Goal: Check status: Check status

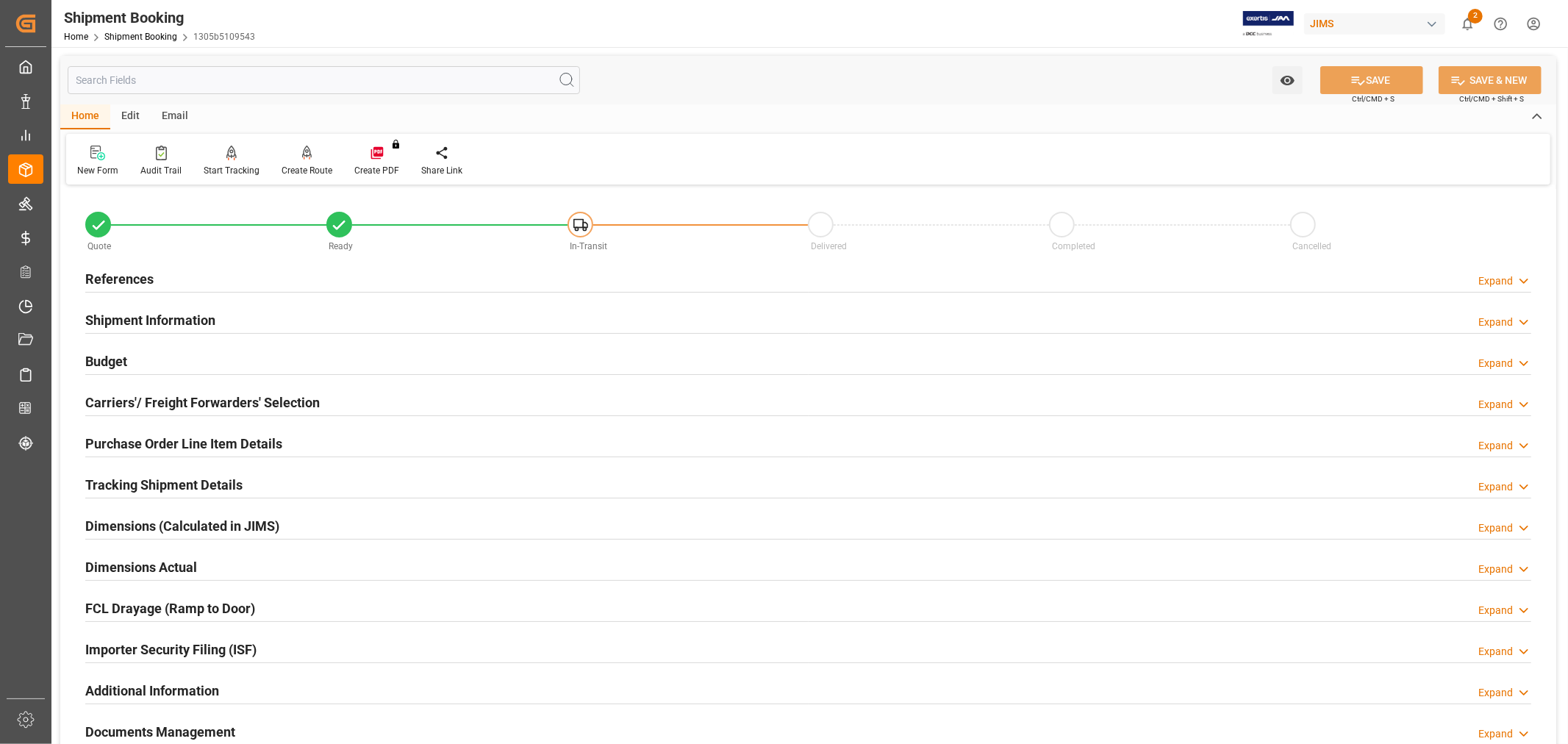
scroll to position [361, 0]
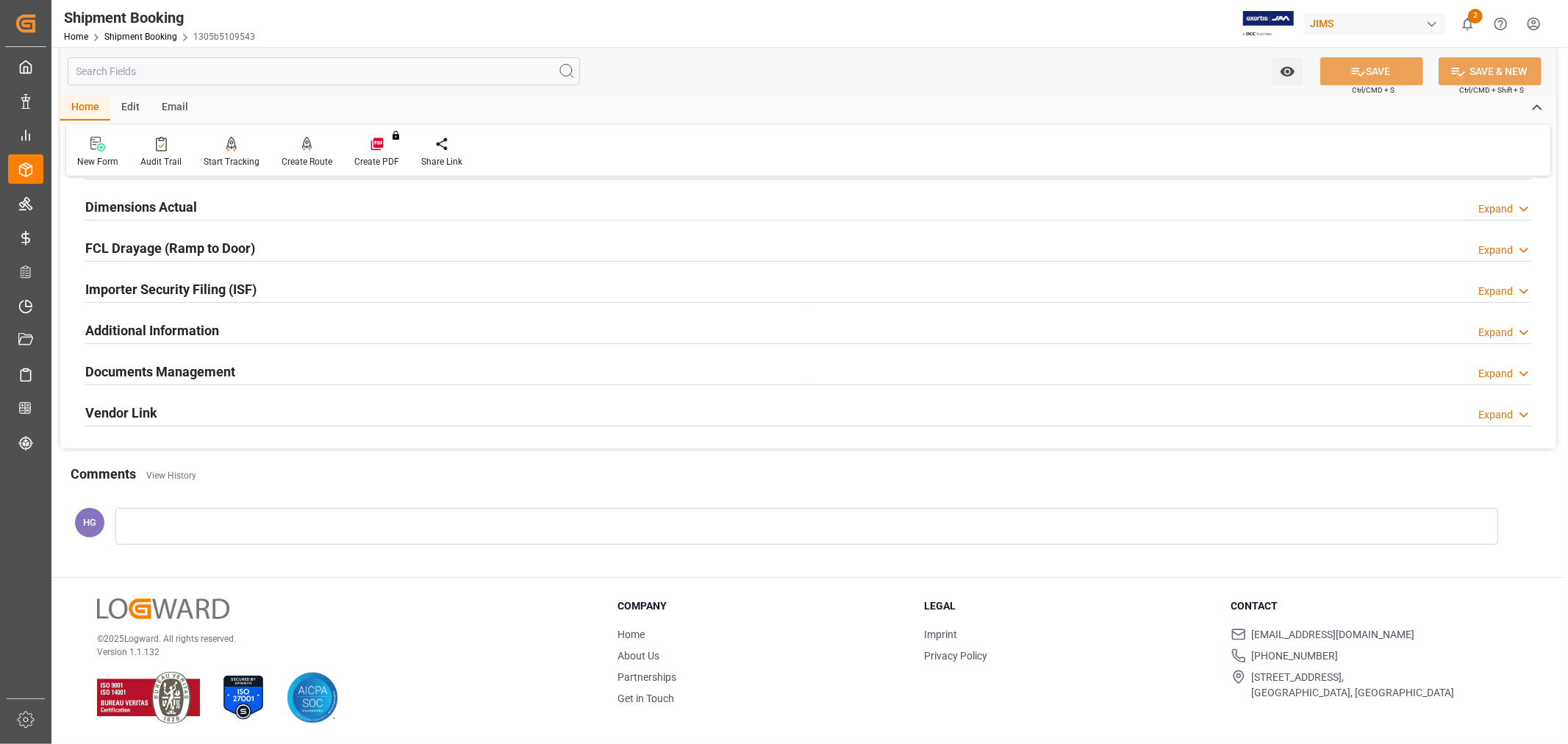
click at [162, 367] on h2 "Documents Management" at bounding box center [159, 371] width 150 height 20
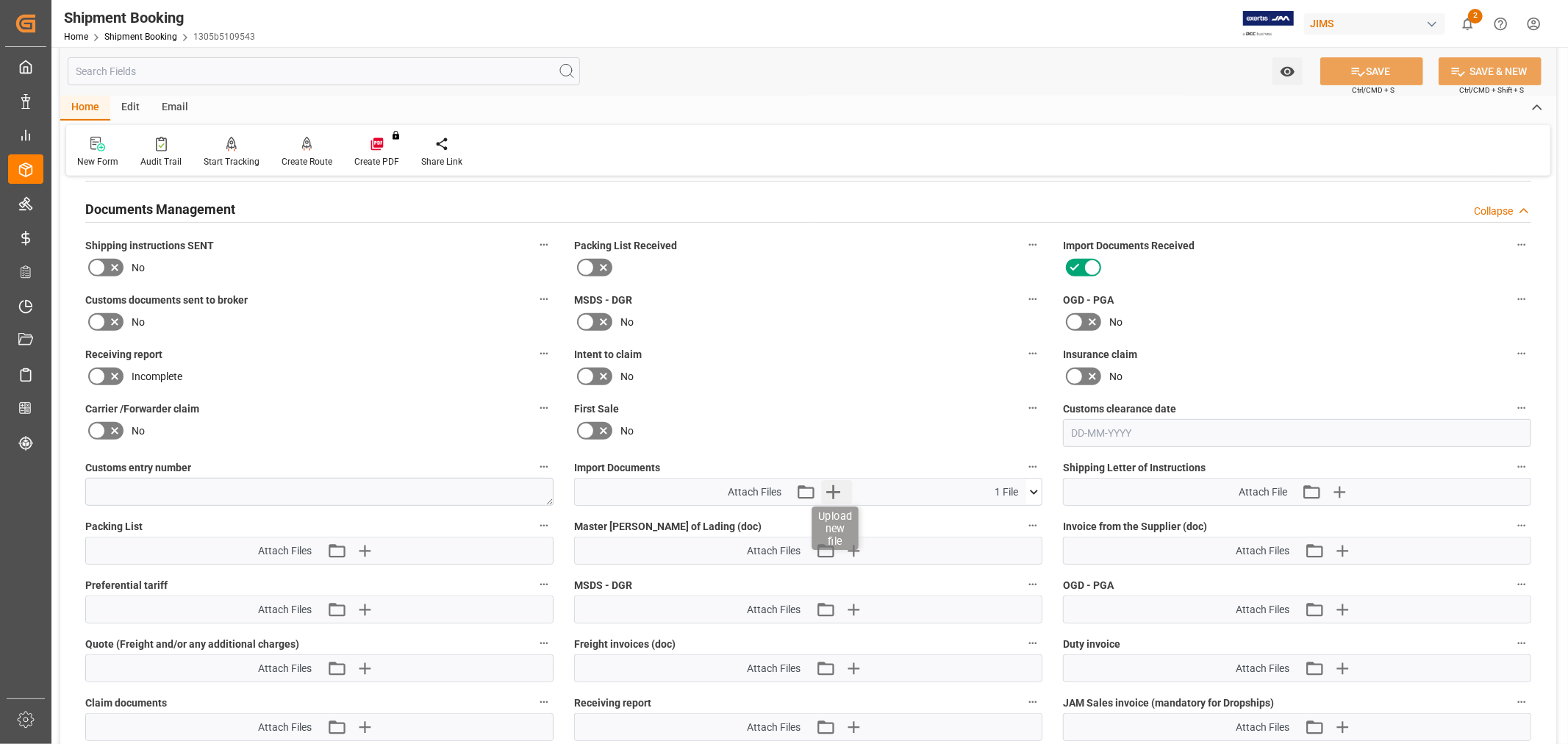
click at [835, 490] on icon "button" at bounding box center [833, 492] width 23 height 23
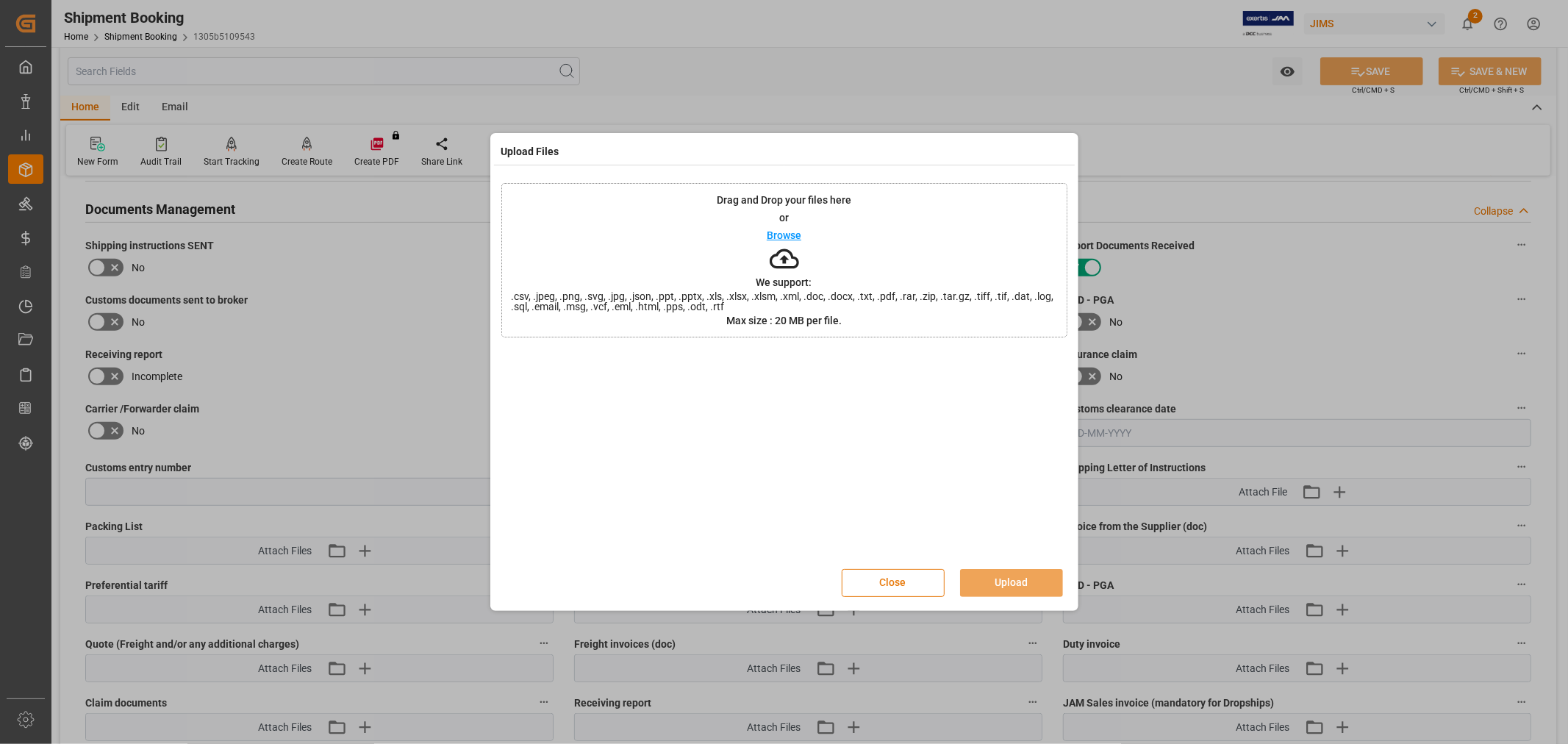
click at [872, 582] on button "Close" at bounding box center [893, 583] width 103 height 28
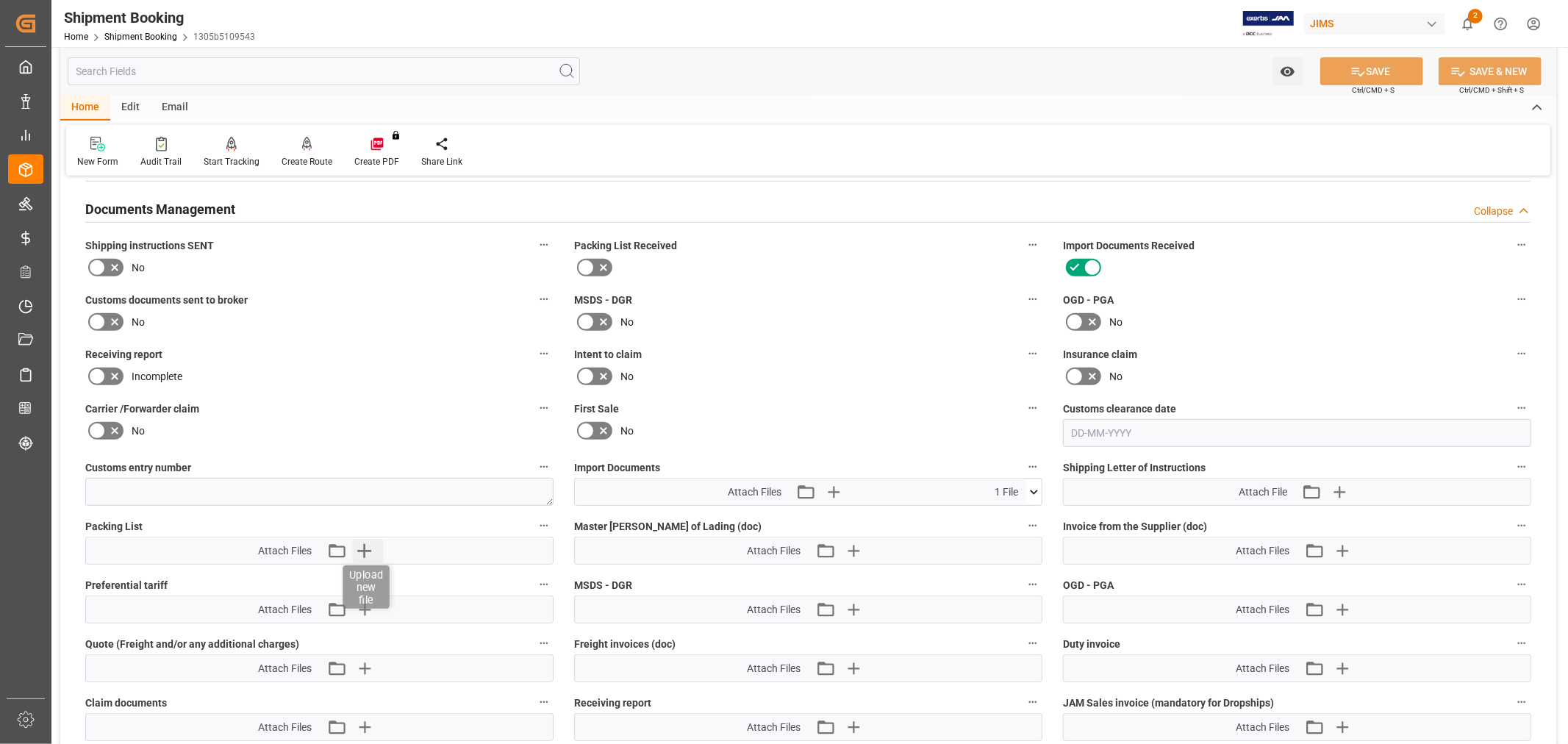
click at [360, 543] on icon "button" at bounding box center [363, 550] width 23 height 23
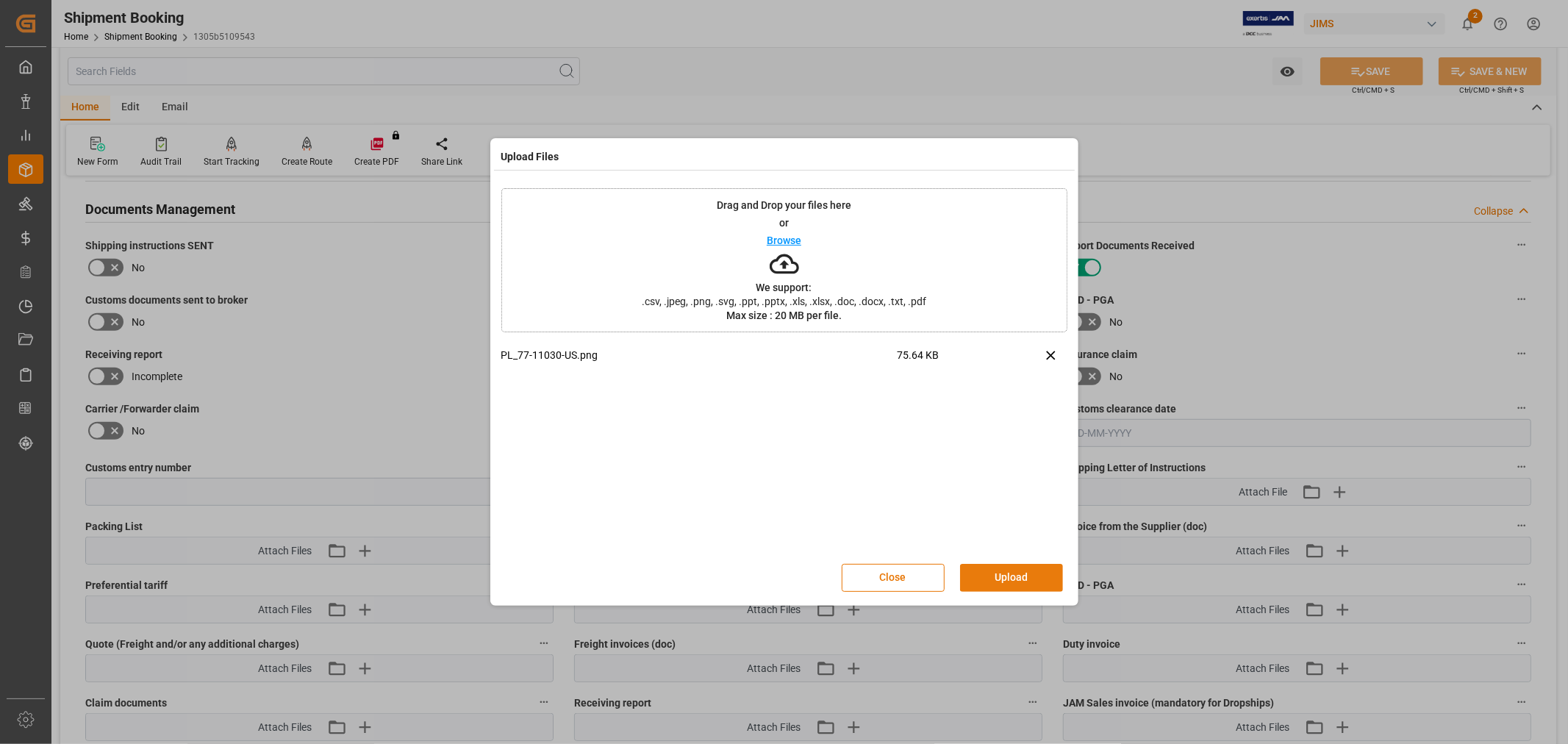
click at [1022, 581] on button "Upload" at bounding box center [1011, 577] width 103 height 28
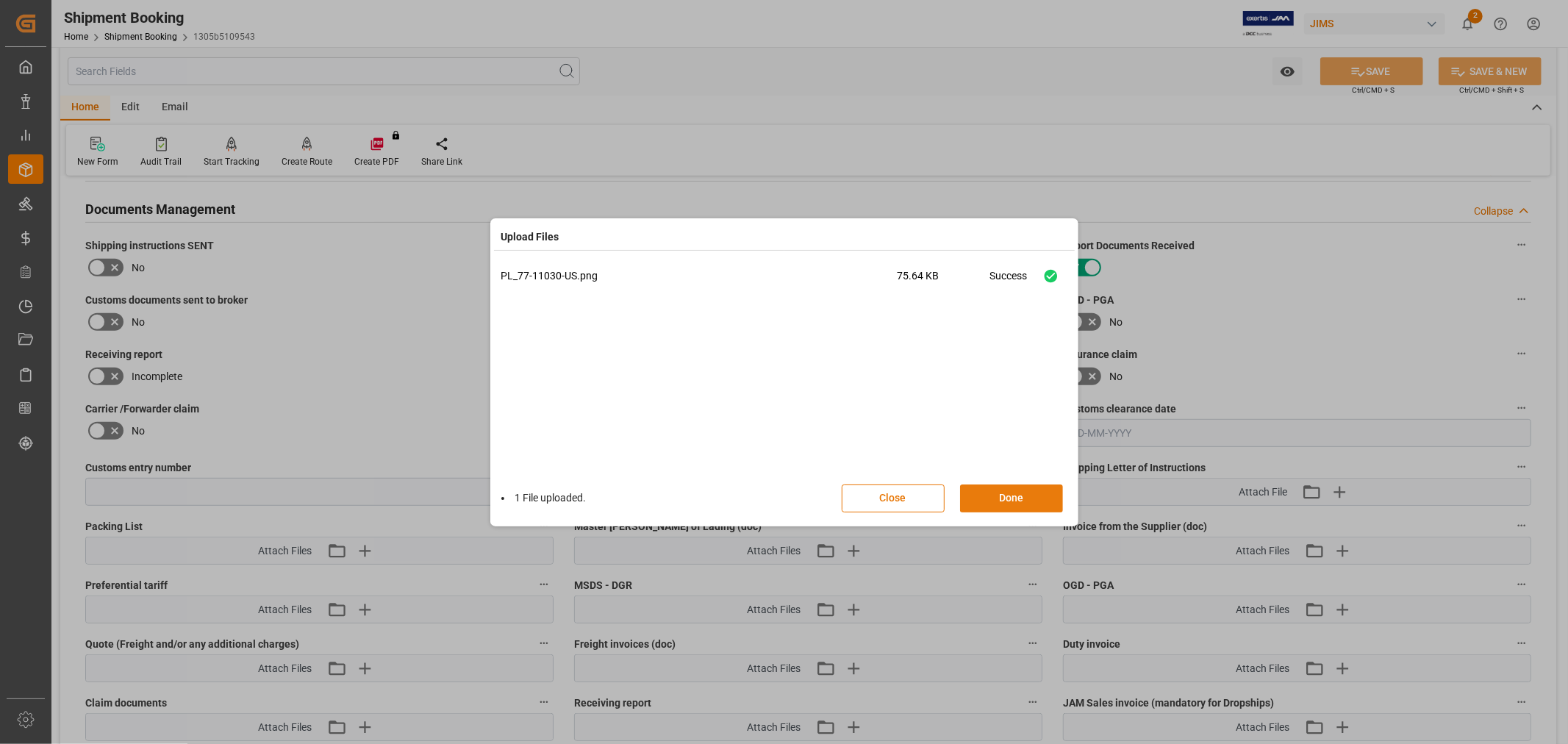
click at [998, 496] on button "Done" at bounding box center [1011, 498] width 103 height 28
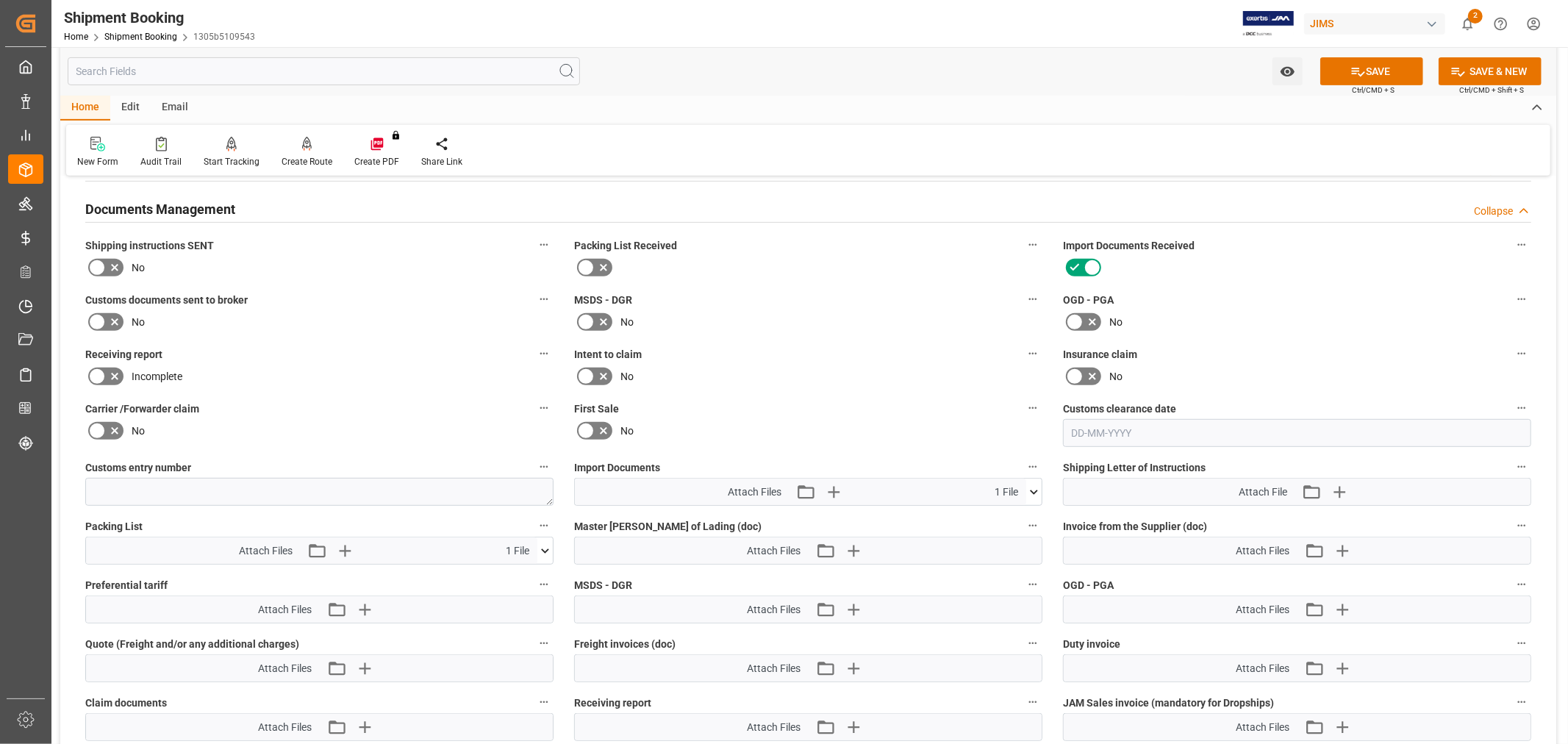
click at [814, 383] on div "No" at bounding box center [808, 376] width 468 height 23
click at [145, 32] on link "Shipment Booking" at bounding box center [141, 36] width 73 height 11
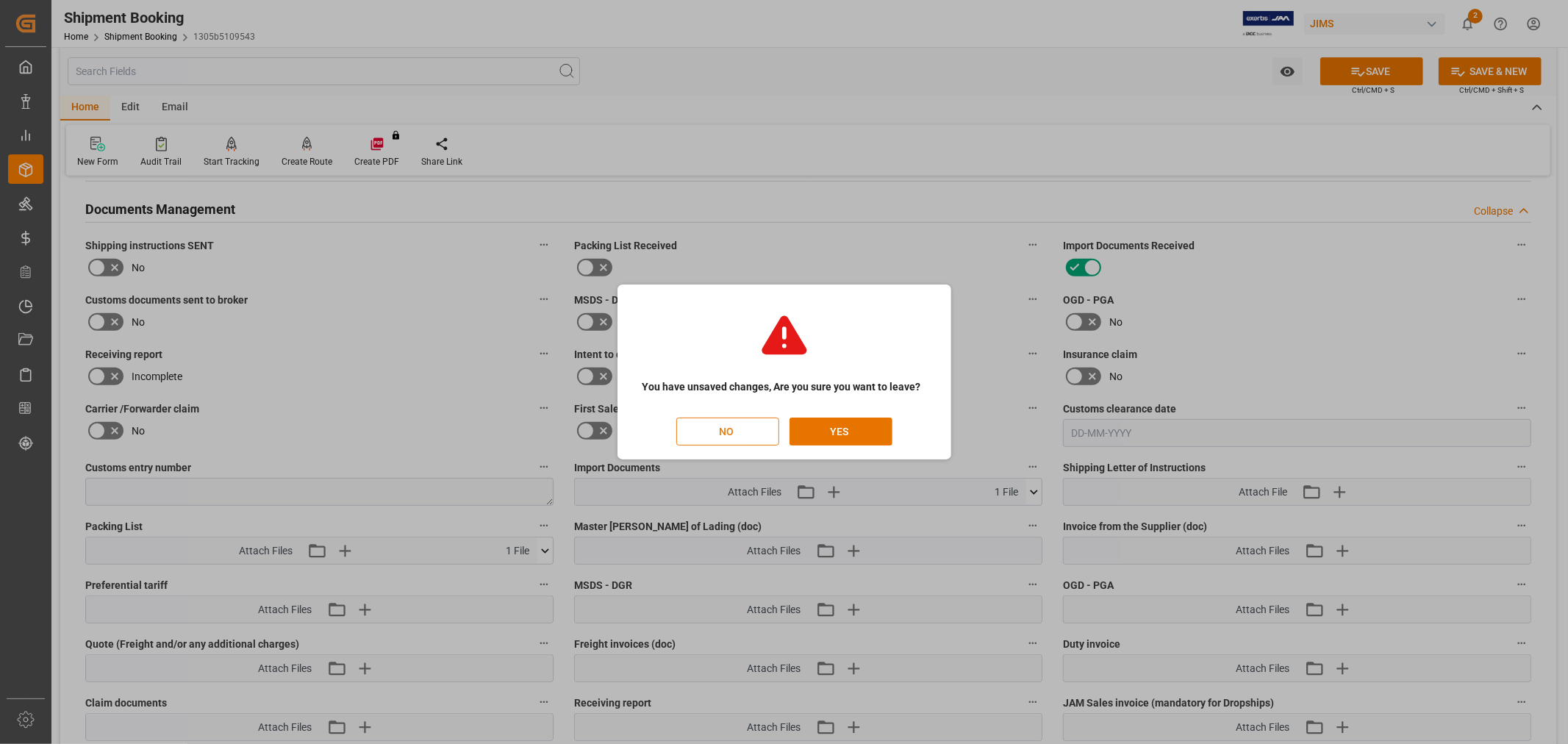
click at [725, 432] on button "NO" at bounding box center [727, 431] width 103 height 28
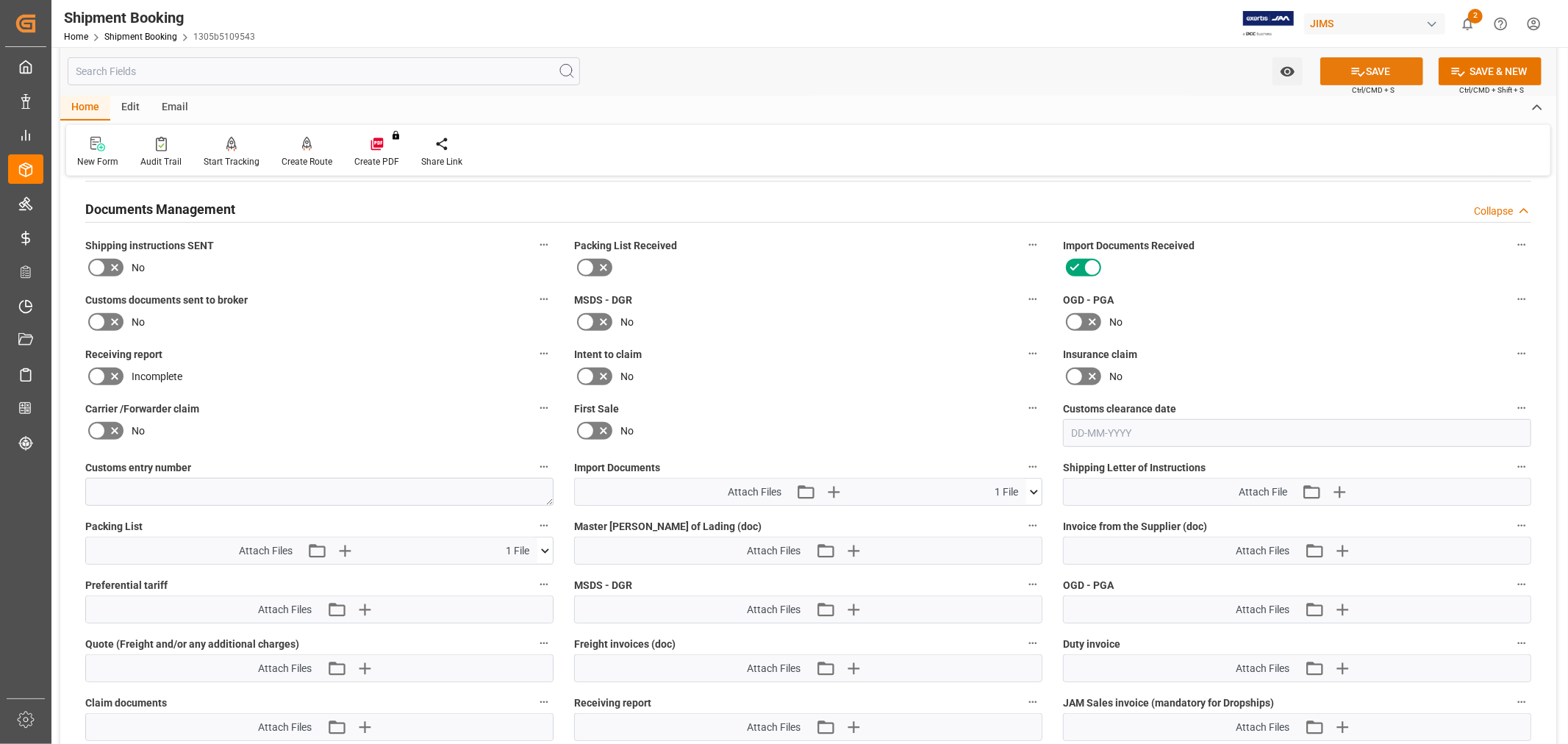
click at [1342, 72] on button "SAVE" at bounding box center [1371, 71] width 103 height 28
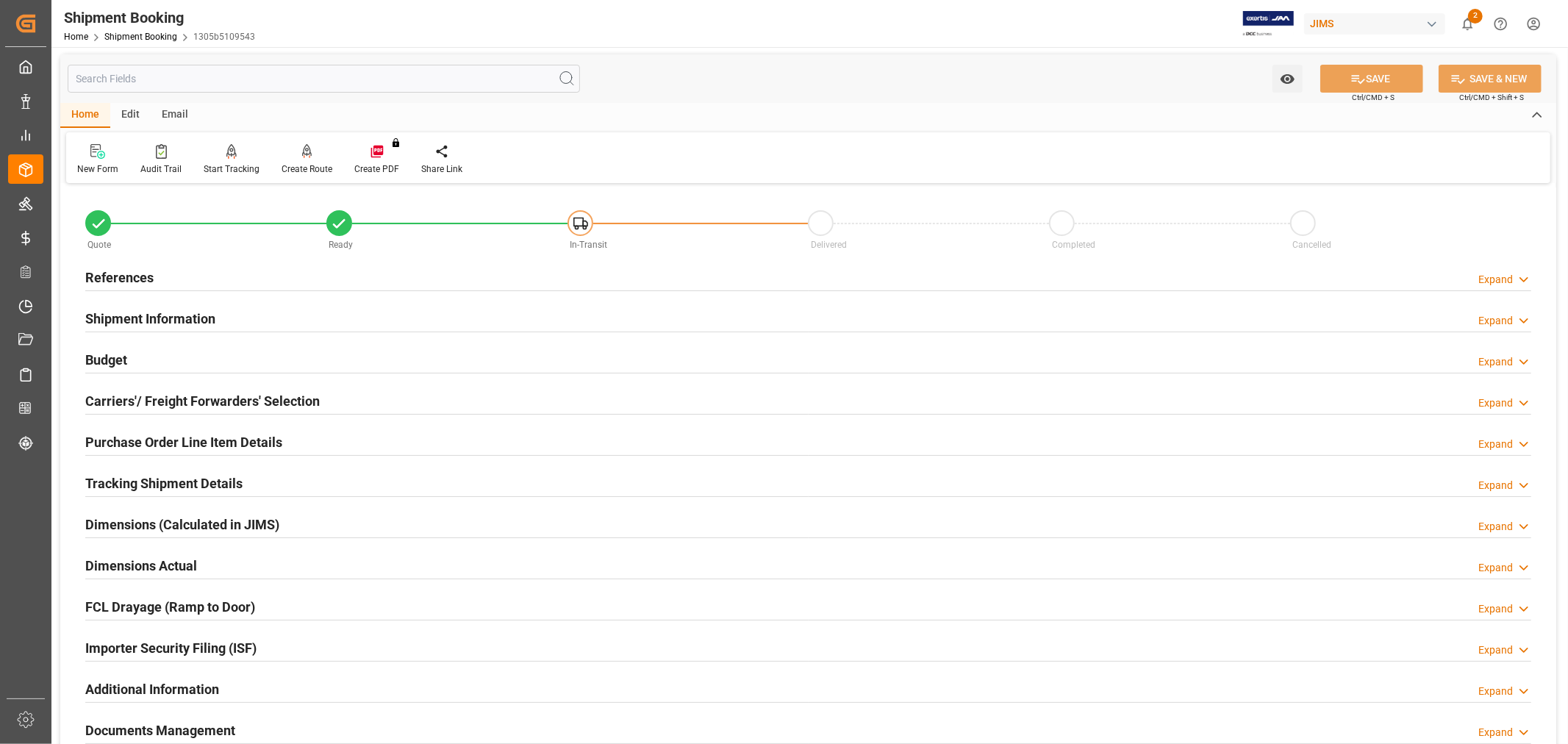
scroll to position [0, 0]
click at [120, 278] on h2 "References" at bounding box center [119, 279] width 69 height 20
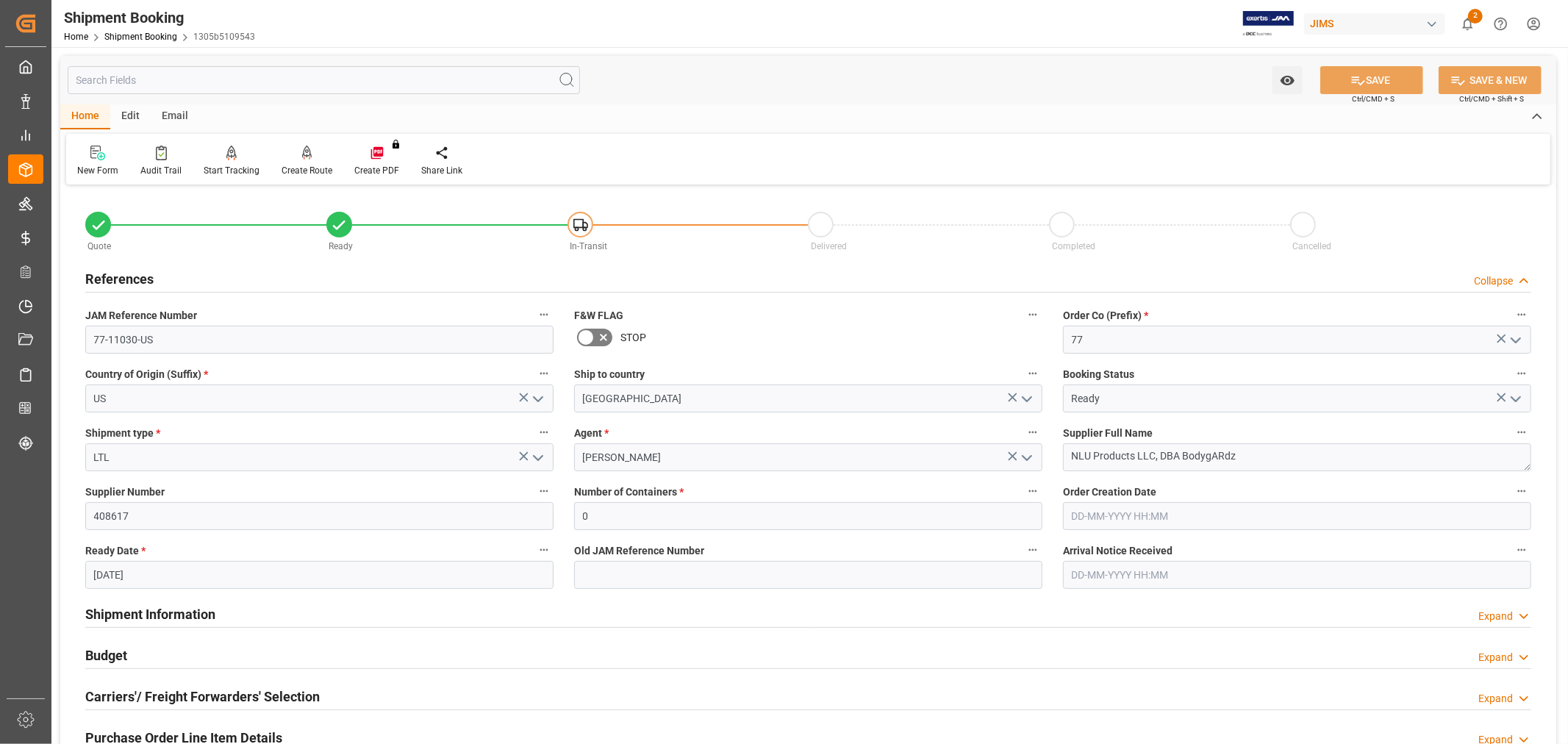
click at [120, 278] on h2 "References" at bounding box center [119, 279] width 69 height 20
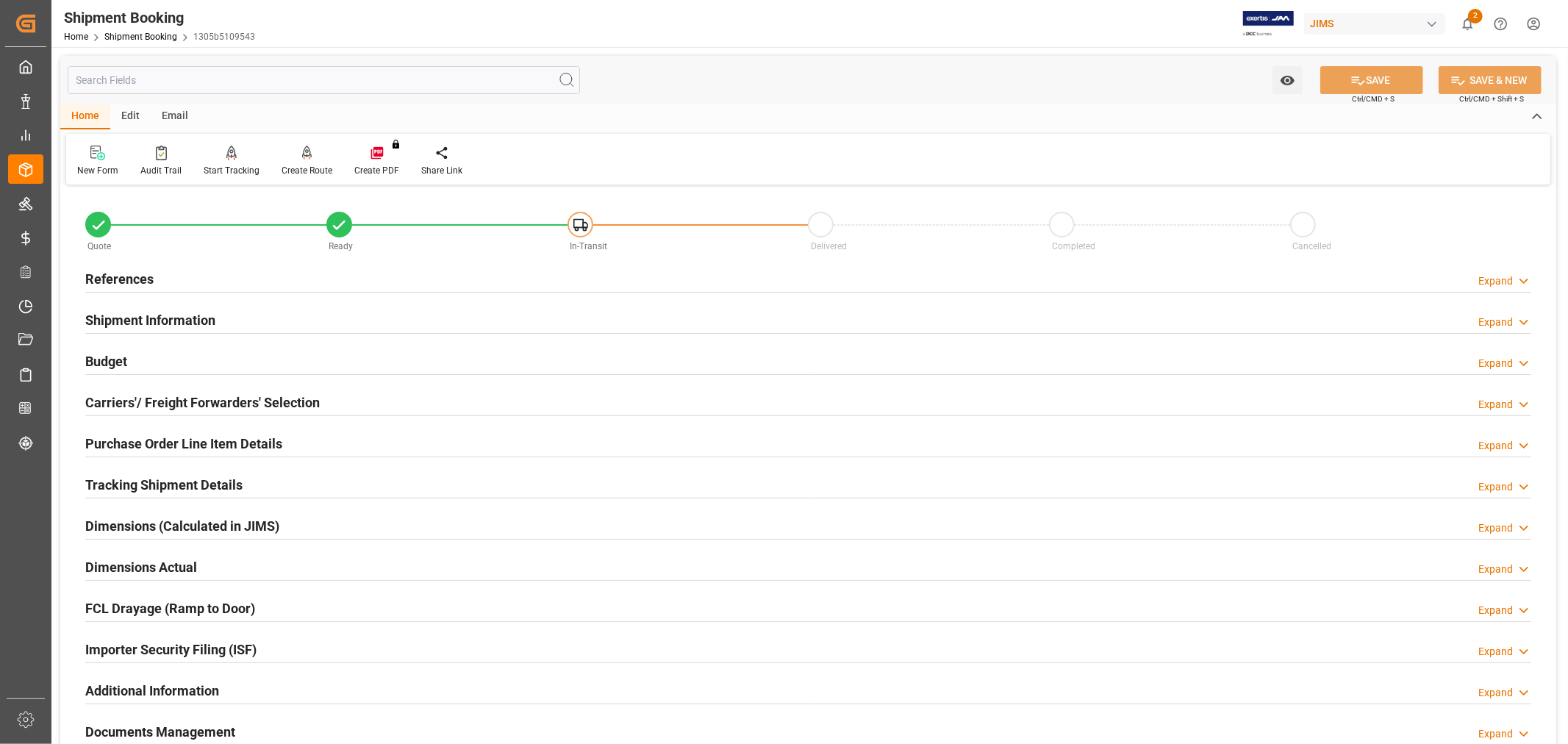
click at [140, 319] on h2 "Shipment Information" at bounding box center [150, 320] width 130 height 20
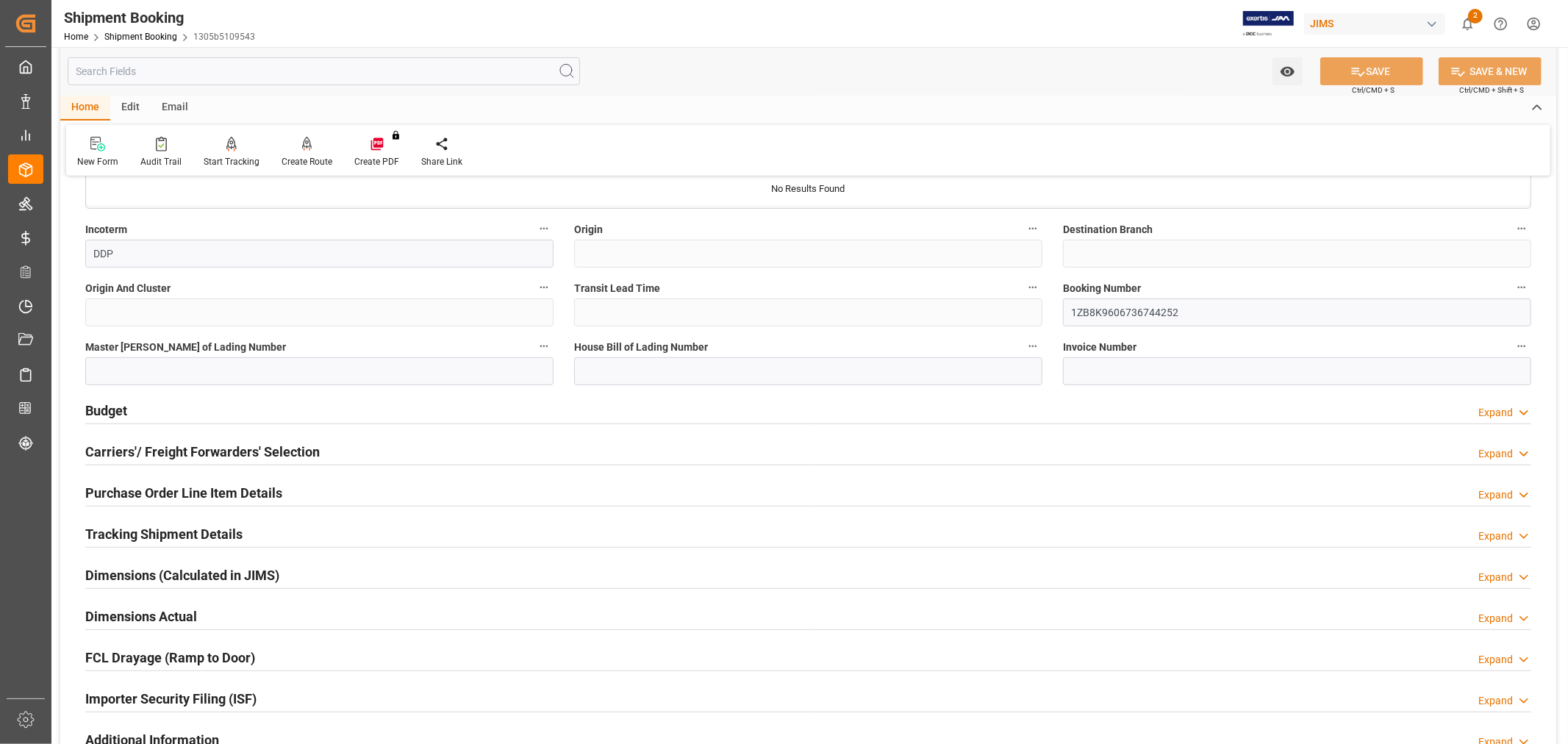
scroll to position [571, 0]
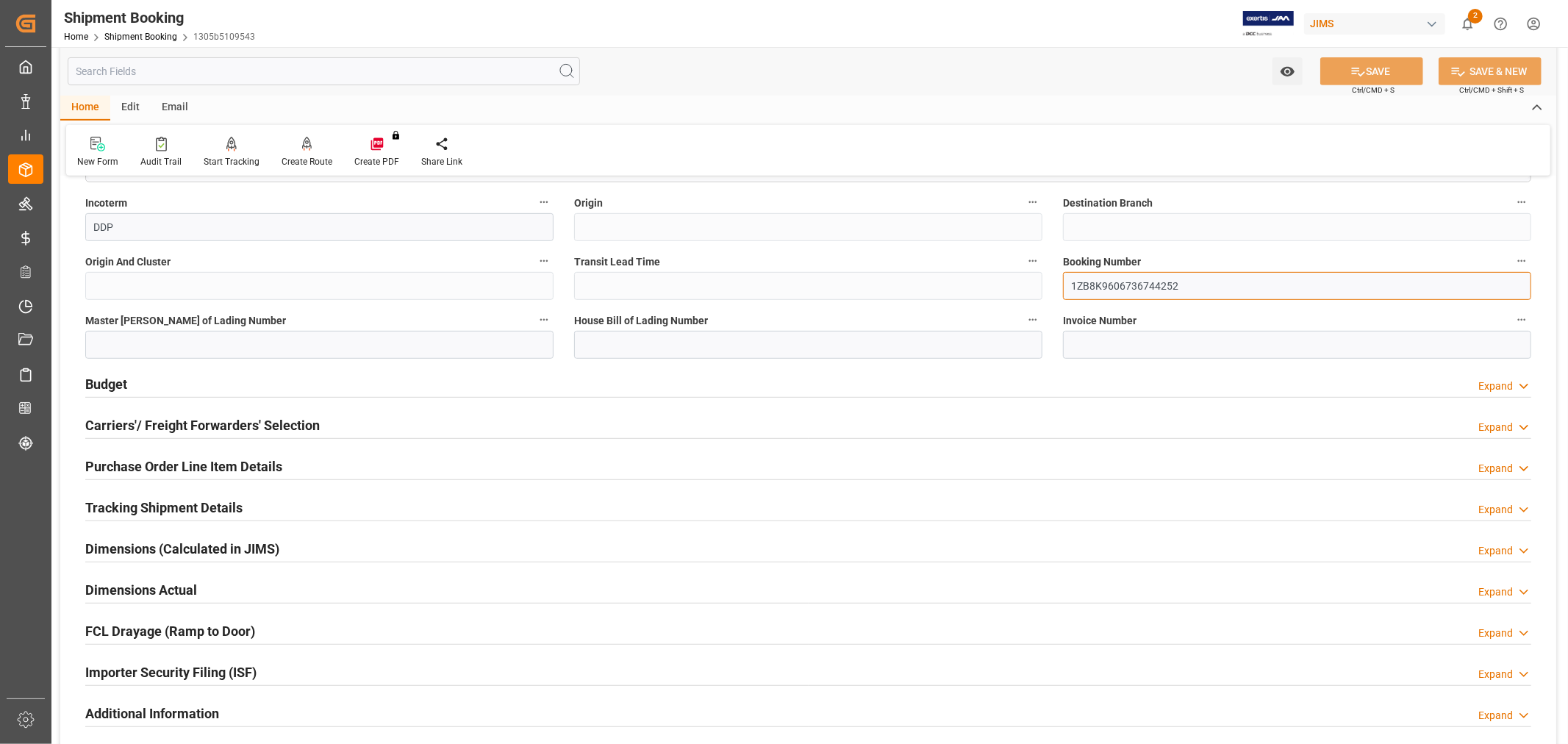
click at [1031, 283] on div "Quote Ready In-Transit Delivered Completed Cancelled References Expand JAM Refe…" at bounding box center [809, 224] width 1496 height 1214
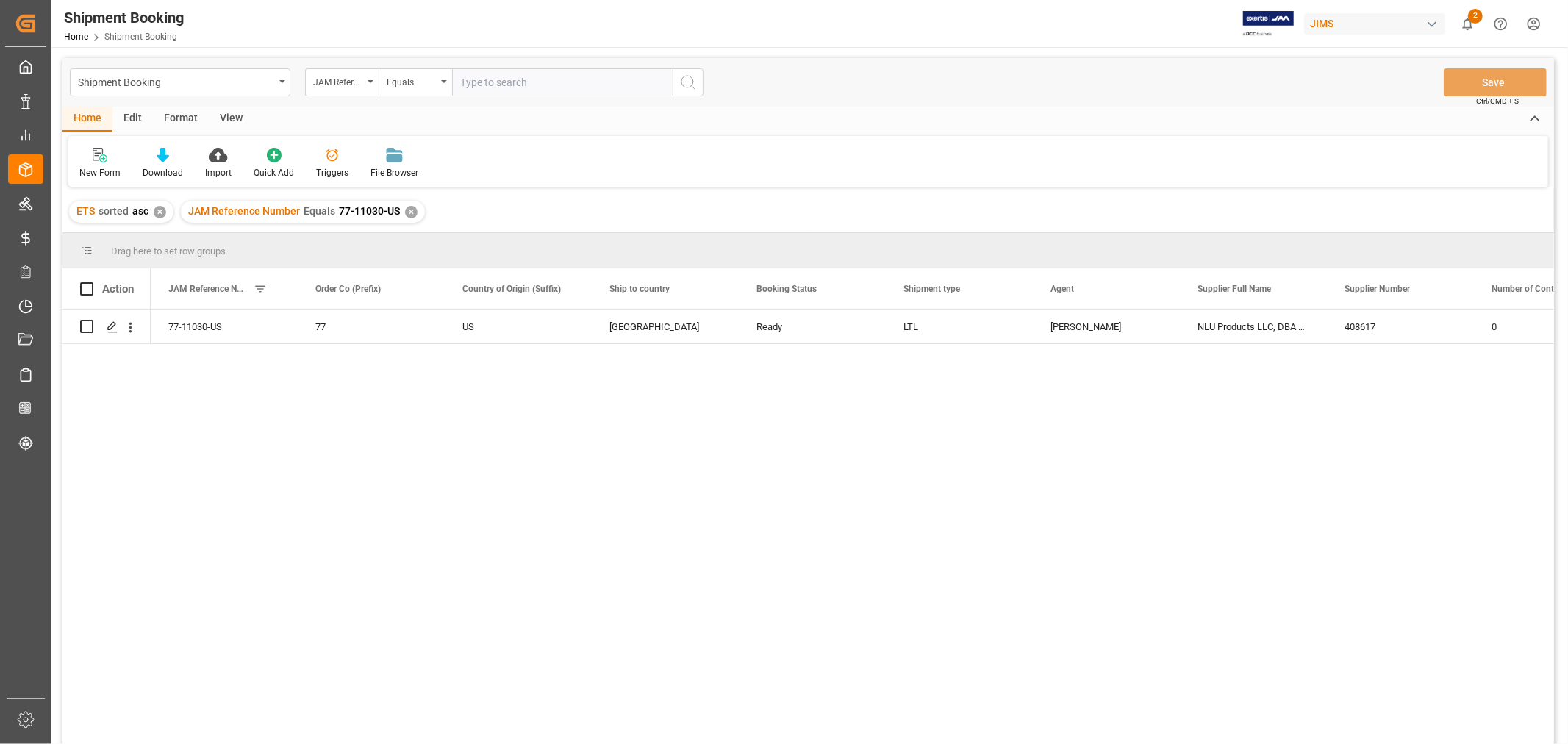
click at [226, 115] on div "View" at bounding box center [230, 119] width 44 height 25
click at [99, 167] on div "Default" at bounding box center [93, 172] width 28 height 13
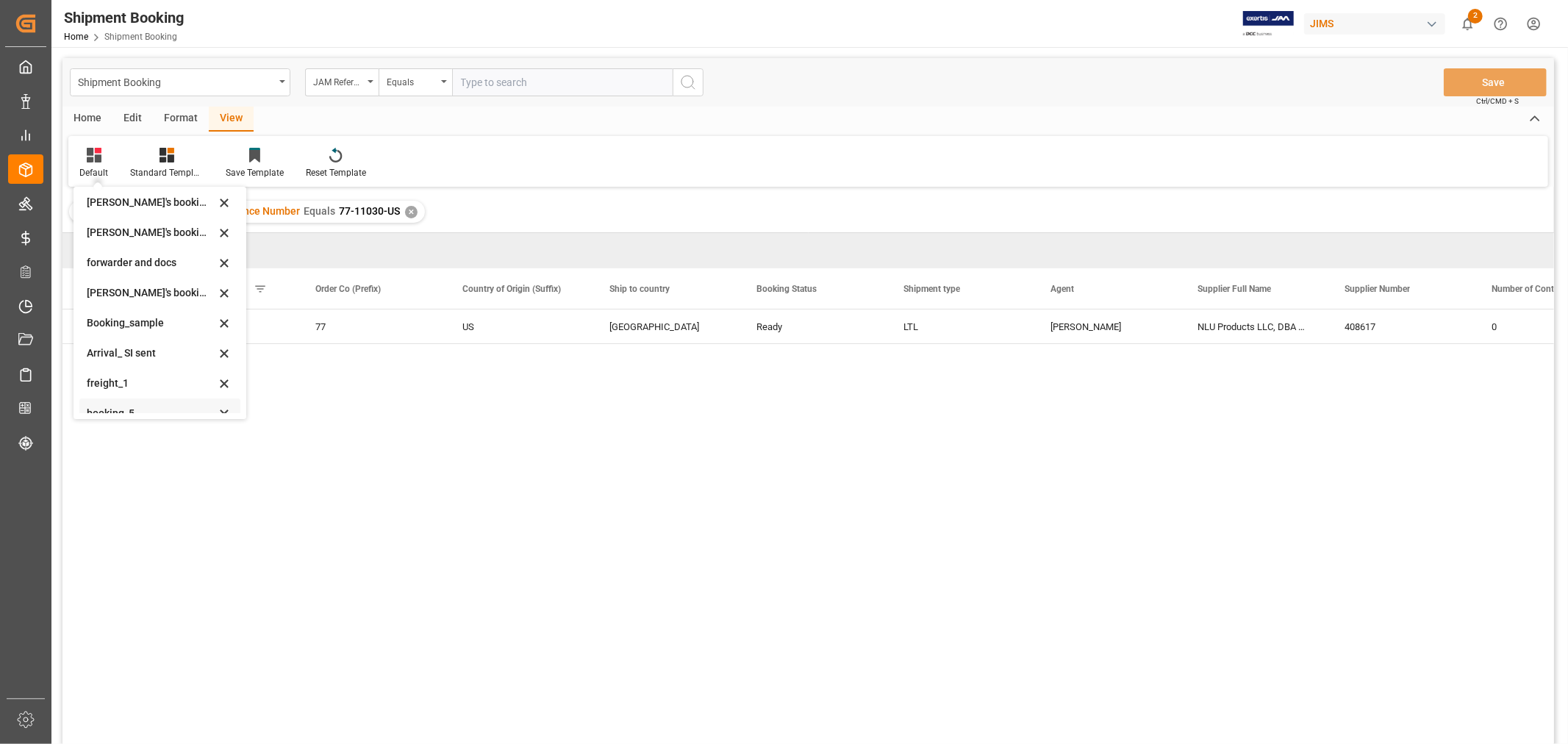
scroll to position [141, 0]
click at [133, 405] on div "booking_5" at bounding box center [150, 399] width 129 height 15
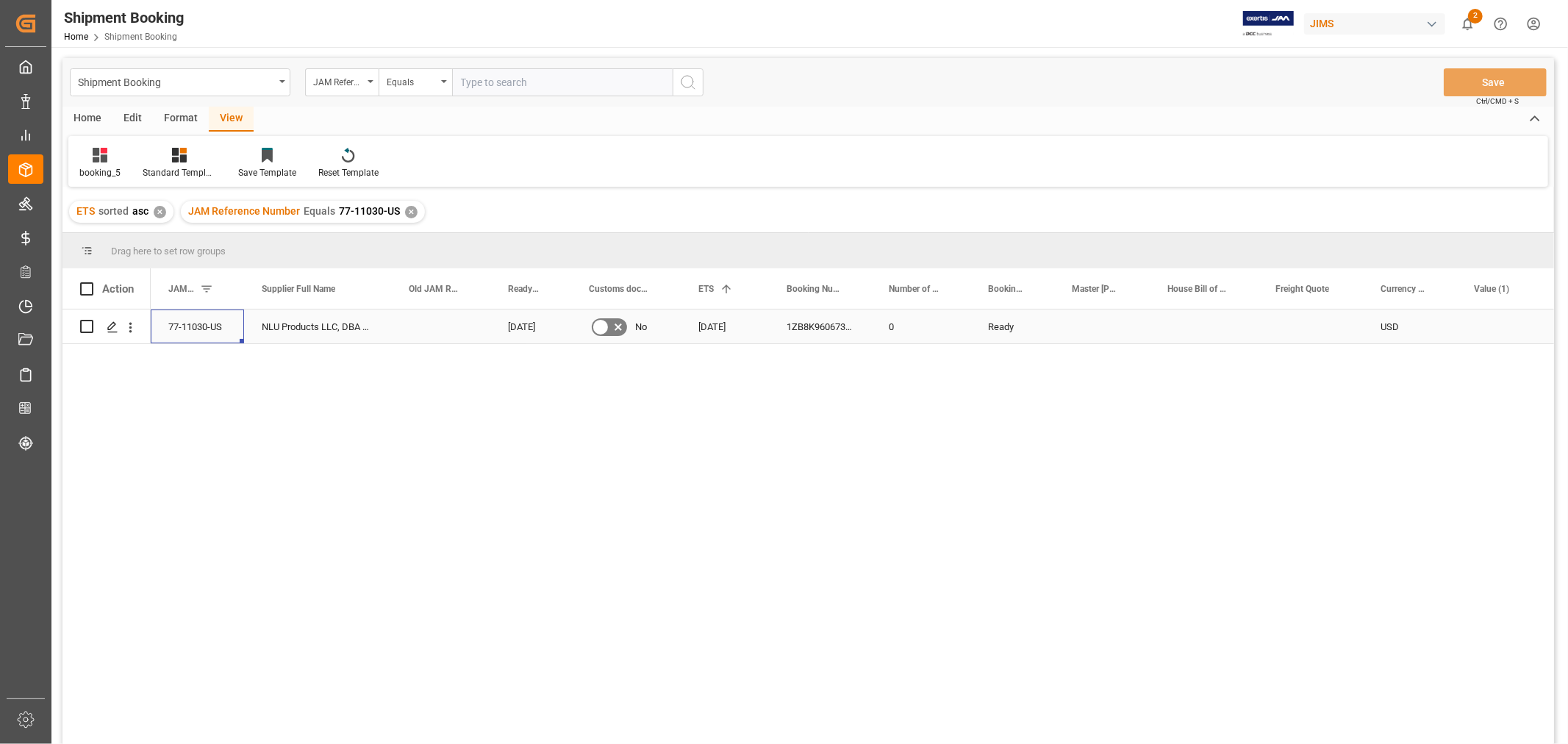
click at [218, 323] on div "77-11030-US" at bounding box center [197, 327] width 93 height 34
click at [1181, 339] on div "Press SPACE to select this row." at bounding box center [1204, 327] width 108 height 34
click at [1324, 333] on div "Press SPACE to select this row." at bounding box center [1310, 327] width 105 height 34
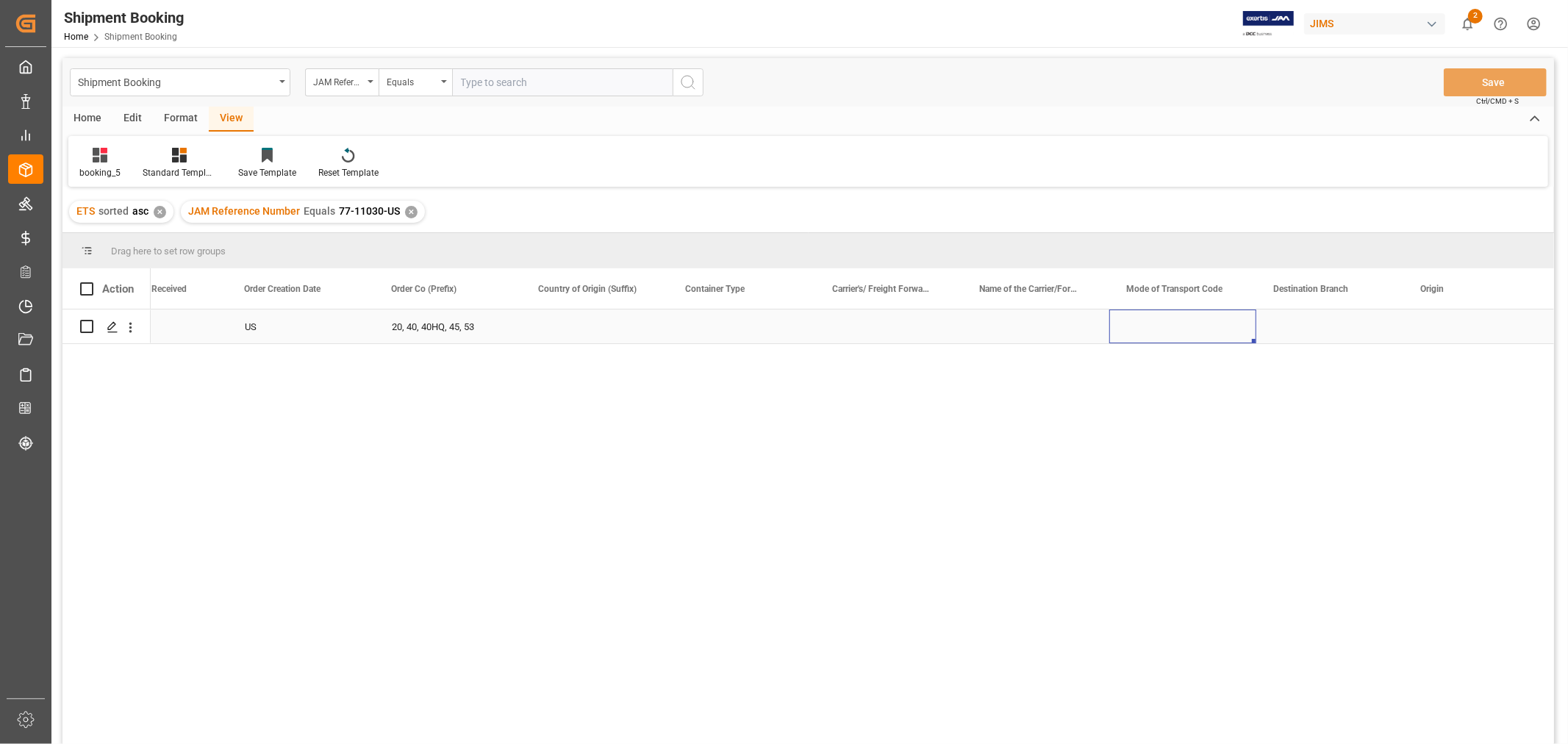
scroll to position [0, 2255]
click at [96, 167] on div "booking_5" at bounding box center [99, 172] width 41 height 13
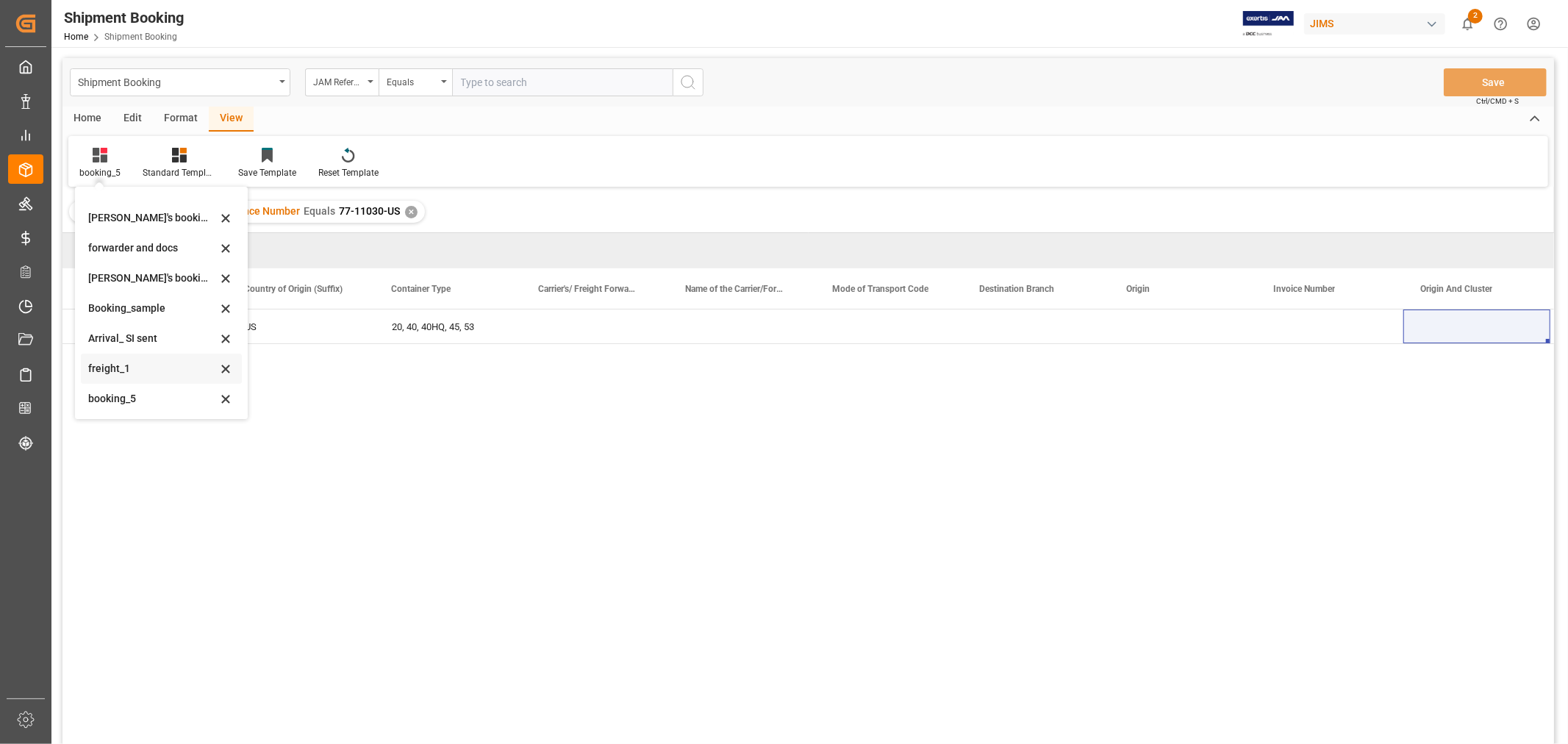
scroll to position [82, 0]
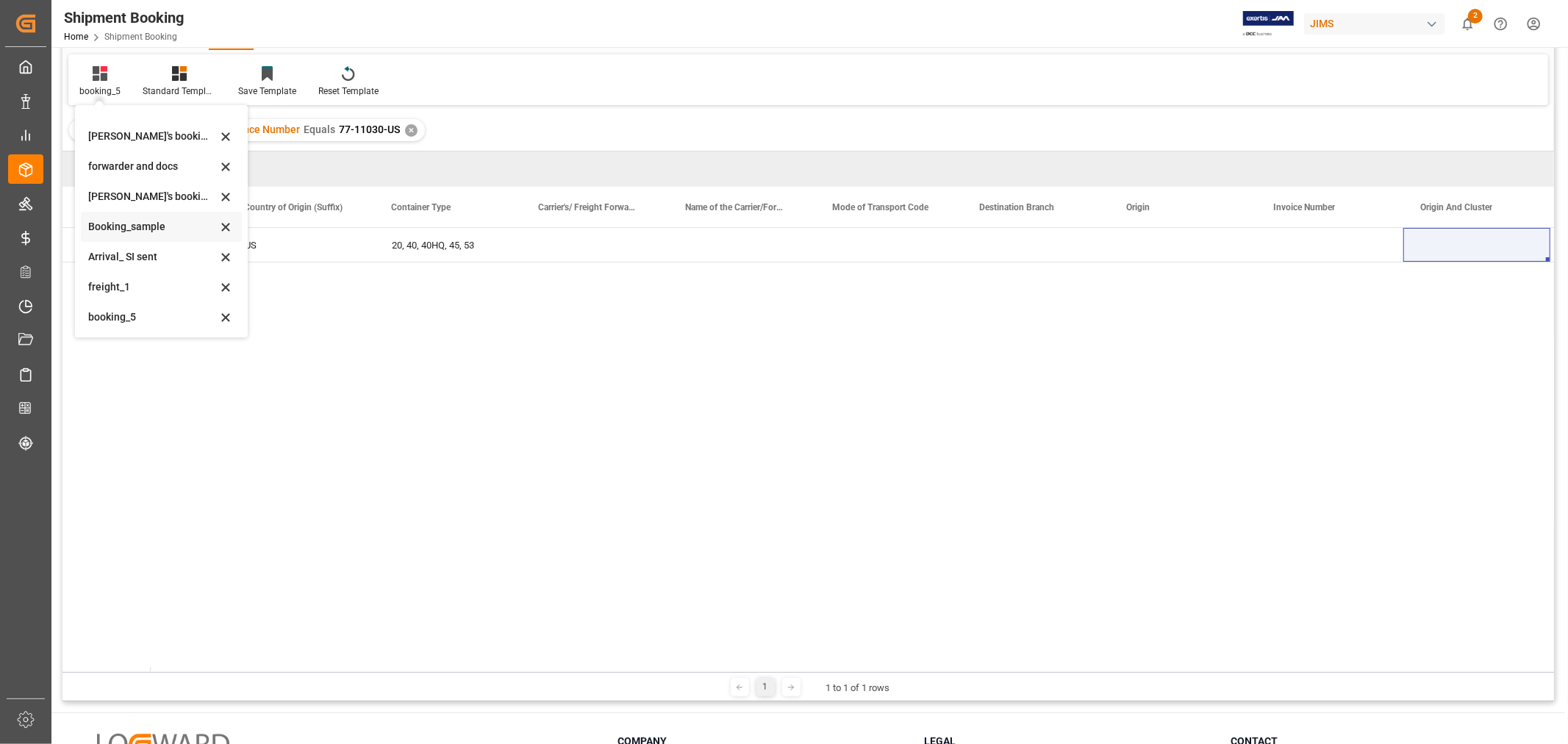
click at [147, 225] on div "Booking_sample" at bounding box center [152, 226] width 129 height 15
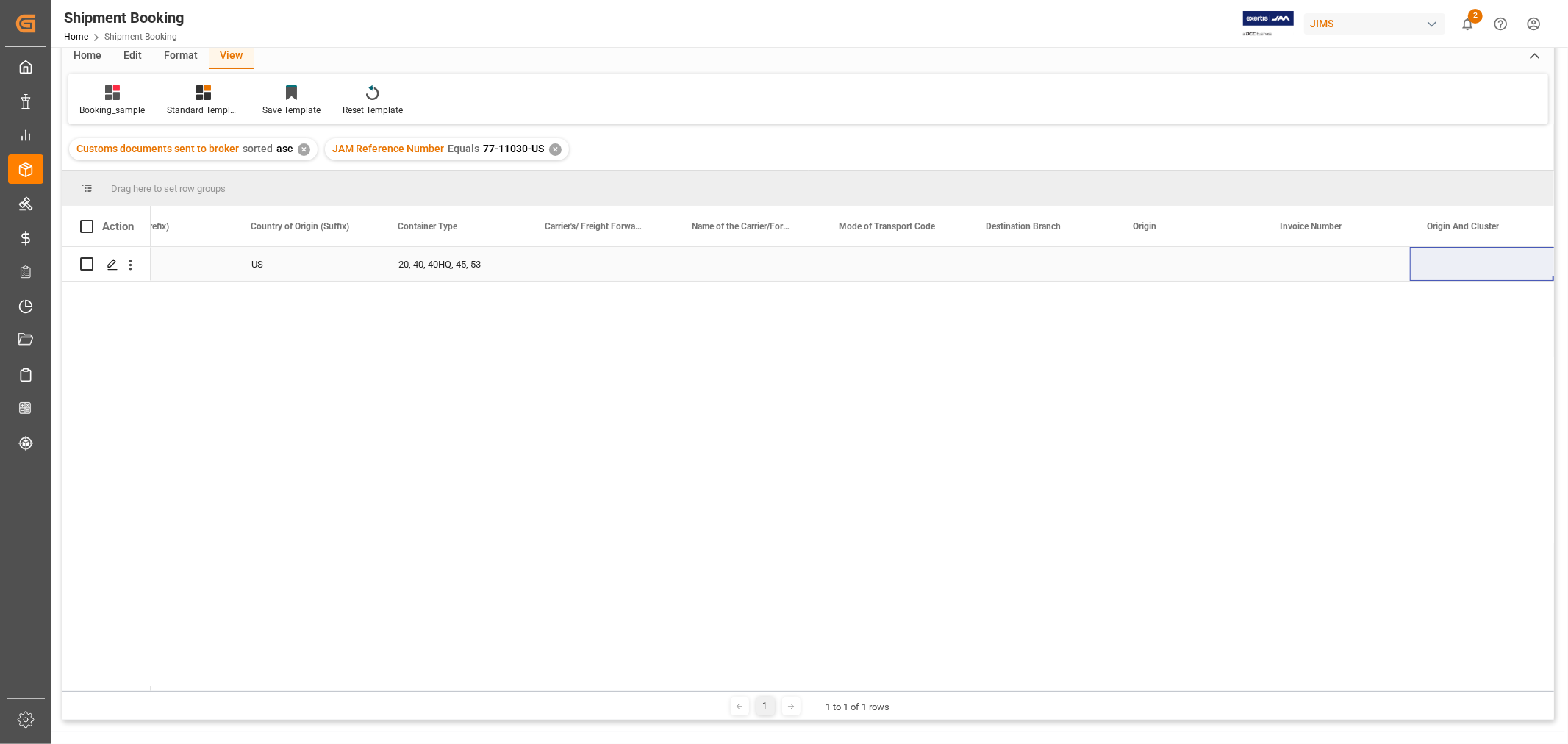
scroll to position [48, 0]
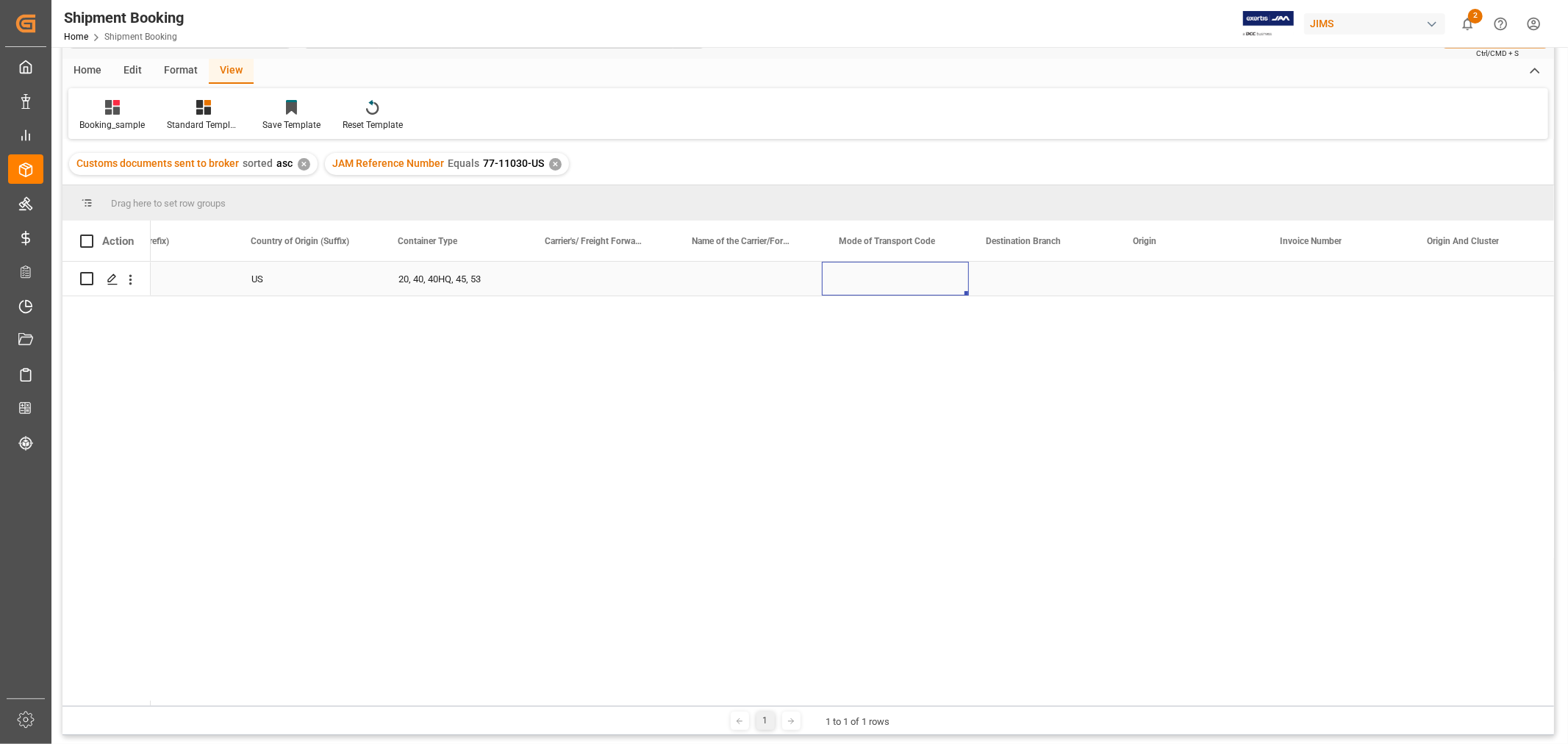
click at [949, 262] on div "Press SPACE to select this row." at bounding box center [895, 279] width 147 height 34
click at [582, 281] on div "Press SPACE to select this row." at bounding box center [564, 279] width 110 height 34
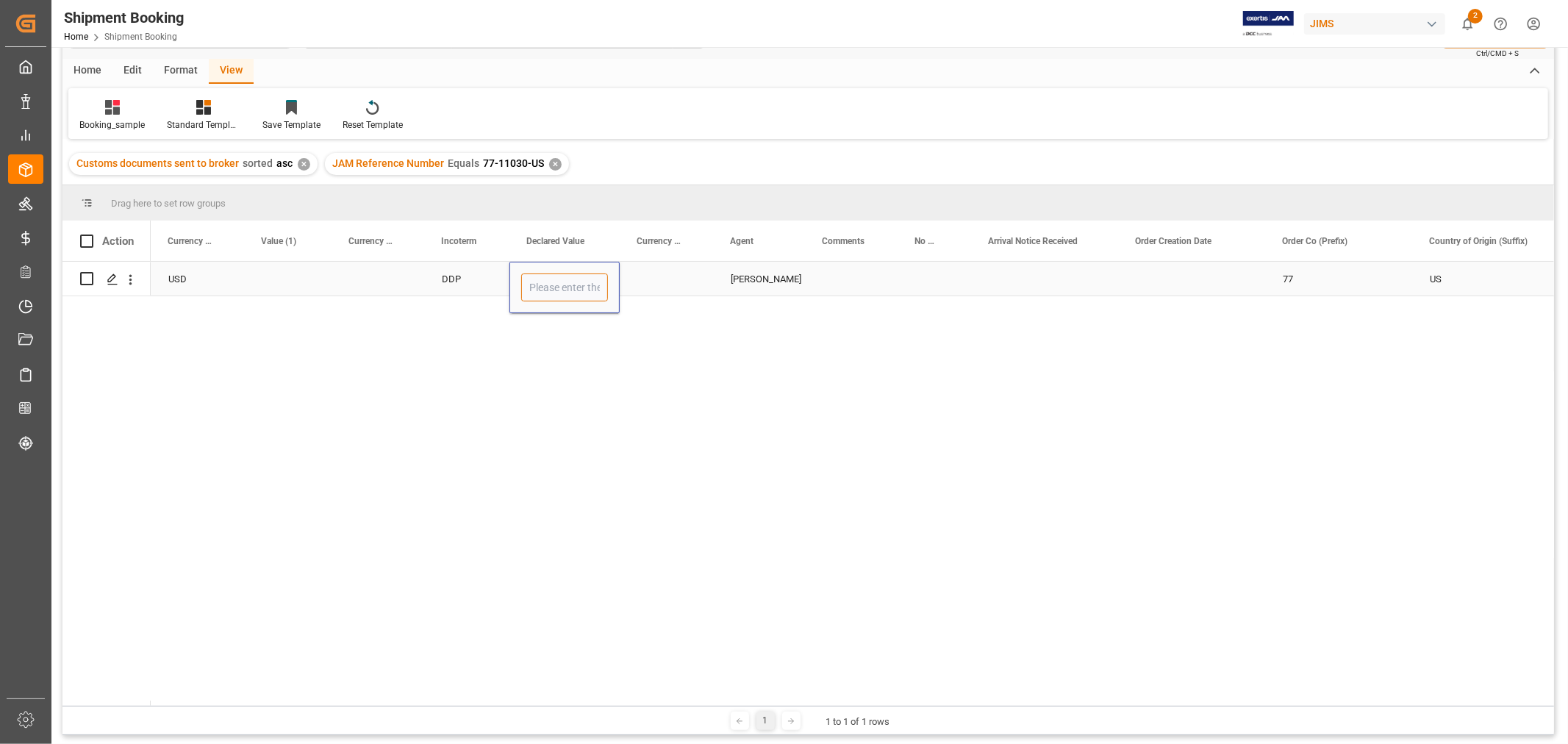
click at [582, 281] on input "Press SPACE to select this row." at bounding box center [564, 287] width 87 height 28
type input "1"
click at [641, 278] on div "Press SPACE to select this row." at bounding box center [666, 279] width 93 height 34
click at [641, 278] on input "Press SPACE to select this row." at bounding box center [666, 287] width 70 height 28
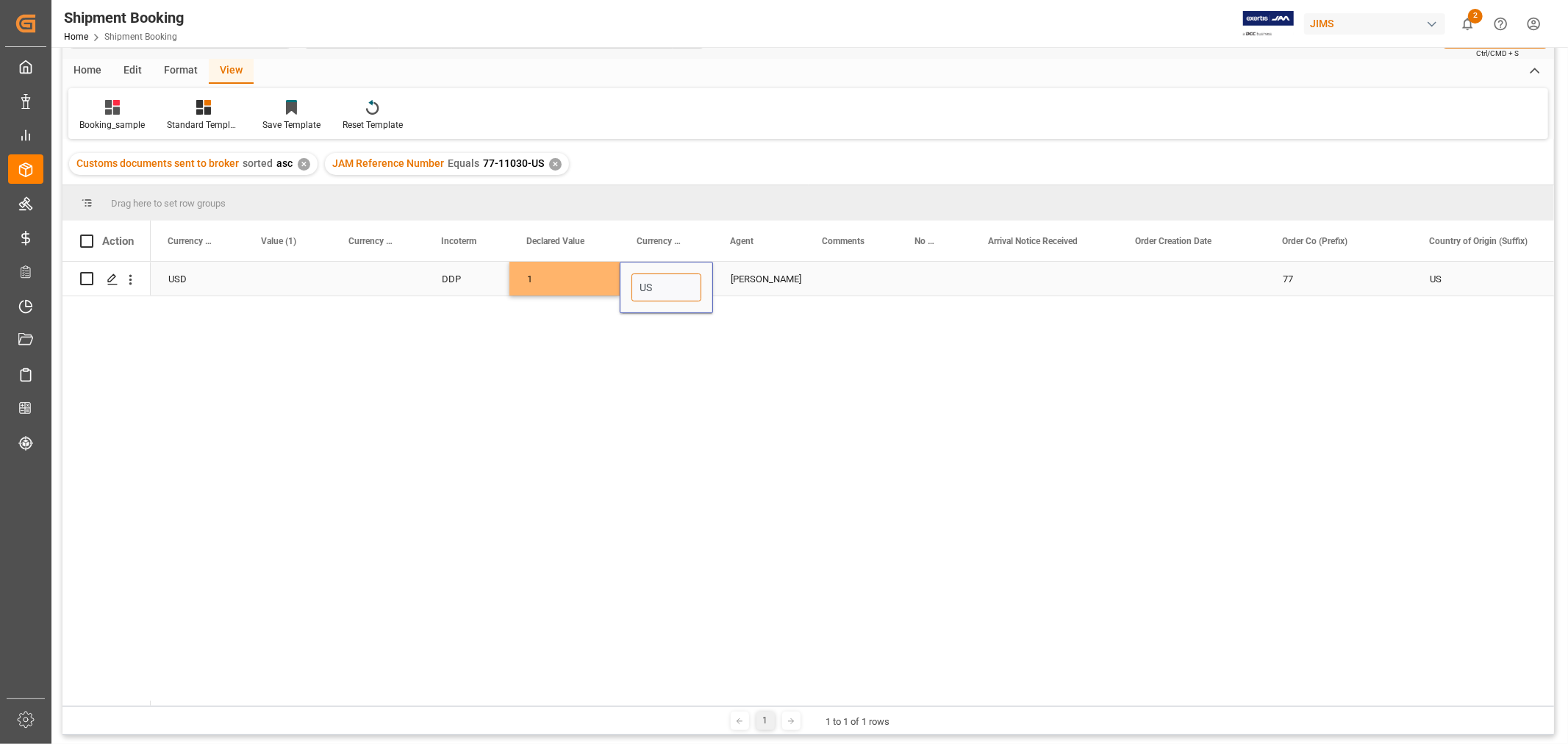
type input "USD"
click at [834, 281] on div "Press SPACE to select this row." at bounding box center [851, 279] width 93 height 34
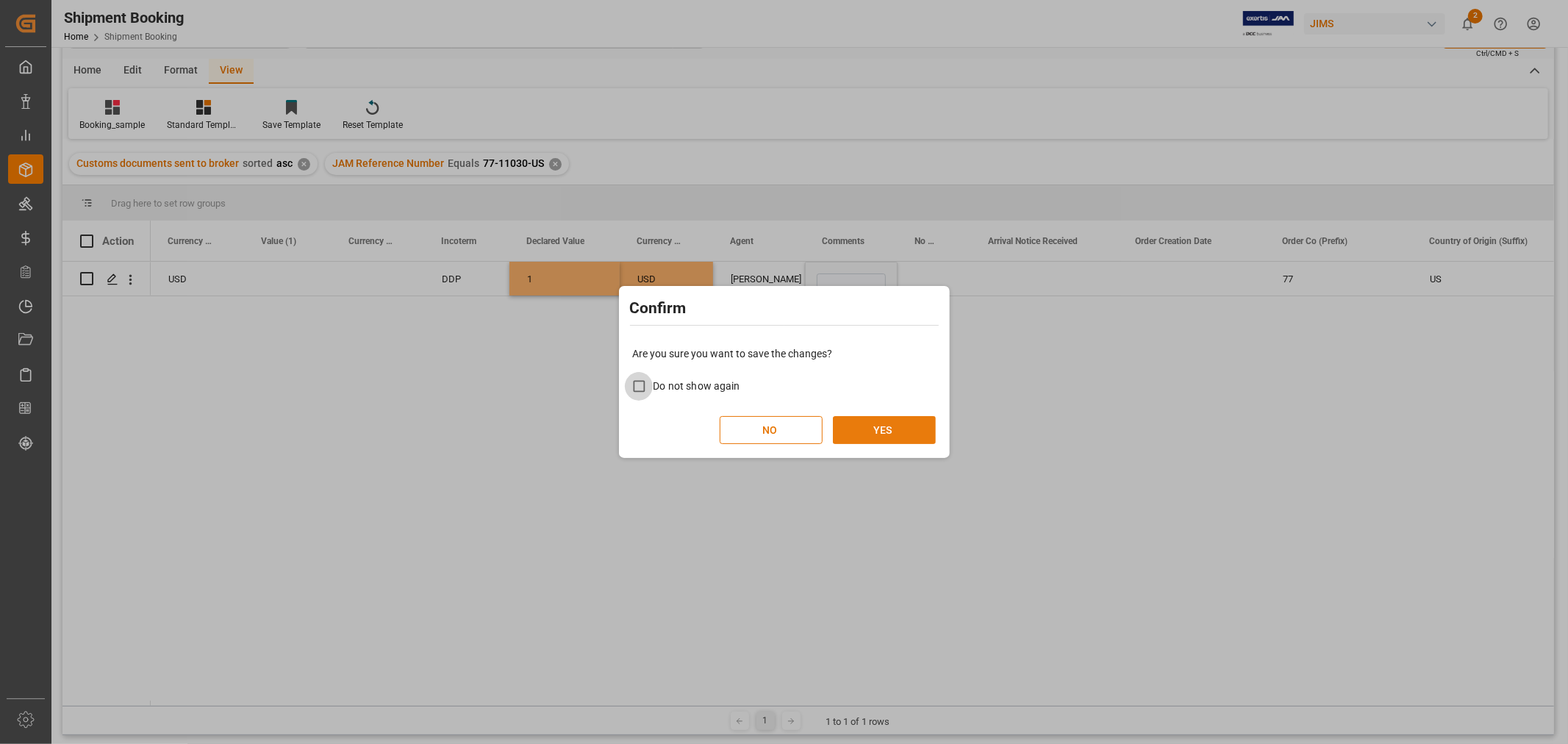
click at [854, 423] on button "YES" at bounding box center [884, 429] width 103 height 28
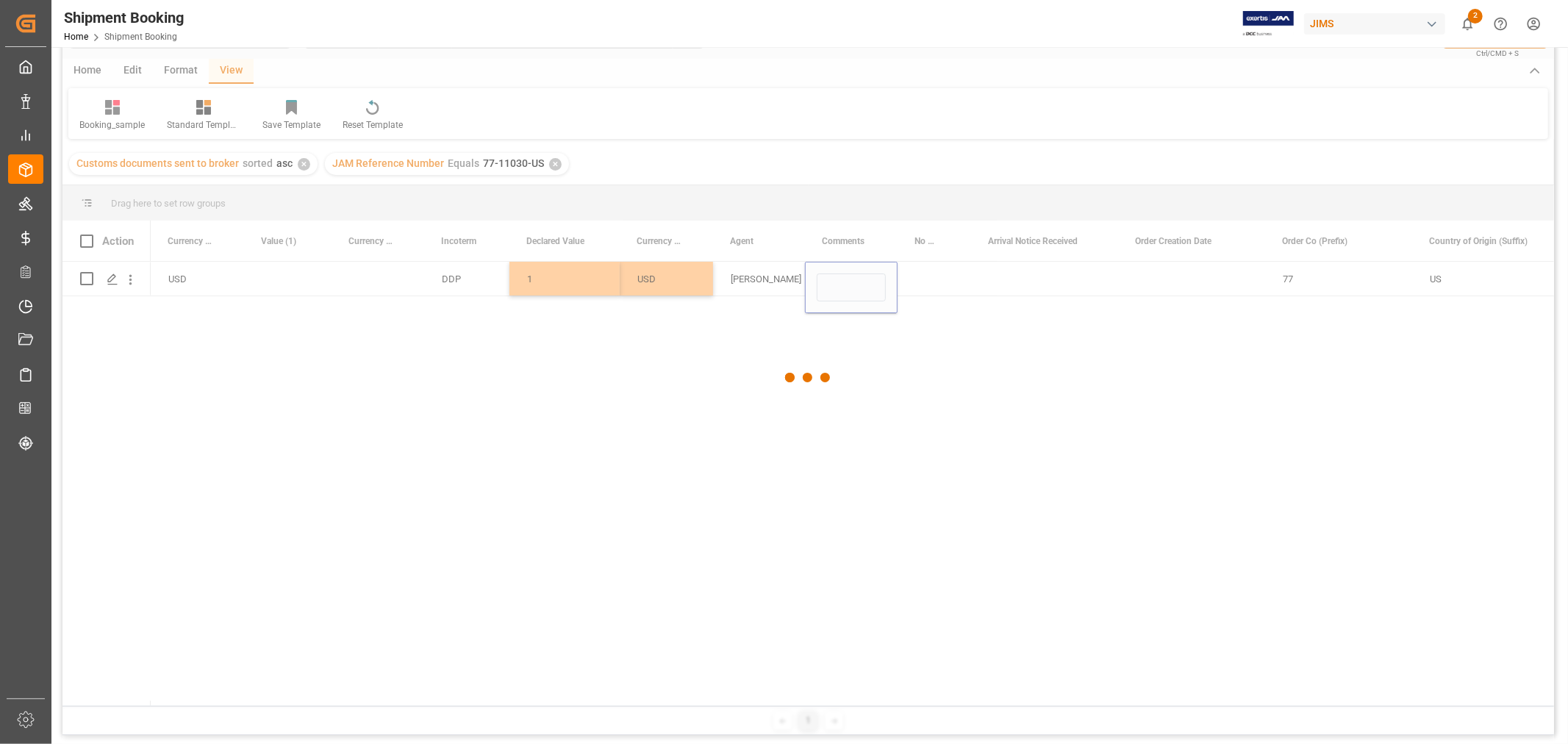
click at [821, 451] on div at bounding box center [808, 378] width 1491 height 735
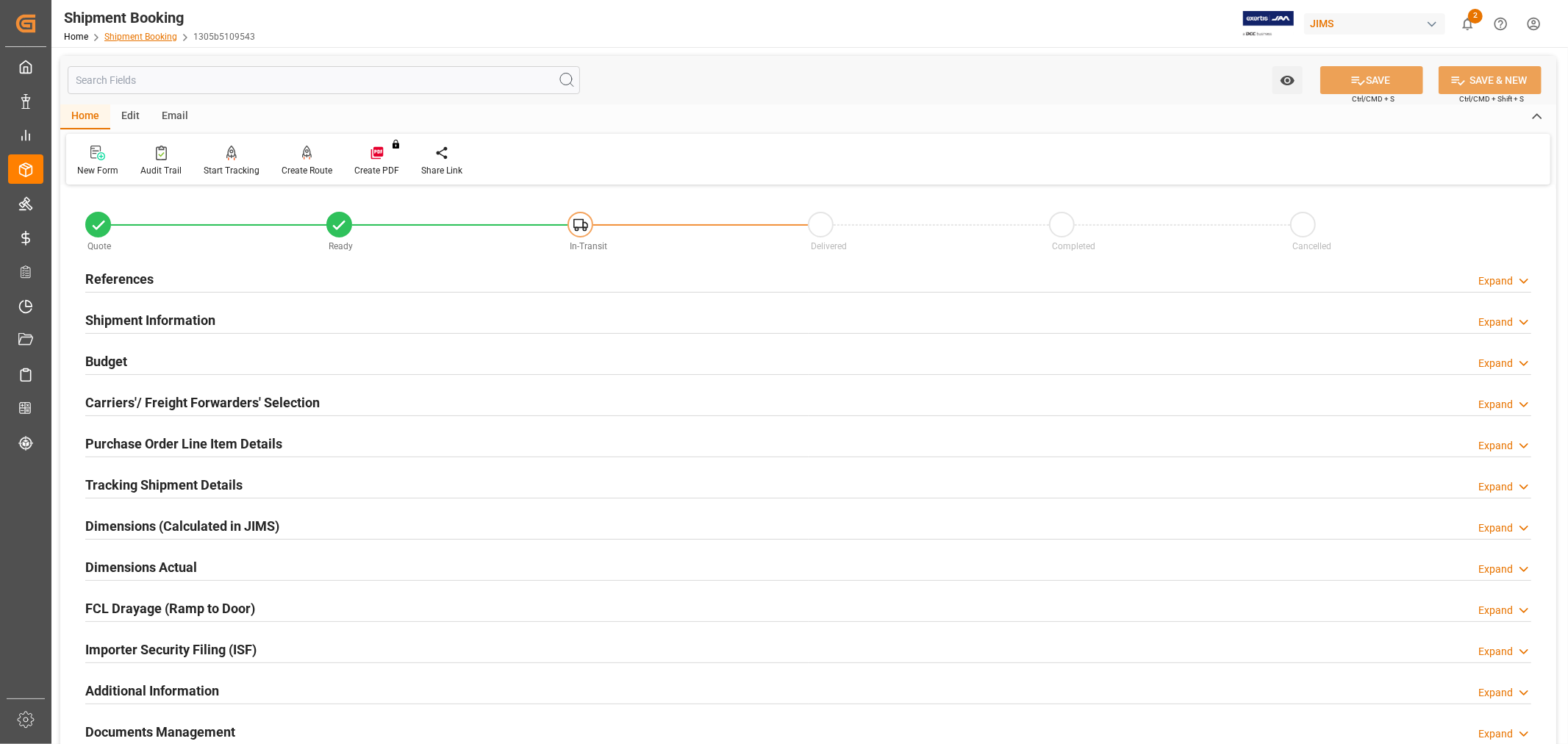
click at [134, 32] on link "Shipment Booking" at bounding box center [141, 36] width 73 height 11
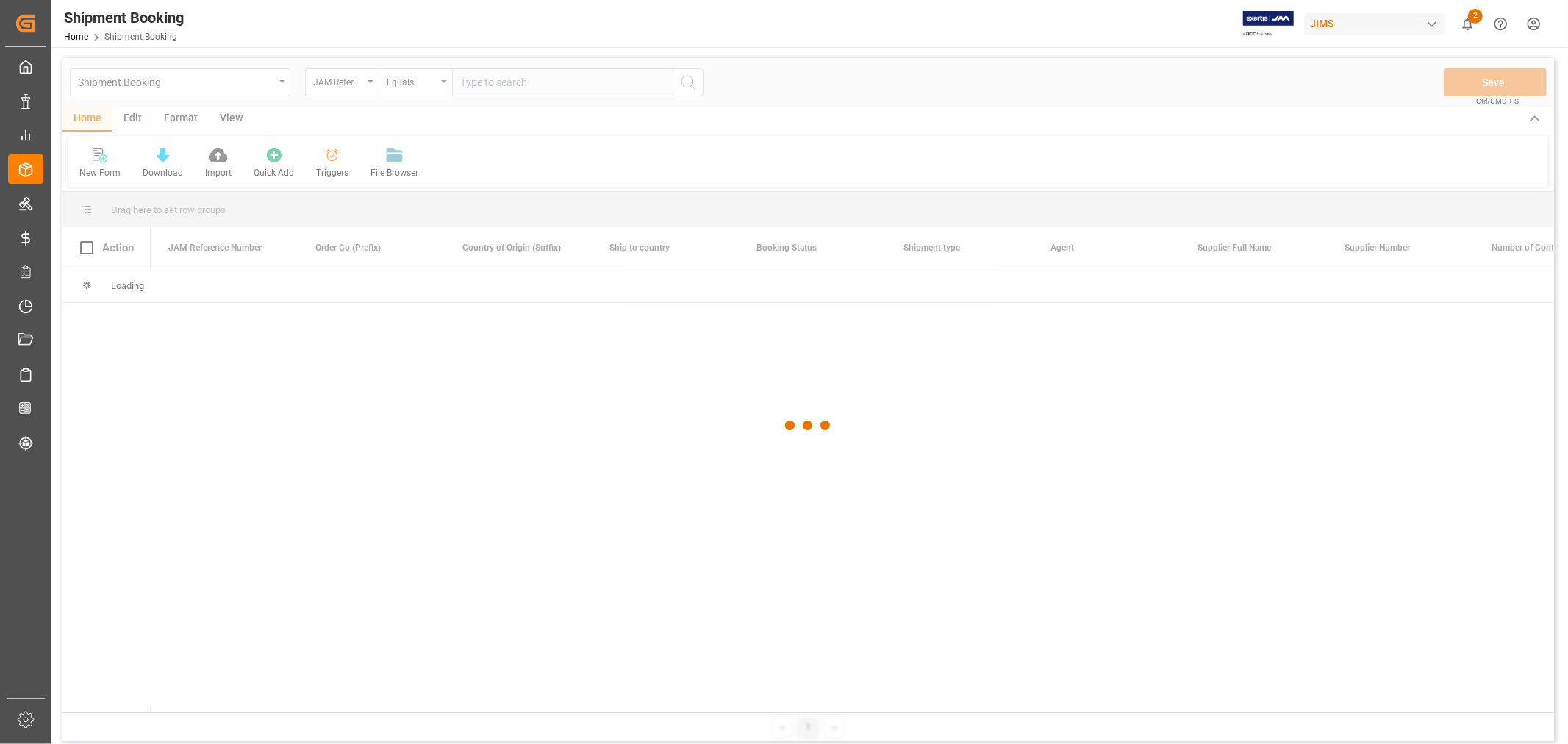
click at [497, 84] on div at bounding box center [808, 425] width 1491 height 735
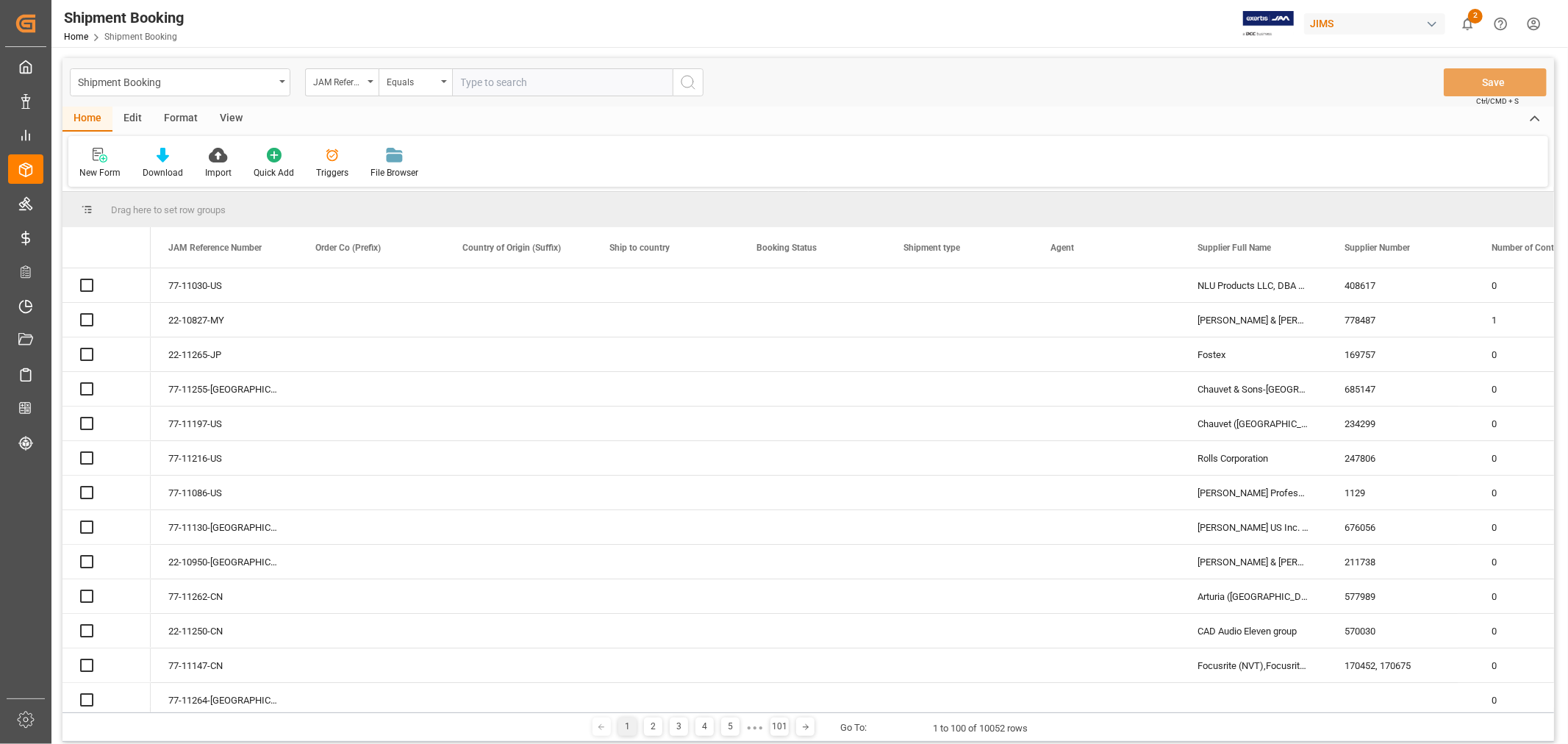
click at [488, 78] on input "text" at bounding box center [562, 82] width 221 height 28
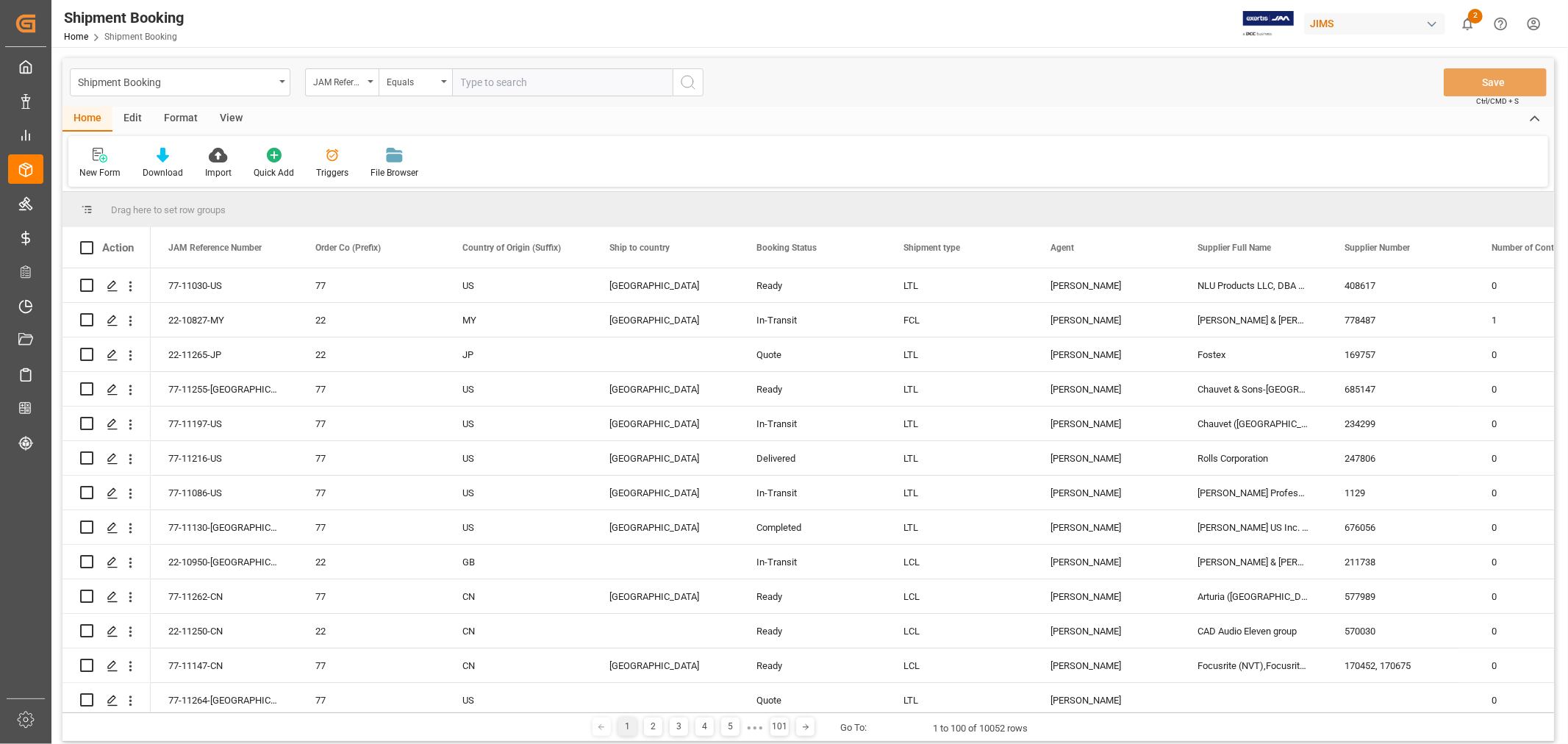
paste input "77-11239-[GEOGRAPHIC_DATA]"
type input "77-11239-[GEOGRAPHIC_DATA]"
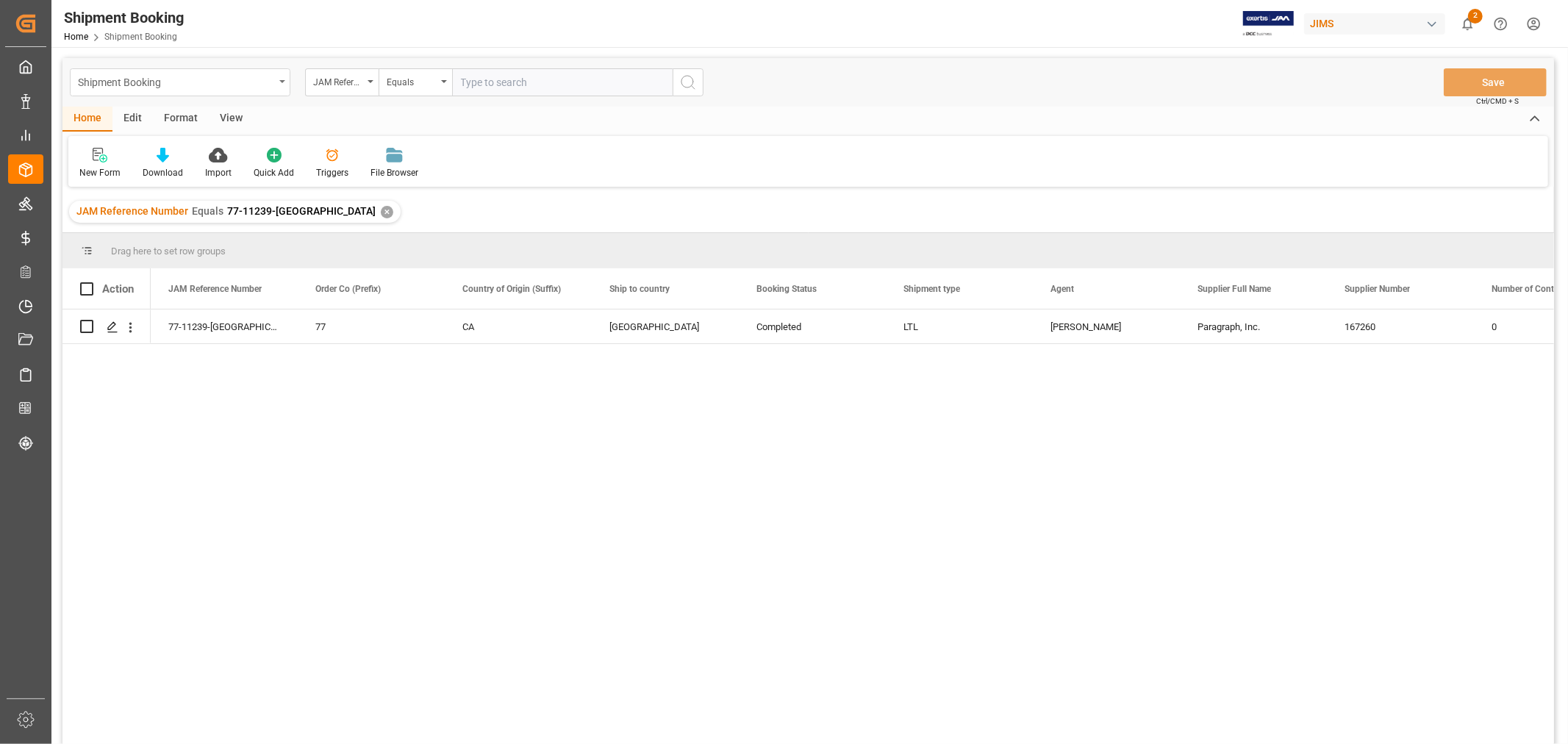
click at [279, 82] on div "Shipment Booking" at bounding box center [180, 82] width 221 height 28
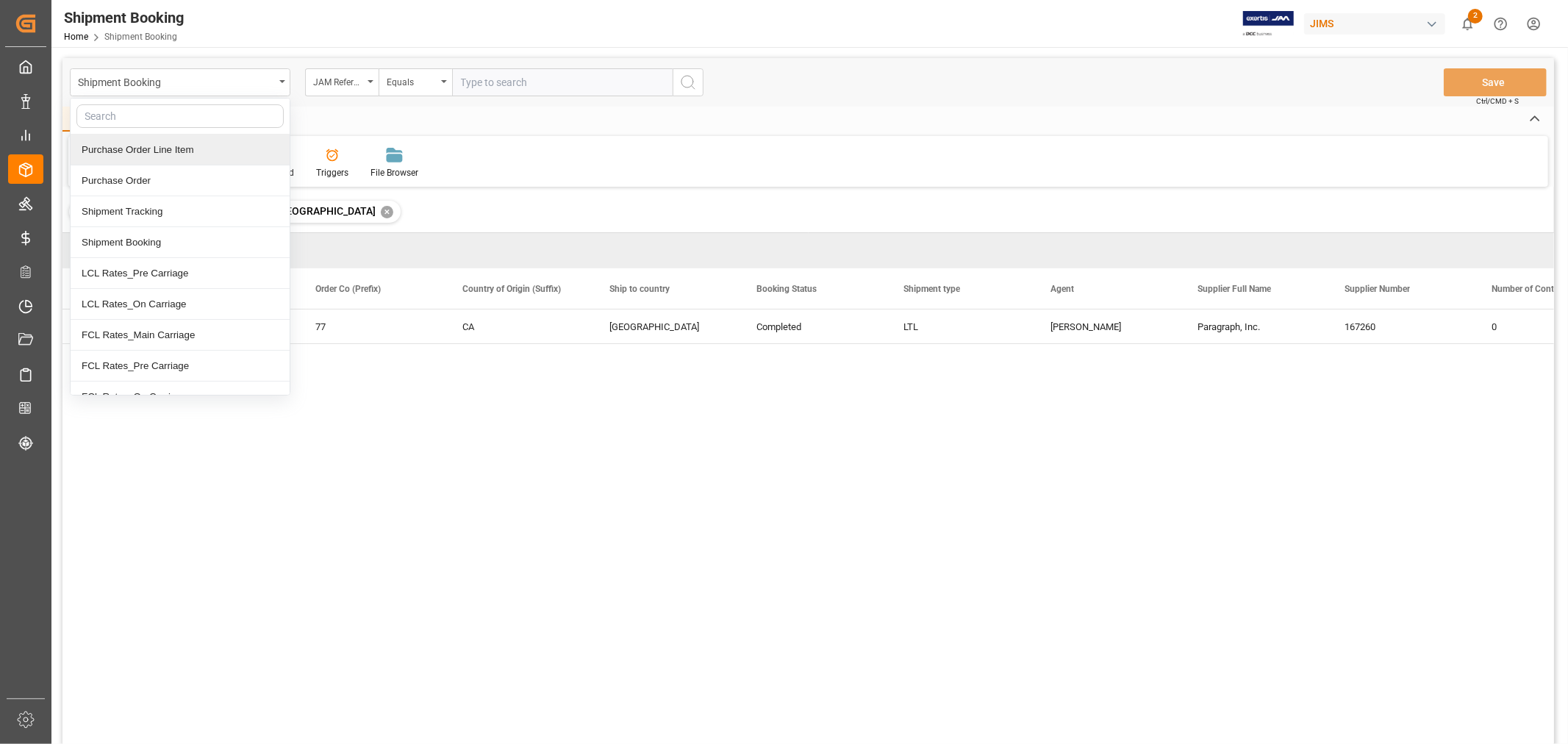
click at [199, 148] on div "Purchase Order Line Item" at bounding box center [180, 150] width 219 height 31
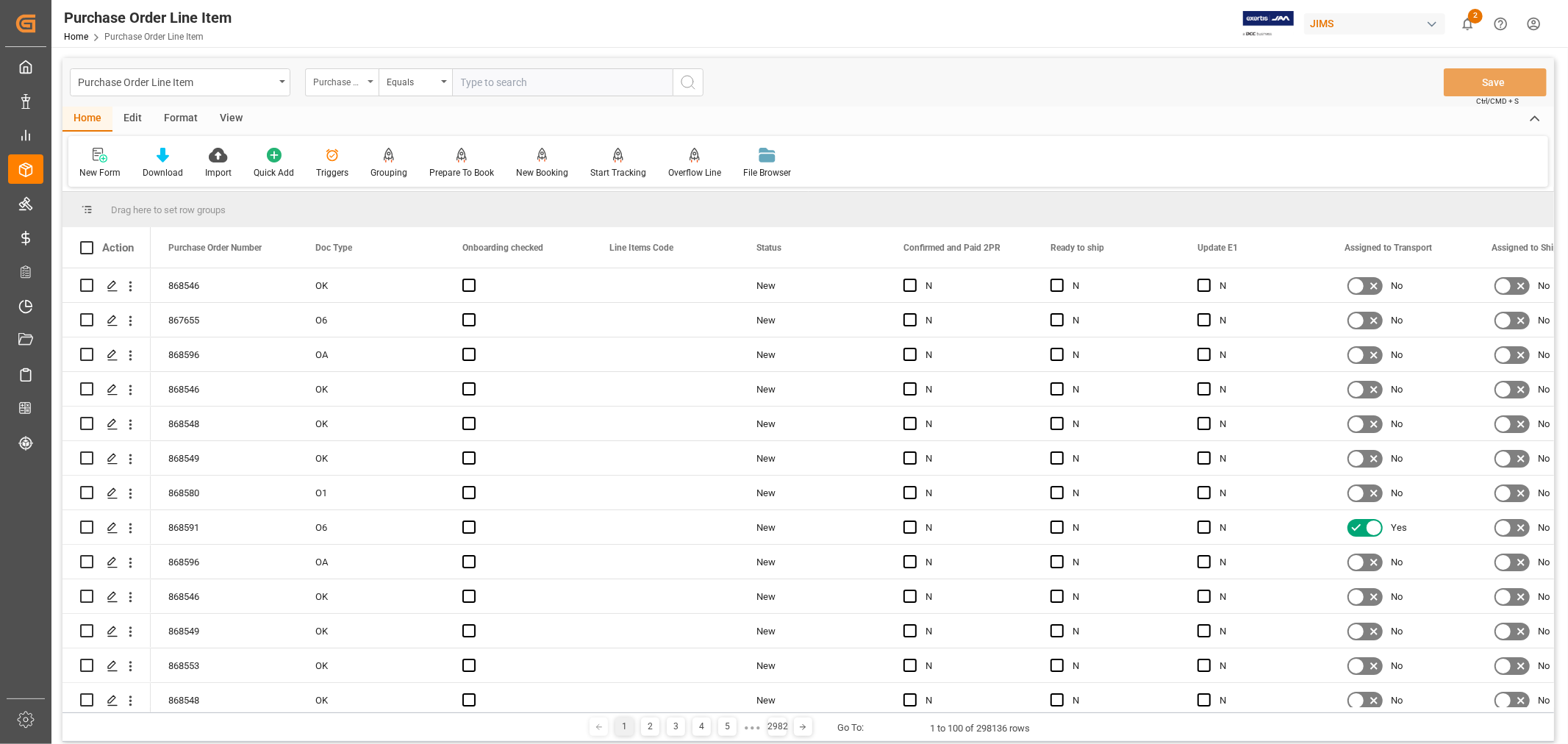
click at [353, 85] on div "Purchase Order Number" at bounding box center [338, 80] width 50 height 17
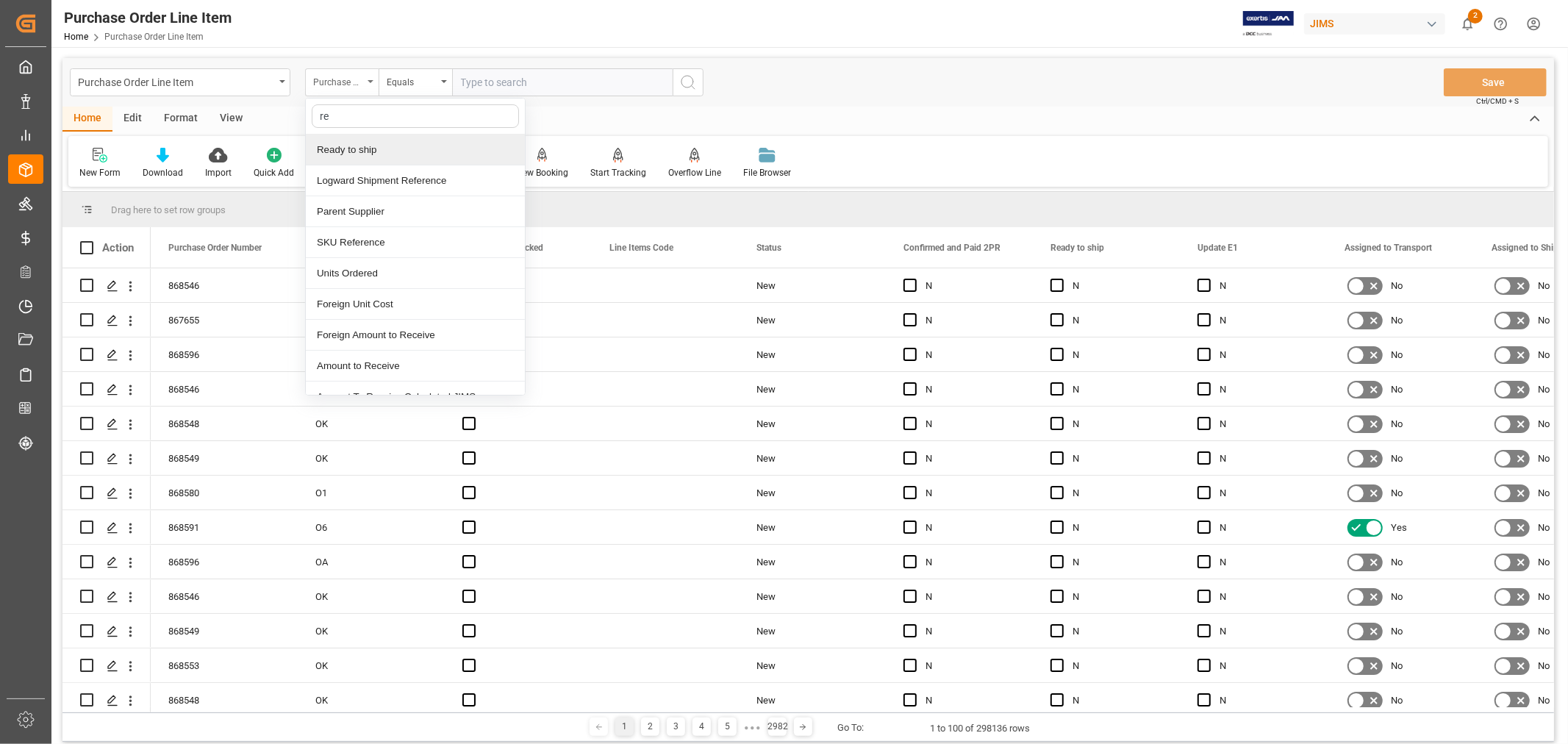
type input "ref"
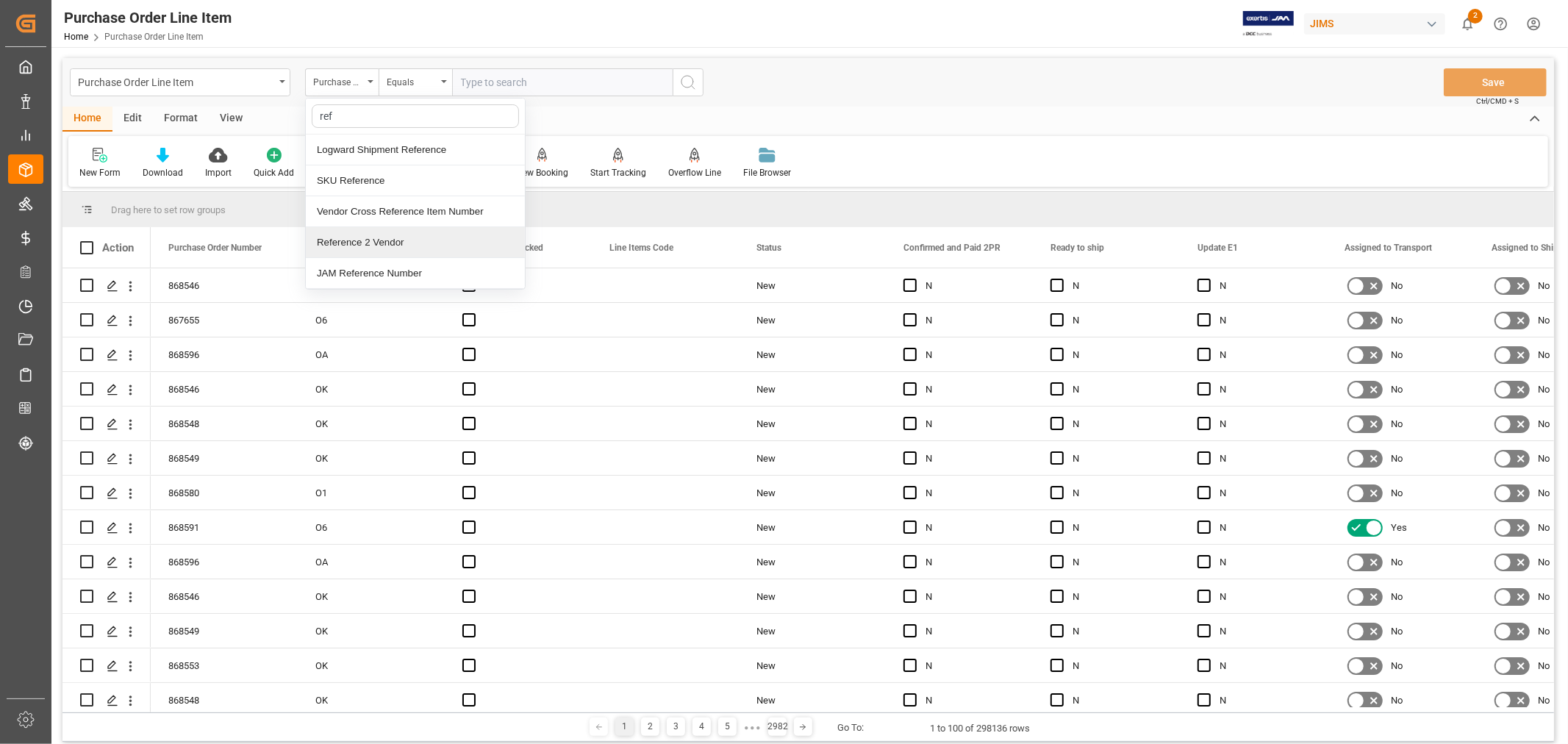
click at [343, 244] on div "Reference 2 Vendor" at bounding box center [415, 243] width 219 height 31
click at [466, 85] on input "text" at bounding box center [562, 82] width 221 height 28
paste input "77-11239-[GEOGRAPHIC_DATA]"
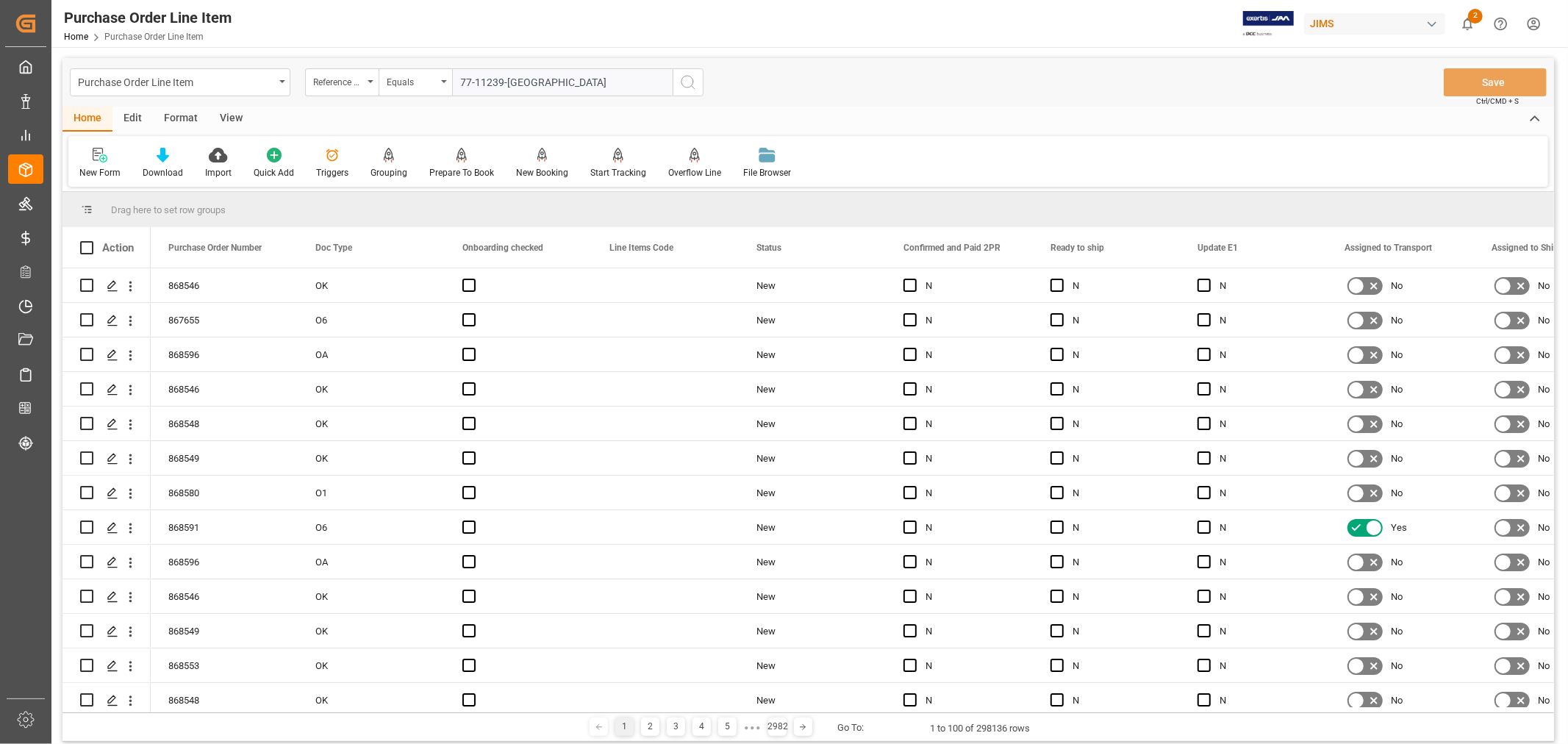
type input "77-11239-[GEOGRAPHIC_DATA]"
click at [686, 81] on icon "search button" at bounding box center [688, 82] width 18 height 18
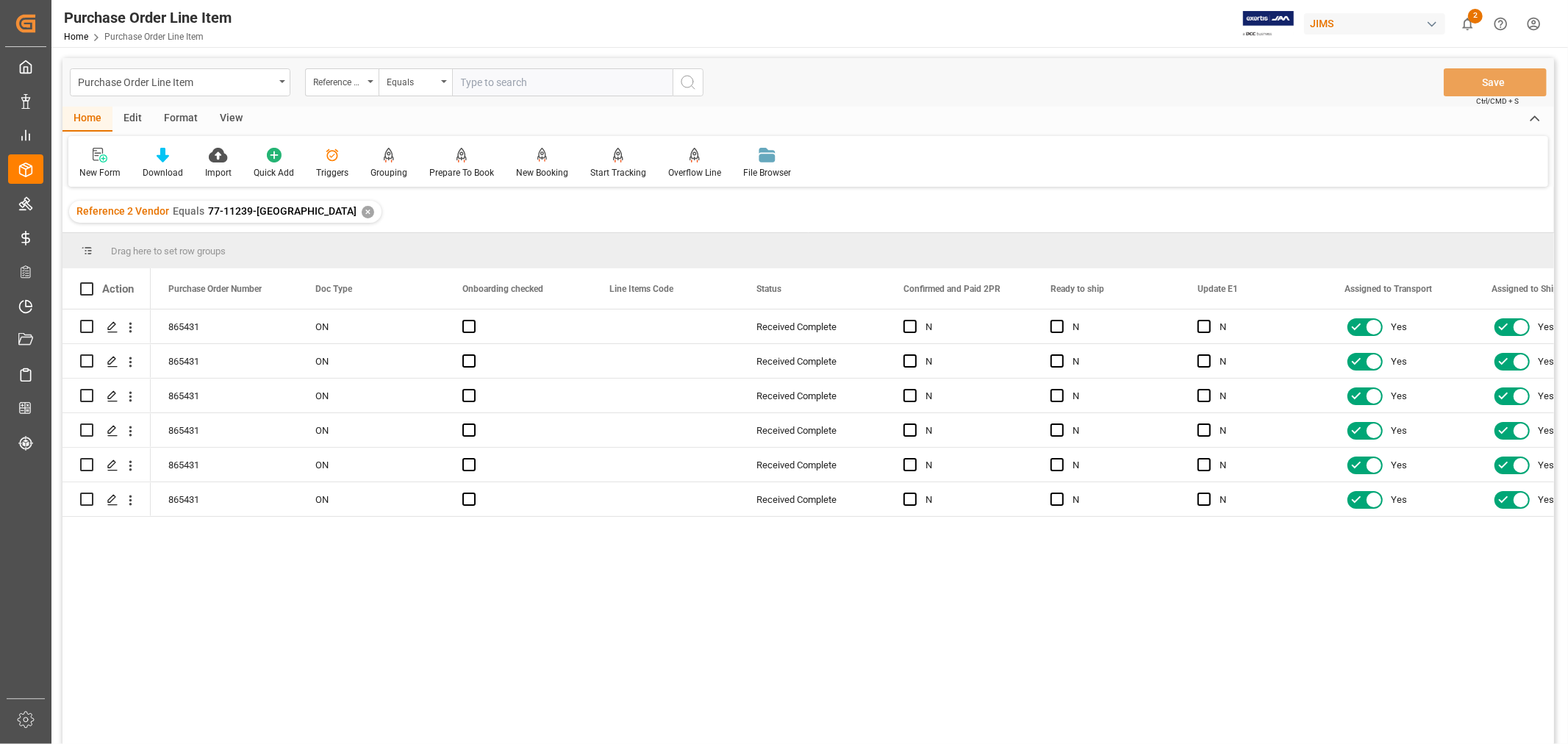
click at [361, 210] on div "✕" at bounding box center [367, 211] width 12 height 12
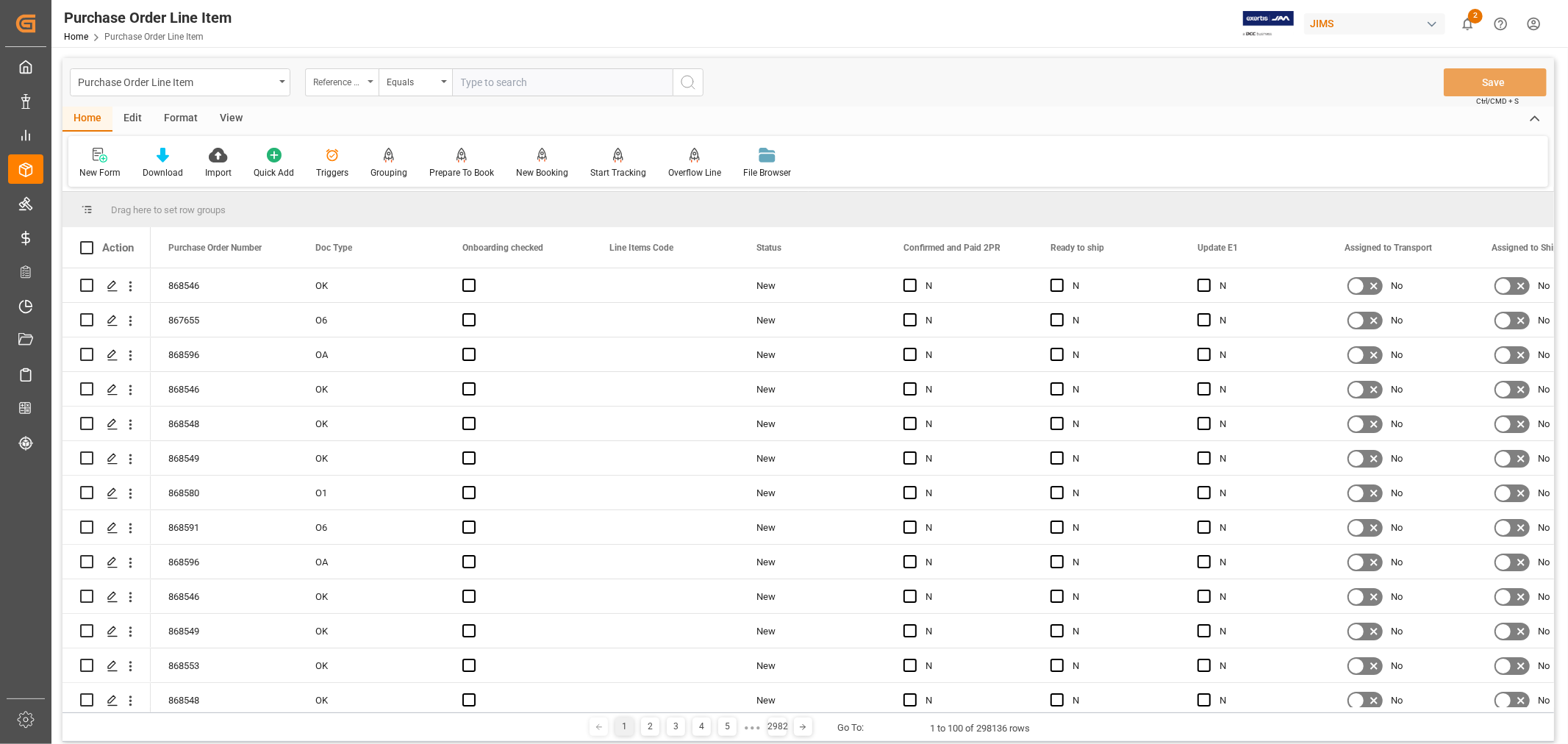
click at [348, 84] on div "Reference 2 Vendor" at bounding box center [338, 80] width 50 height 17
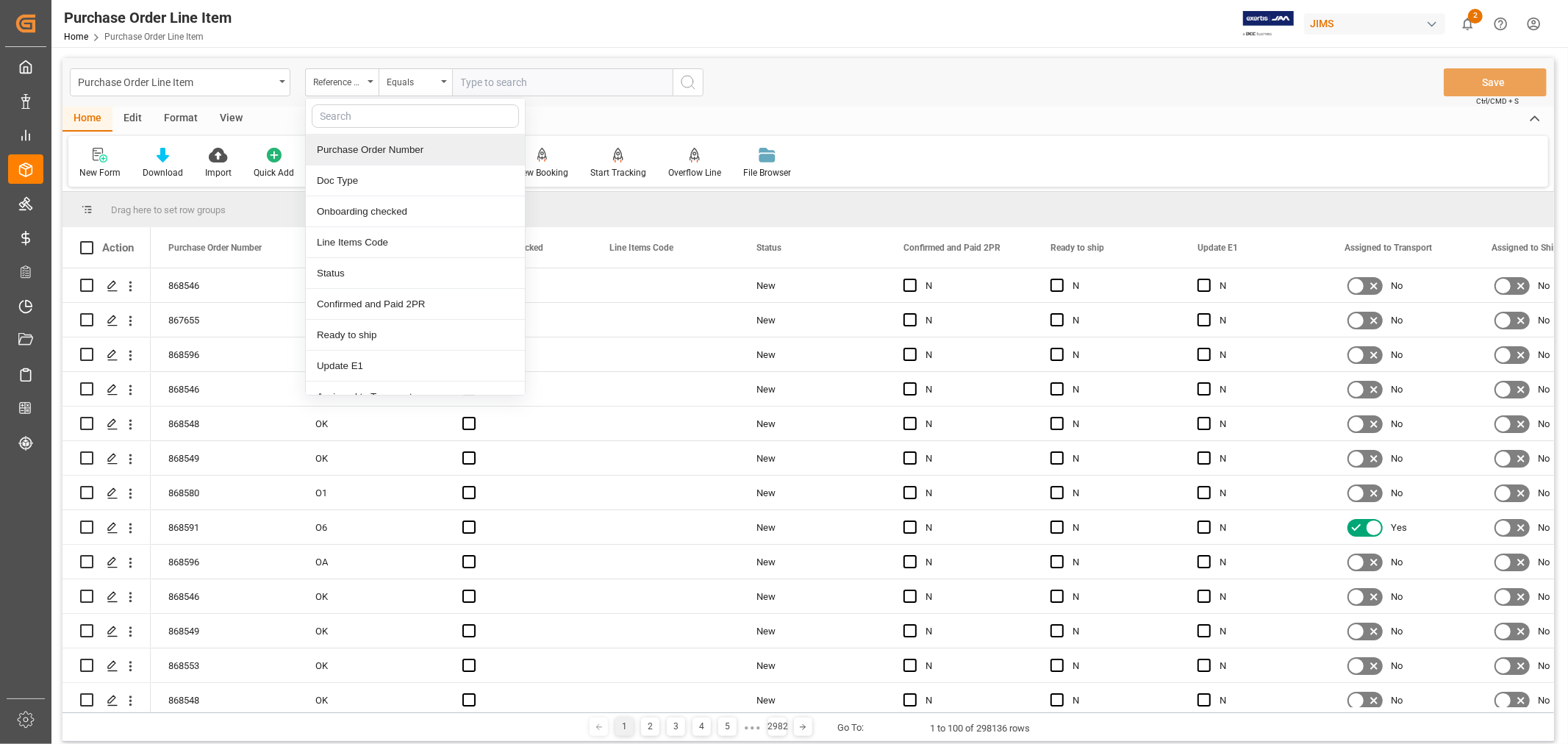
click at [351, 147] on div "Purchase Order Number" at bounding box center [415, 150] width 219 height 31
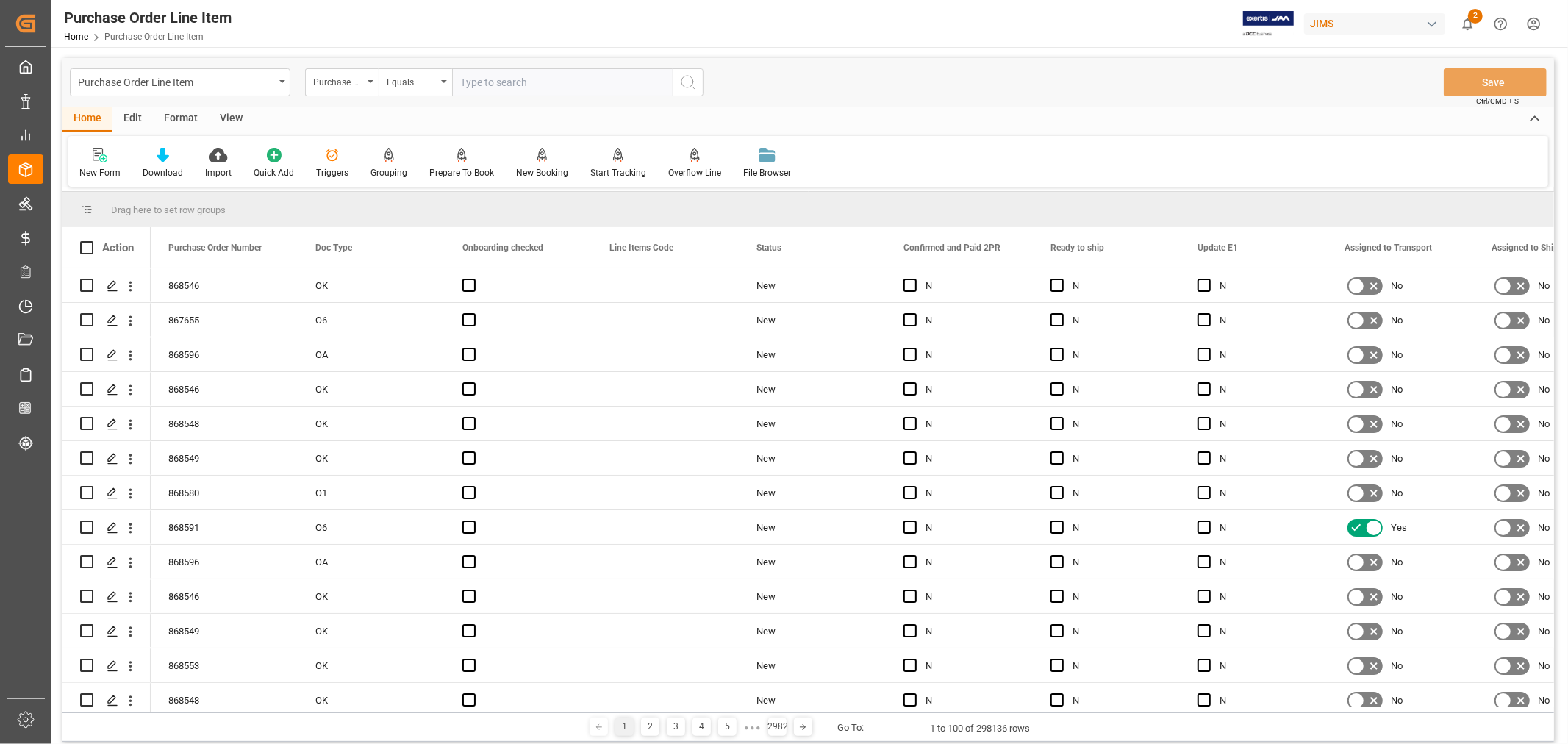
click at [501, 78] on input "text" at bounding box center [562, 82] width 221 height 28
type input "864779"
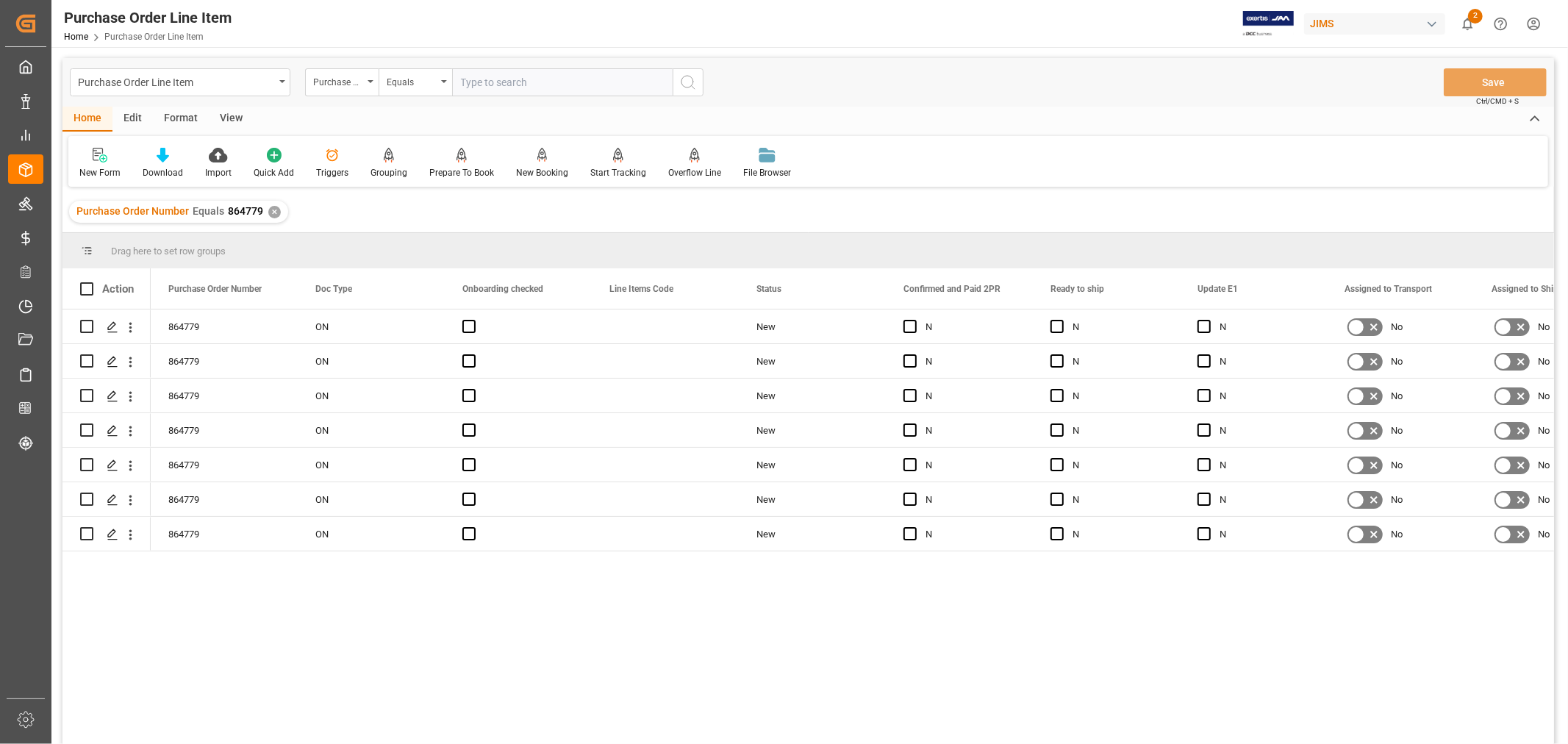
click at [226, 121] on div "View" at bounding box center [230, 119] width 44 height 25
click at [95, 169] on div "Default" at bounding box center [93, 172] width 28 height 13
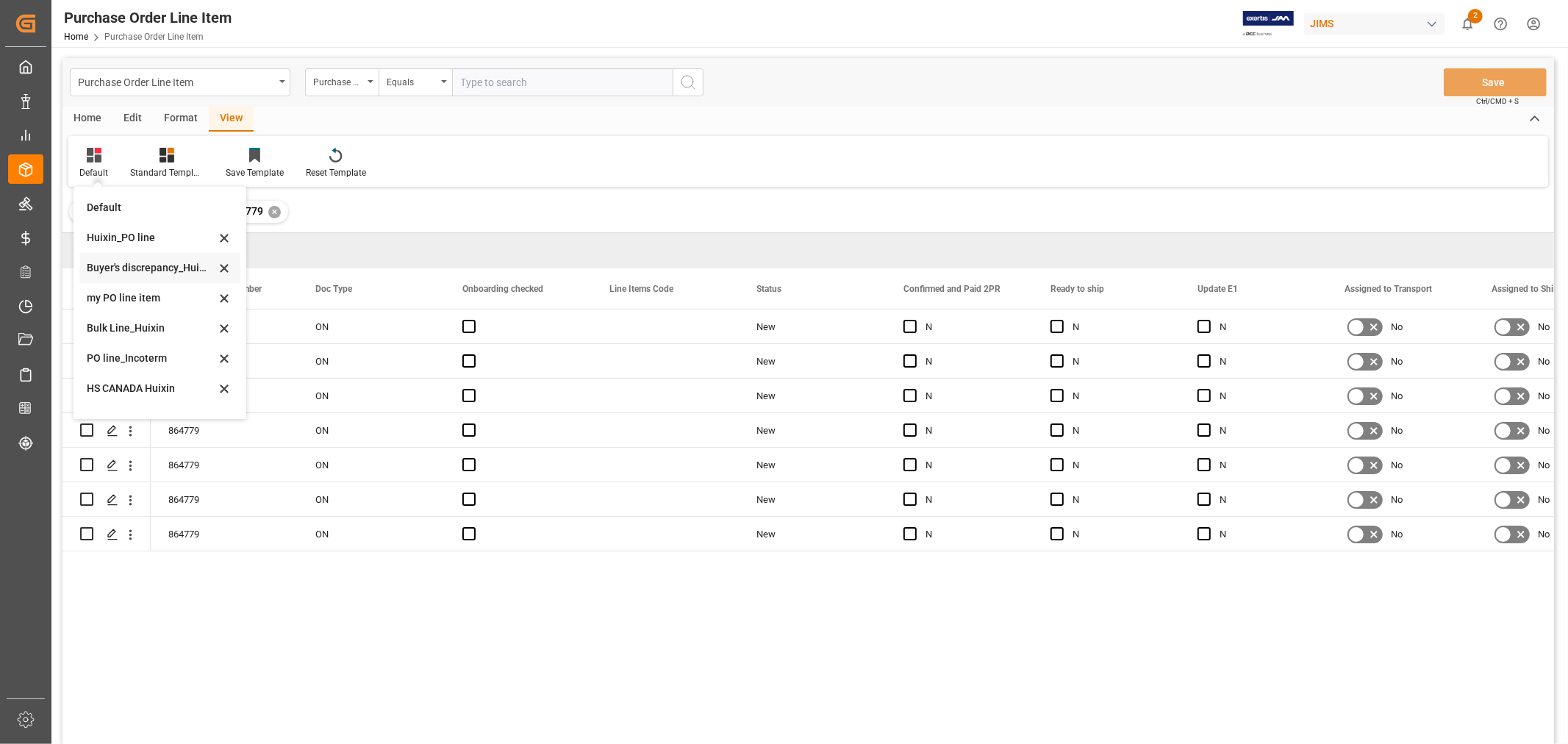
click at [137, 270] on div "Buyer's discrepancy_Huixin" at bounding box center [150, 268] width 129 height 15
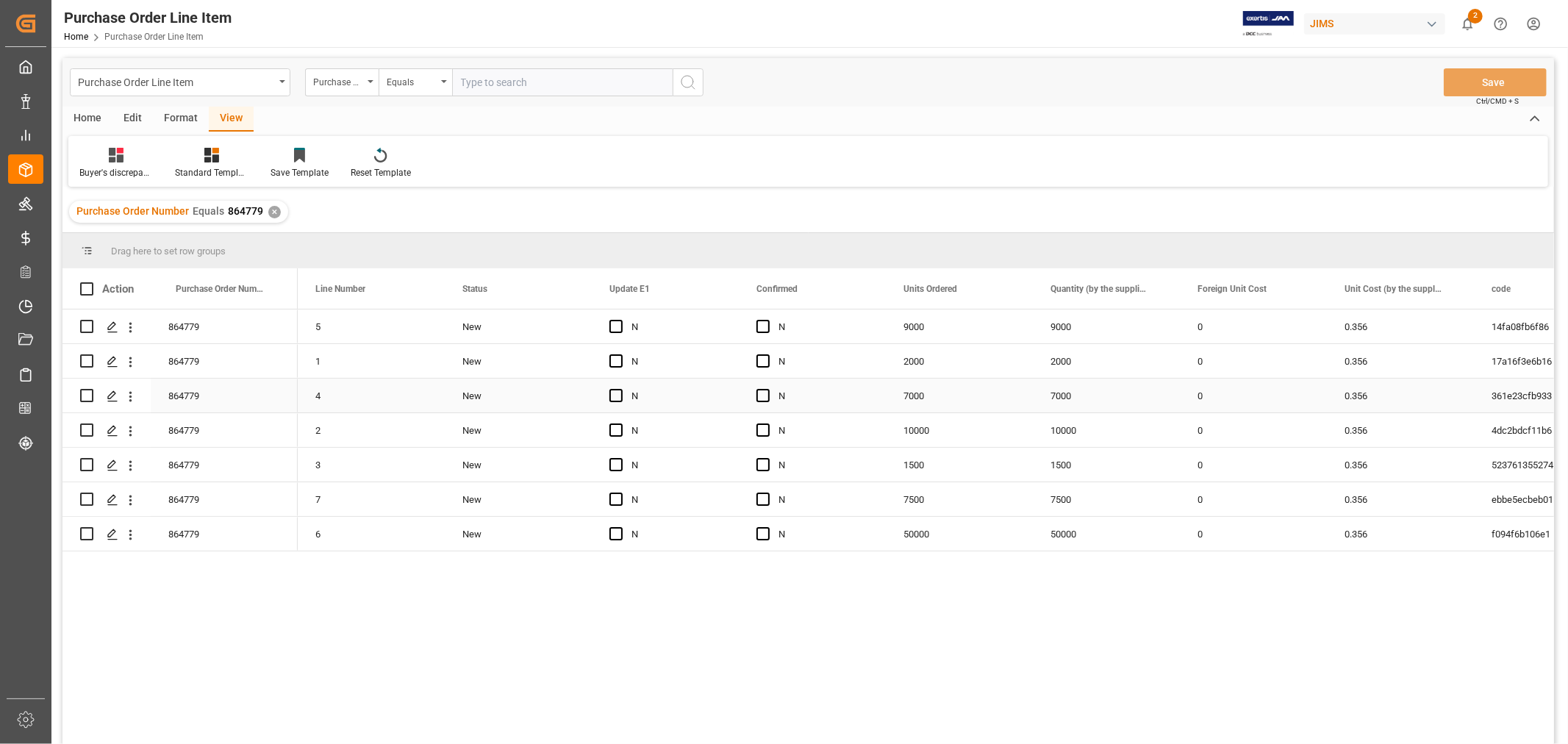
click at [1063, 395] on div "7000" at bounding box center [1106, 395] width 147 height 34
drag, startPoint x: 1079, startPoint y: 400, endPoint x: 1040, endPoint y: 392, distance: 39.8
click at [1040, 392] on div "7000" at bounding box center [1106, 404] width 147 height 52
type input "8000"
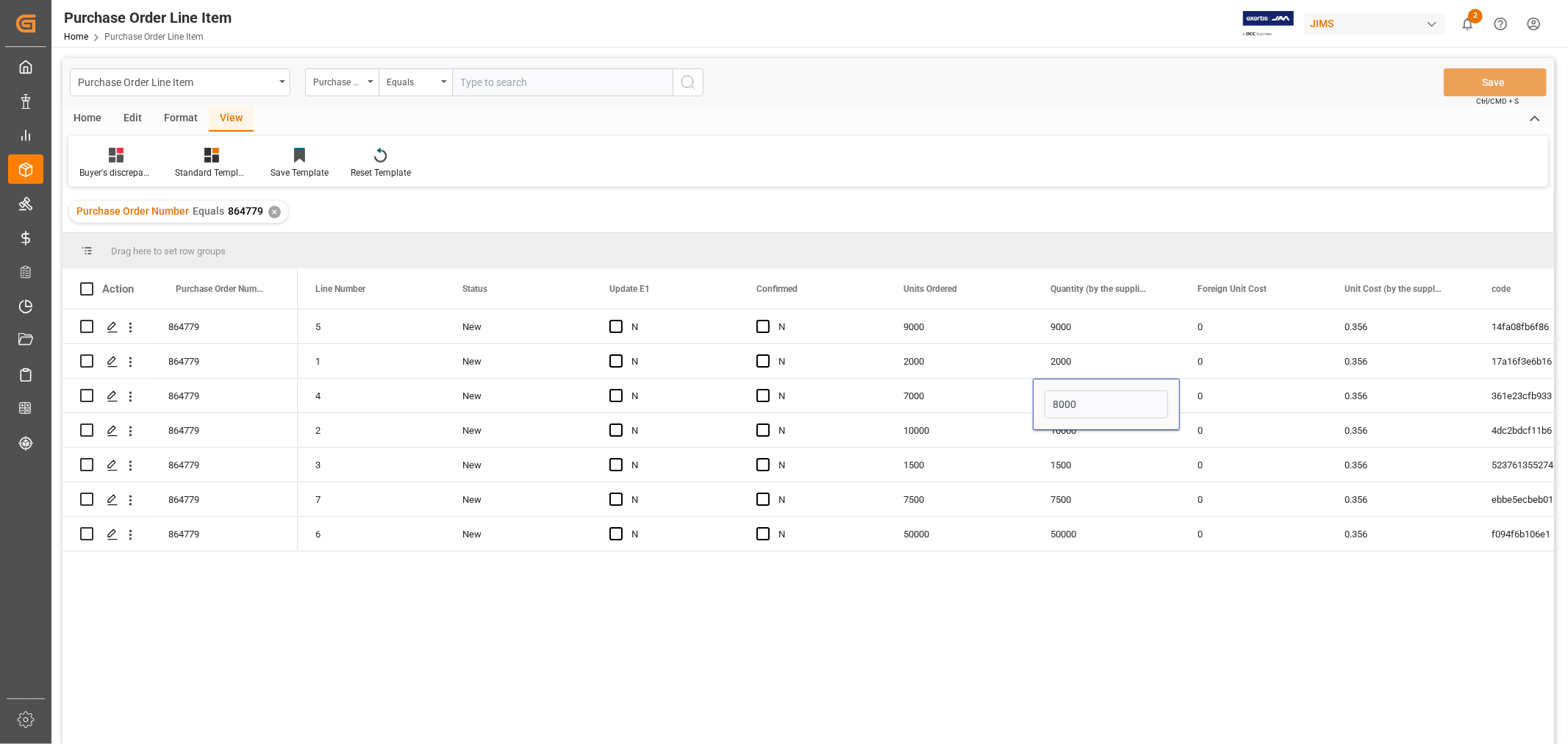
click at [1139, 632] on div "5 New N N 9000 9000 0 0.356 14fa08fb6f86 JBLT310CWHTAMSLV 1 New N N 2000 2000 0…" at bounding box center [925, 531] width 1256 height 444
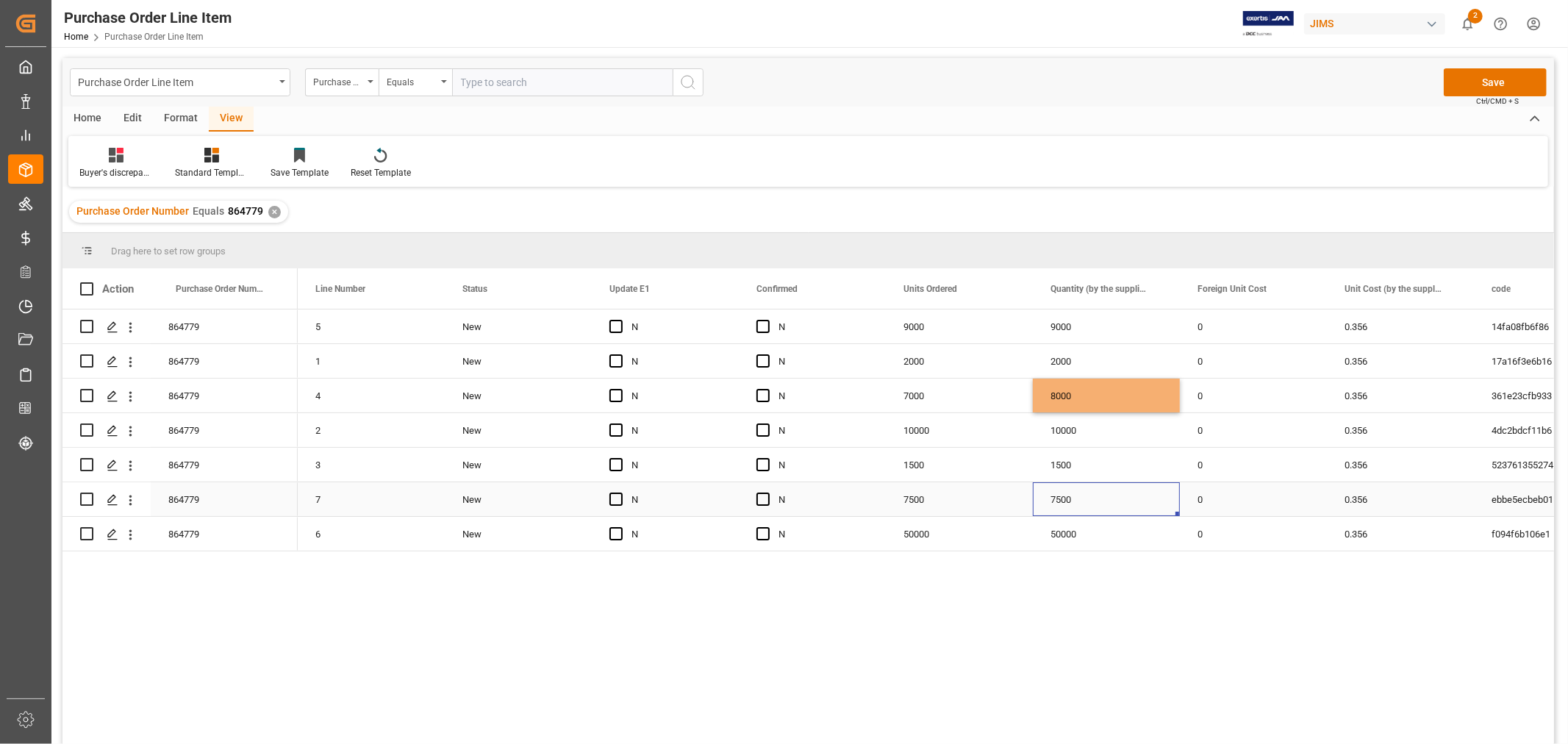
click at [1069, 497] on div "7500" at bounding box center [1106, 499] width 147 height 34
click at [1071, 497] on div "7500" at bounding box center [1106, 499] width 147 height 34
drag, startPoint x: 1098, startPoint y: 508, endPoint x: 1038, endPoint y: 497, distance: 61.0
click at [1038, 497] on div "7500" at bounding box center [1106, 508] width 147 height 52
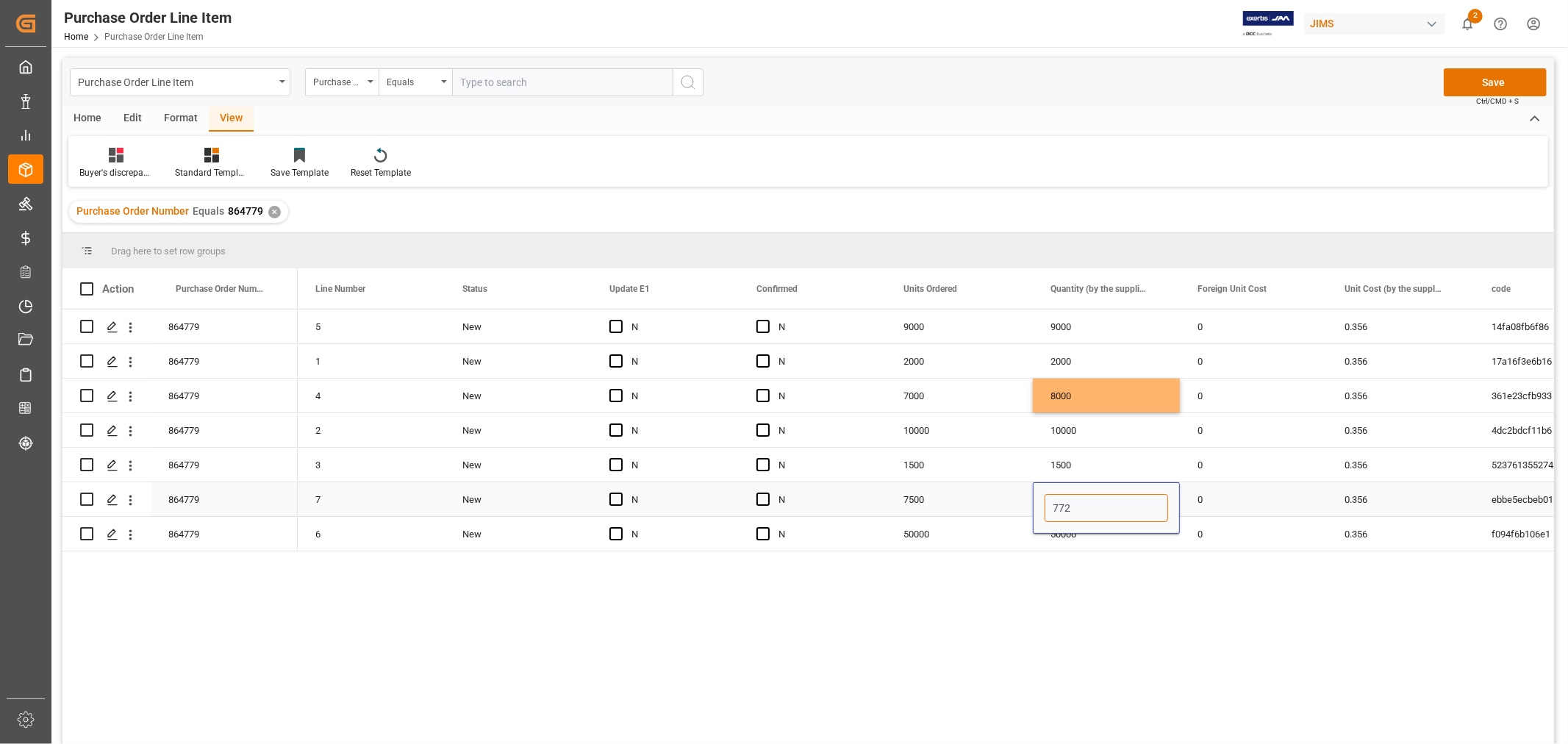
type input "7725"
click at [1245, 498] on div "0" at bounding box center [1253, 499] width 147 height 34
click at [1232, 473] on div "0" at bounding box center [1253, 465] width 147 height 34
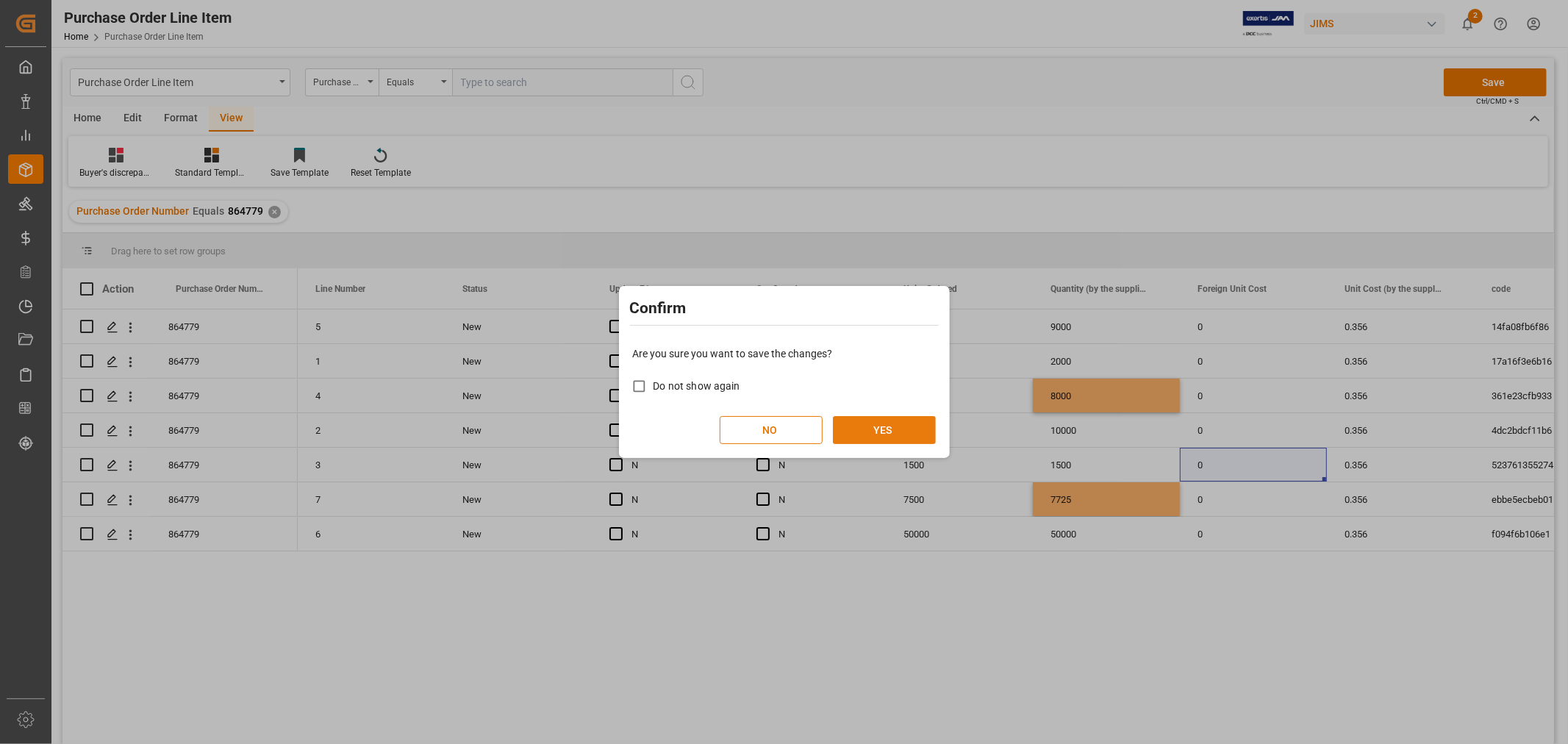
click at [852, 422] on button "YES" at bounding box center [884, 429] width 103 height 28
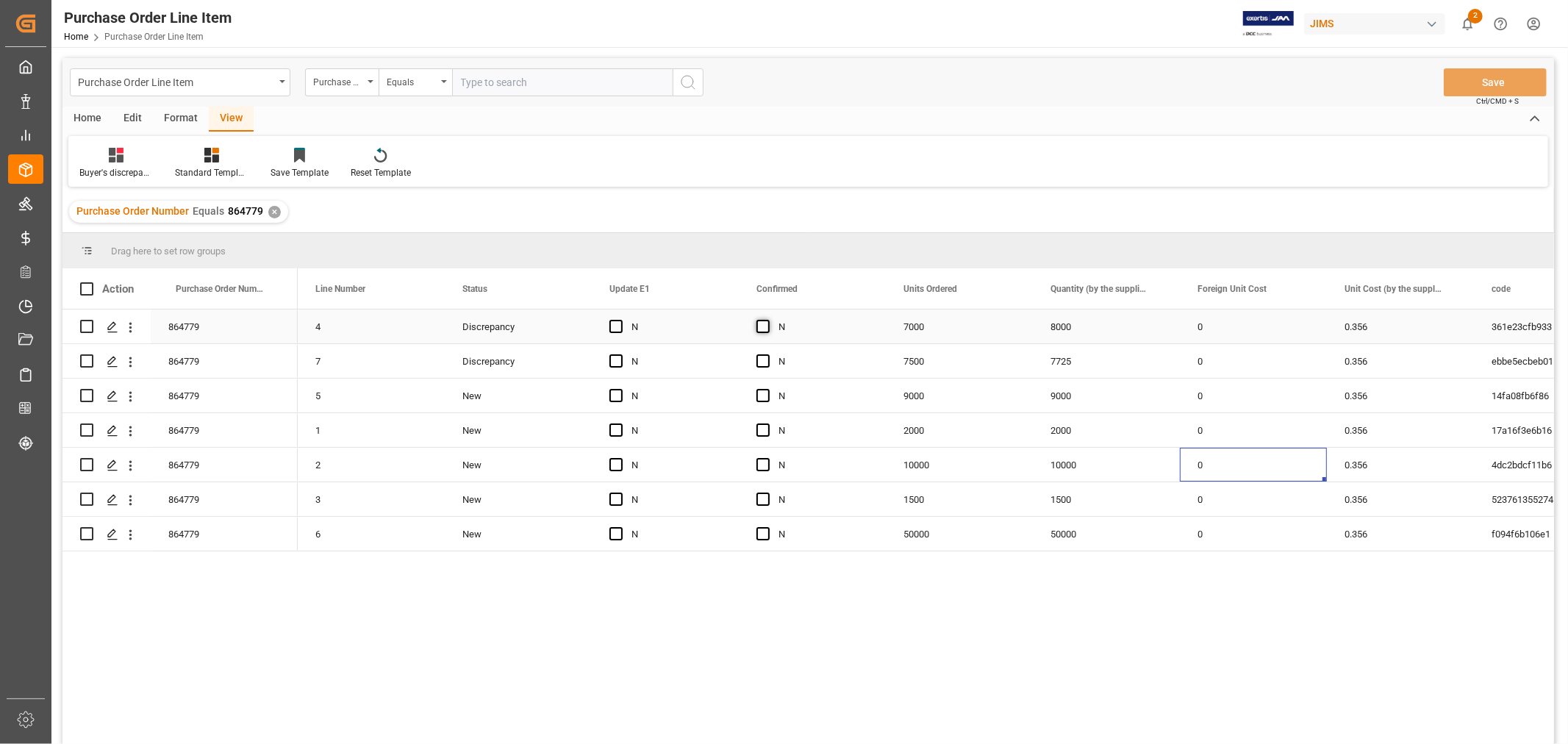
click at [761, 328] on span "Press SPACE to select this row." at bounding box center [763, 326] width 13 height 13
click at [767, 319] on input "Press SPACE to select this row." at bounding box center [767, 319] width 0 height 0
click at [761, 358] on span "Press SPACE to select this row." at bounding box center [763, 361] width 13 height 13
click at [767, 354] on input "Press SPACE to select this row." at bounding box center [767, 354] width 0 height 0
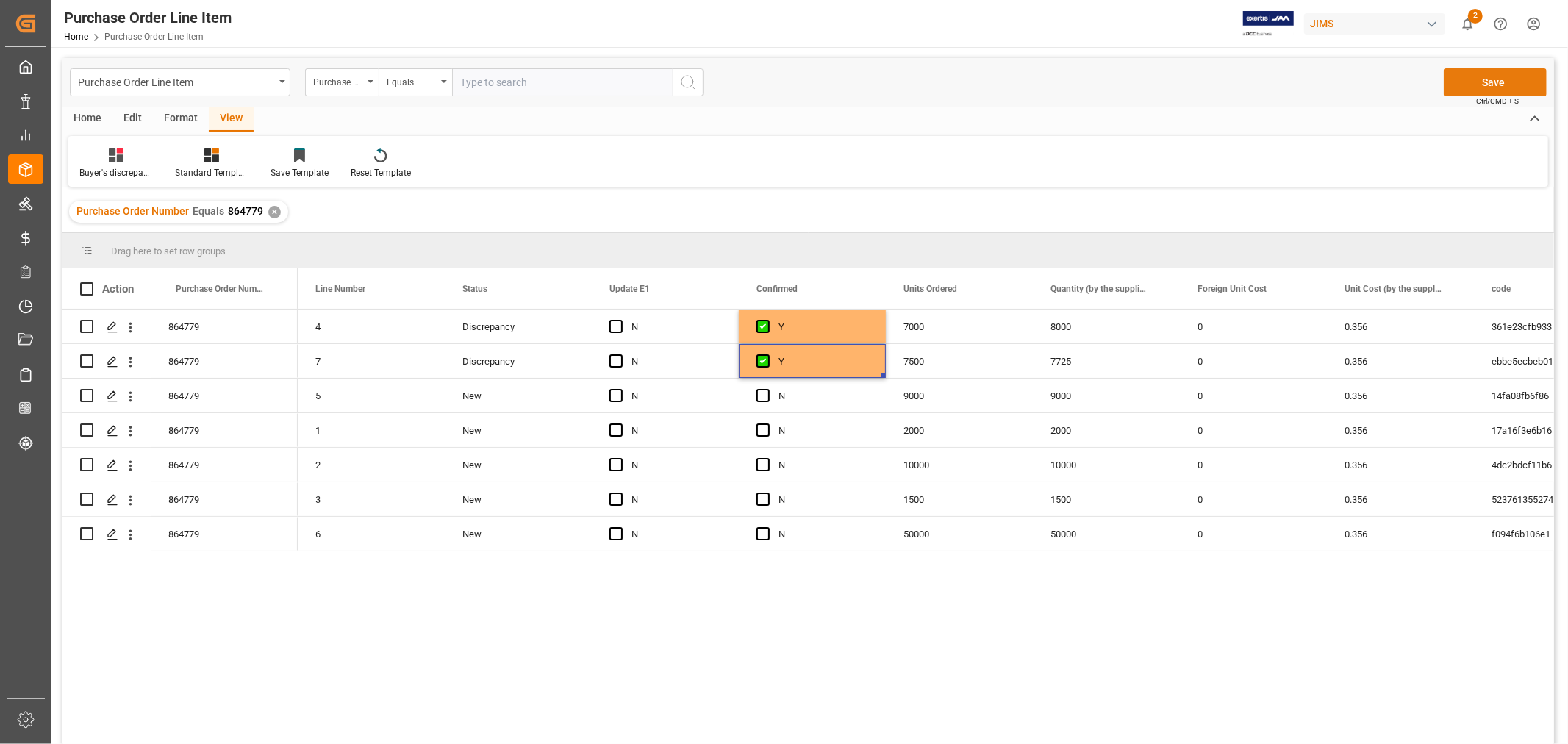
click at [1475, 83] on button "Save" at bounding box center [1494, 82] width 103 height 28
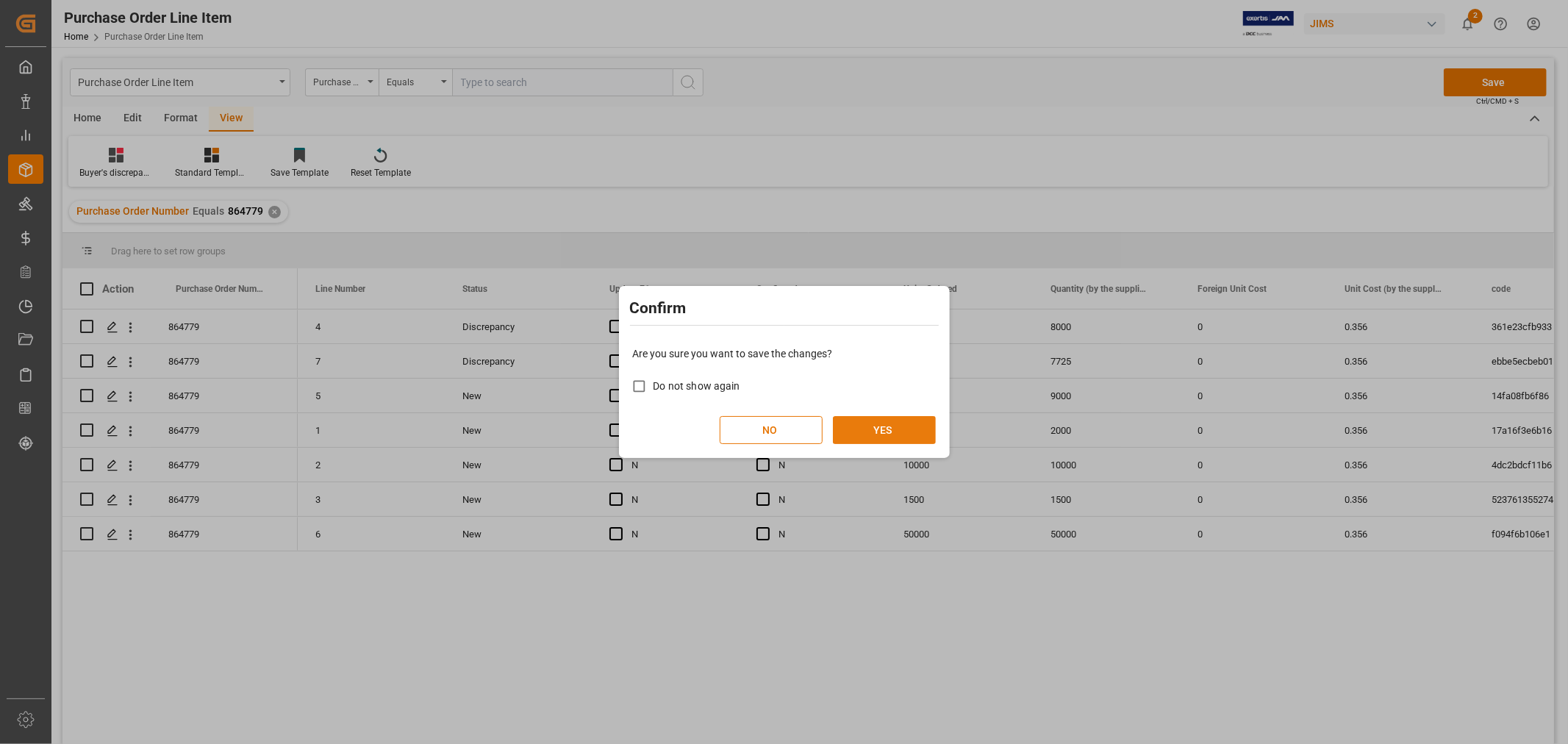
click at [870, 422] on button "YES" at bounding box center [884, 429] width 103 height 28
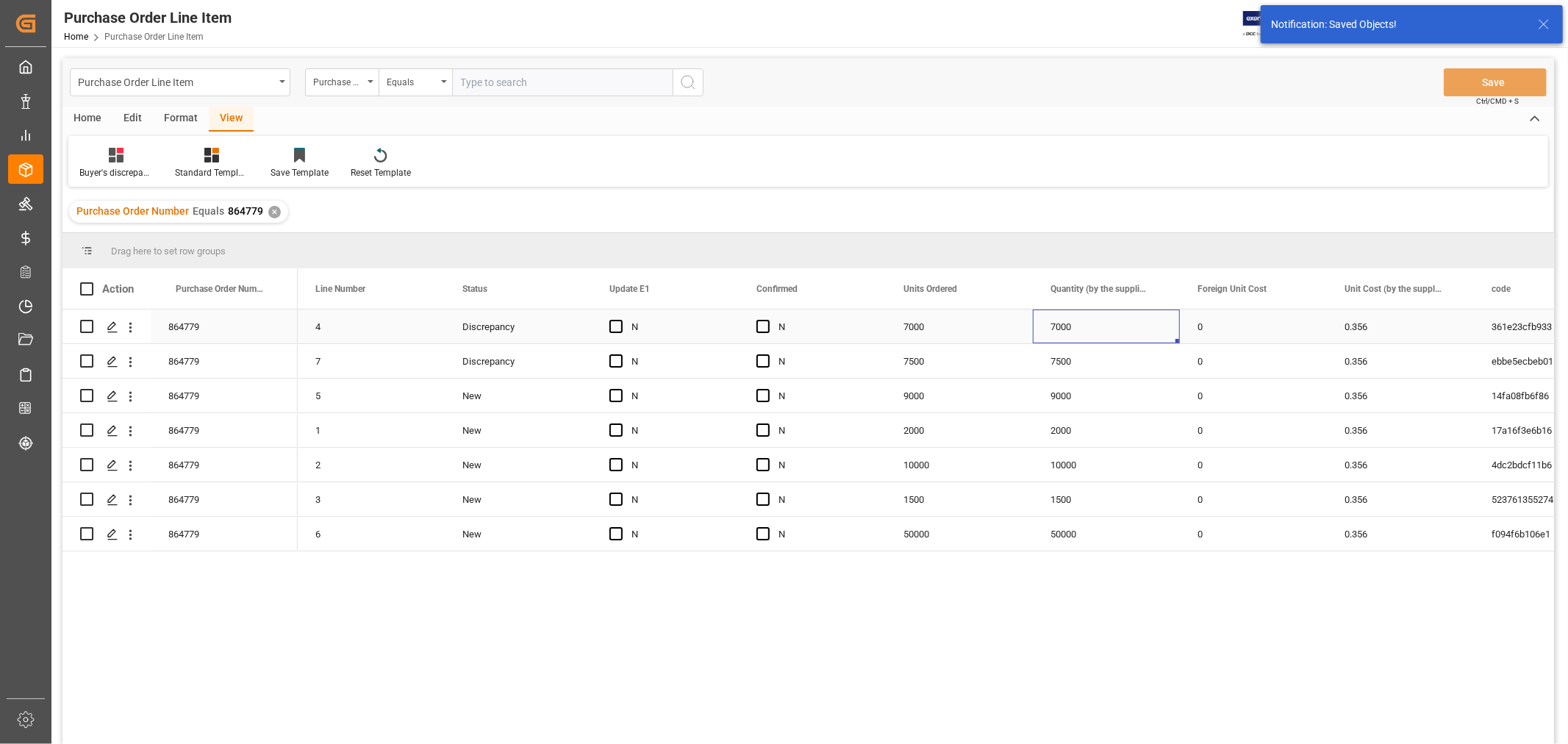
click at [1071, 328] on div "7000" at bounding box center [1106, 327] width 147 height 34
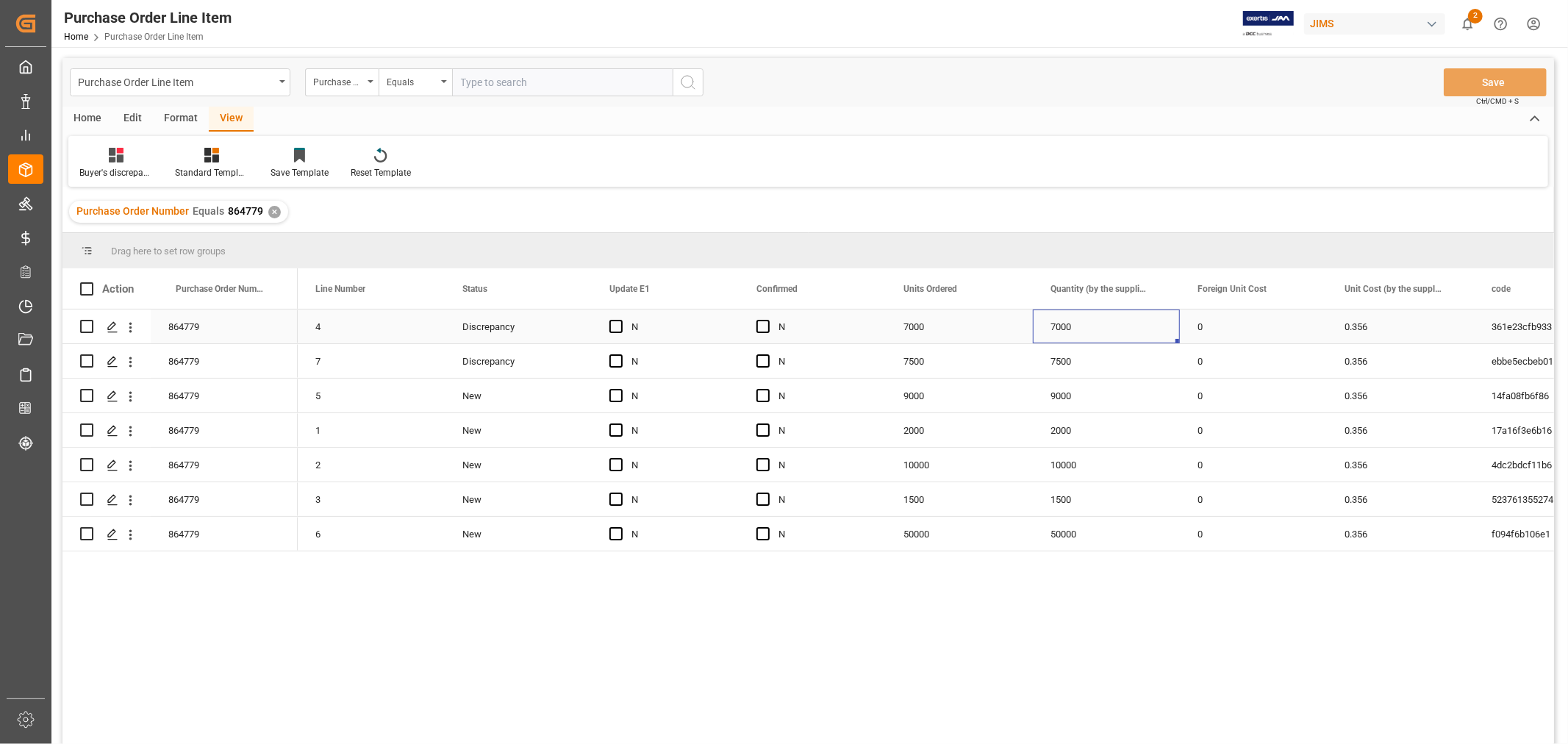
click at [1071, 328] on div "7000" at bounding box center [1106, 327] width 147 height 34
drag, startPoint x: 1085, startPoint y: 335, endPoint x: 1009, endPoint y: 332, distance: 76.1
type input "8000"
click at [1152, 383] on div "9000" at bounding box center [1106, 395] width 147 height 34
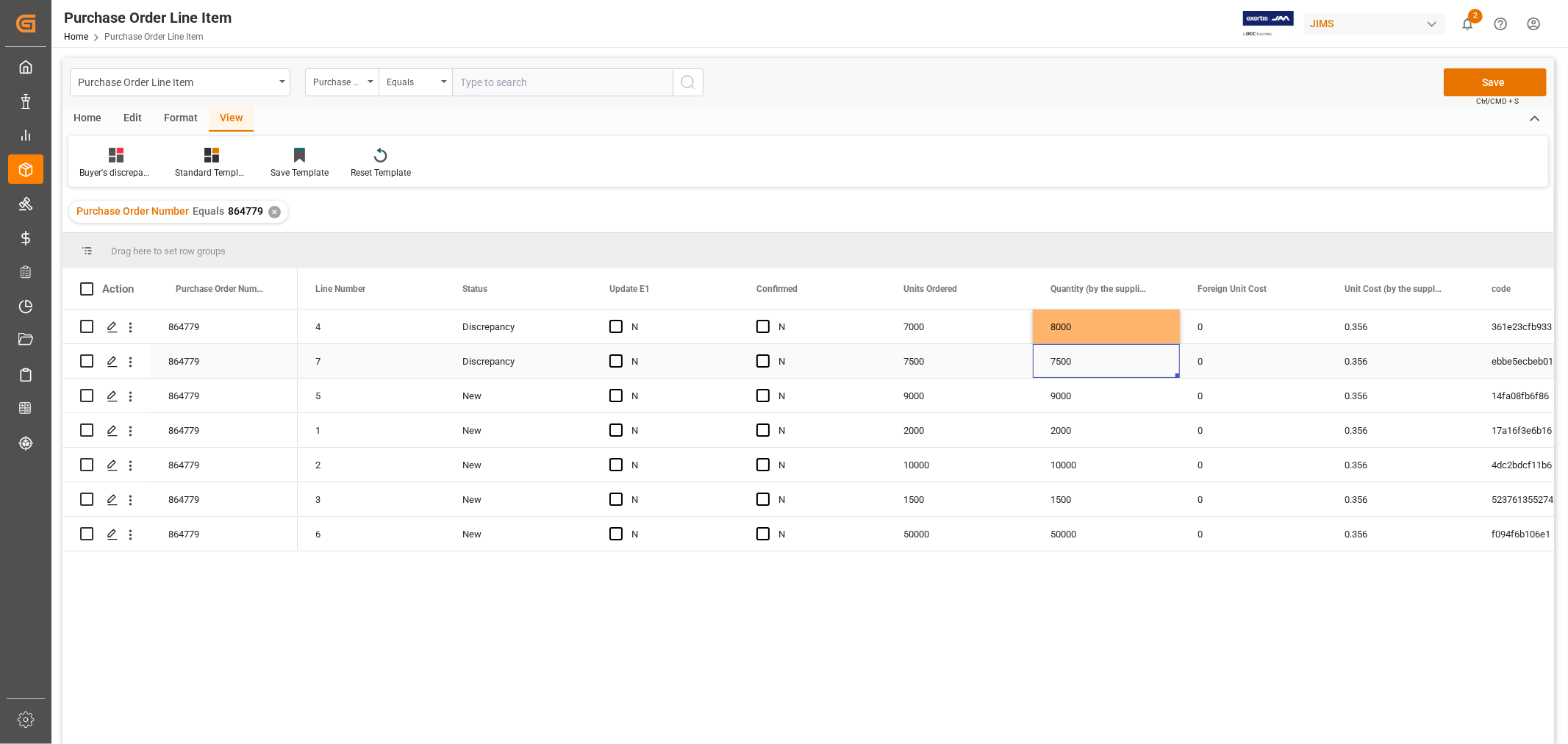
click at [1105, 364] on div "7500" at bounding box center [1106, 361] width 147 height 34
click at [1105, 364] on input "7500" at bounding box center [1106, 370] width 124 height 28
type input "7725"
click at [1217, 353] on div "0" at bounding box center [1253, 361] width 147 height 34
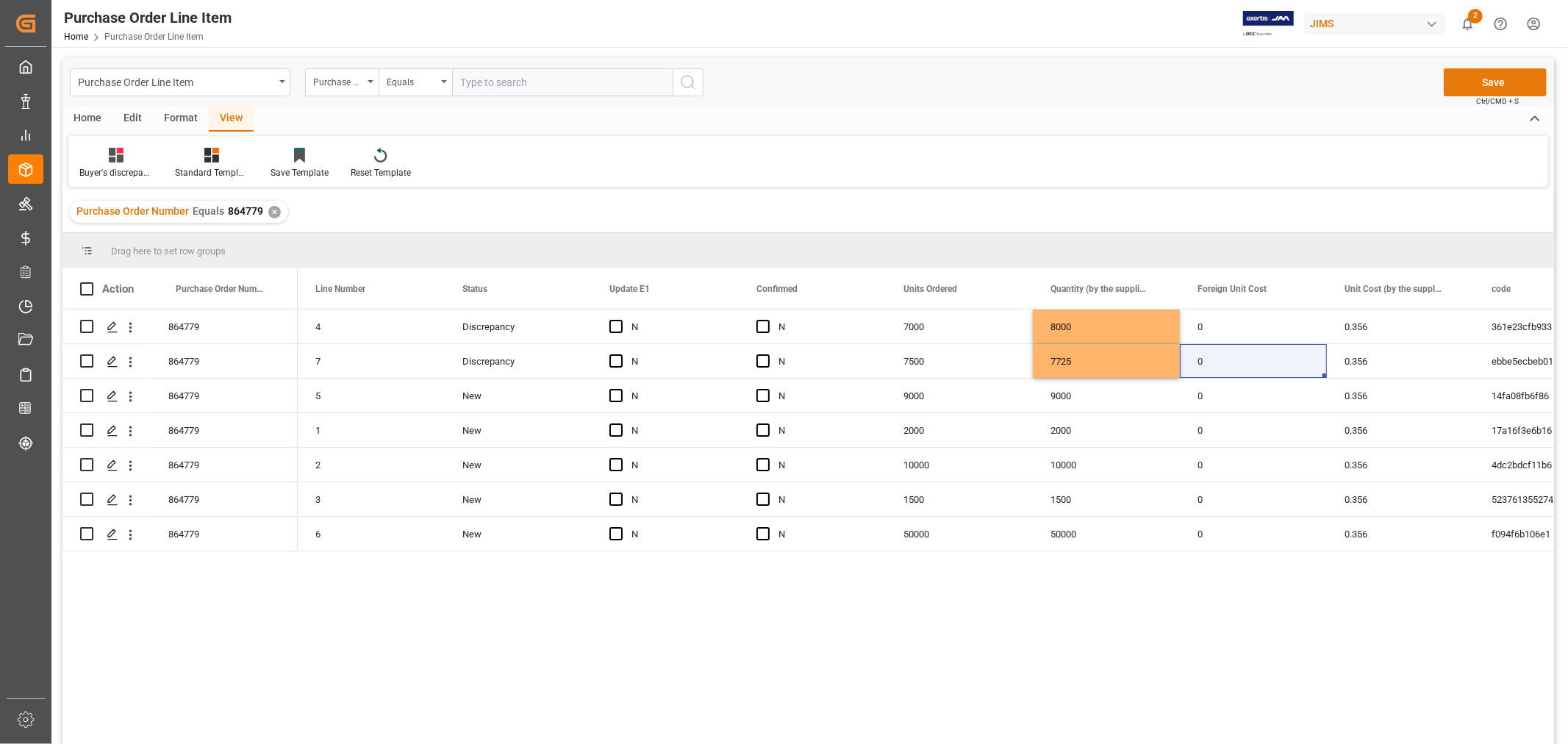
click at [1473, 86] on button "Save" at bounding box center [1494, 82] width 103 height 28
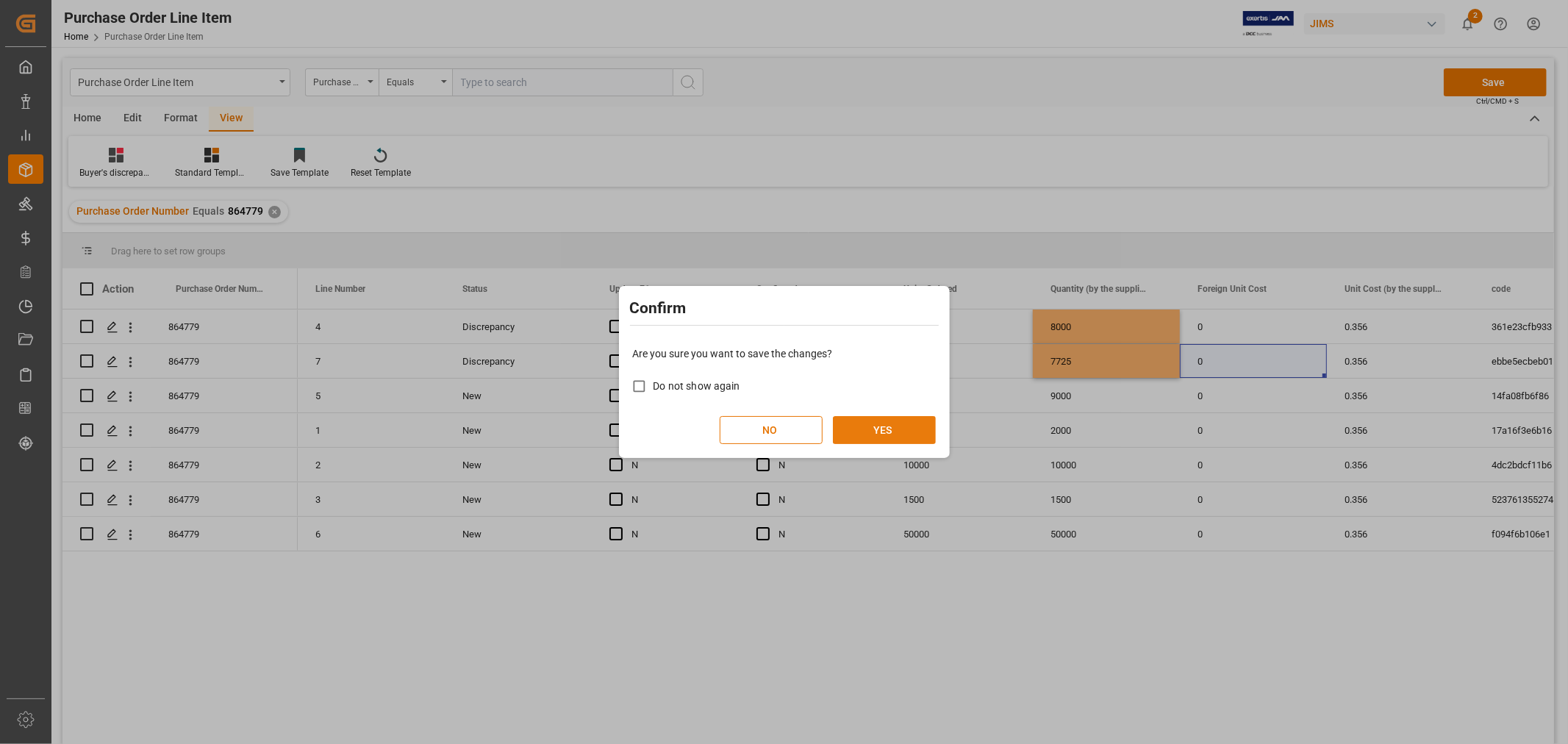
click at [872, 424] on button "YES" at bounding box center [884, 429] width 103 height 28
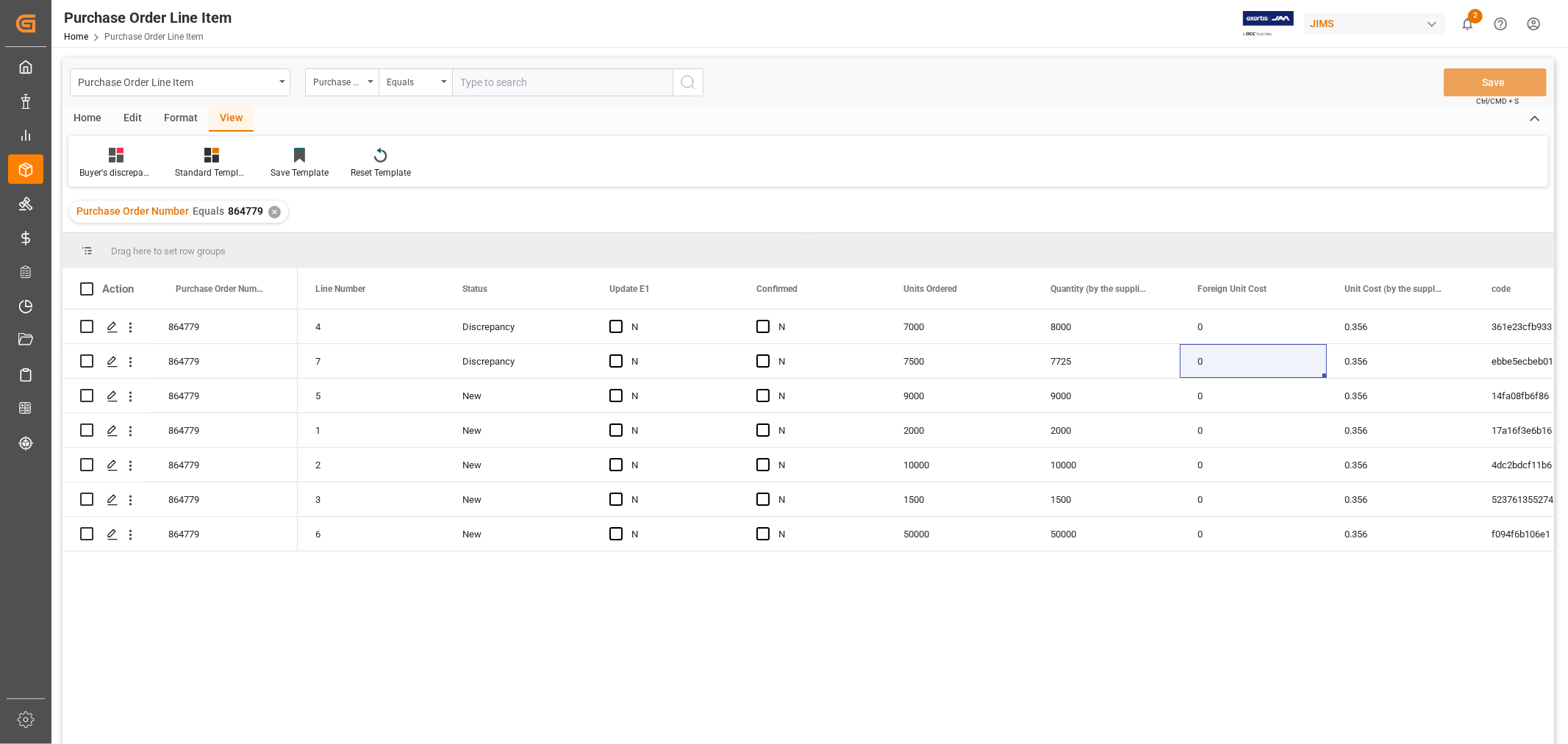
click at [1051, 644] on div "4 Discrepancy N N 7000 8000 0 0.356 361e23cfb933 JBLT310CBLUAMSLV 7 Discrepancy…" at bounding box center [925, 531] width 1256 height 444
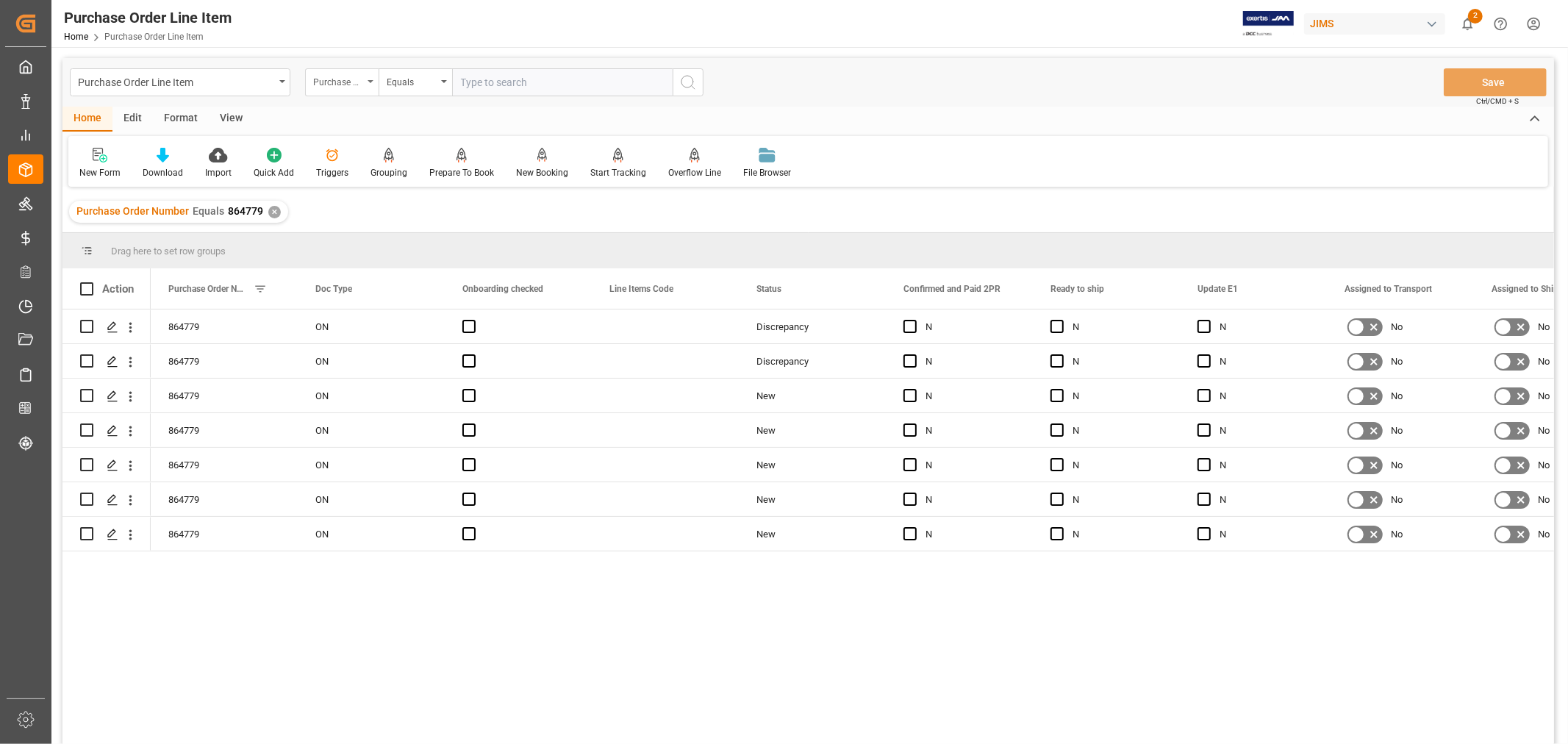
click at [346, 85] on div "Purchase Order Number" at bounding box center [338, 80] width 50 height 17
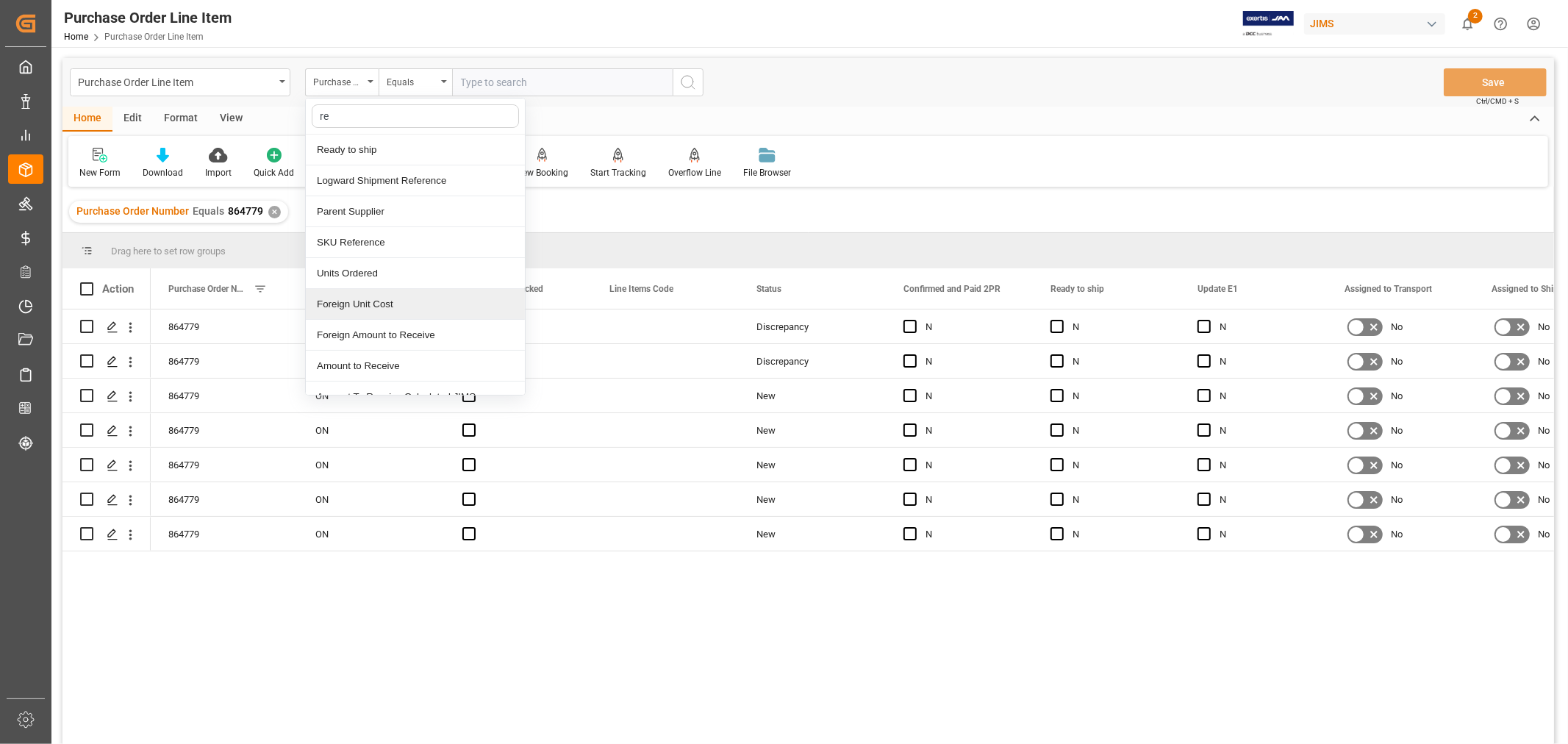
type input "ref"
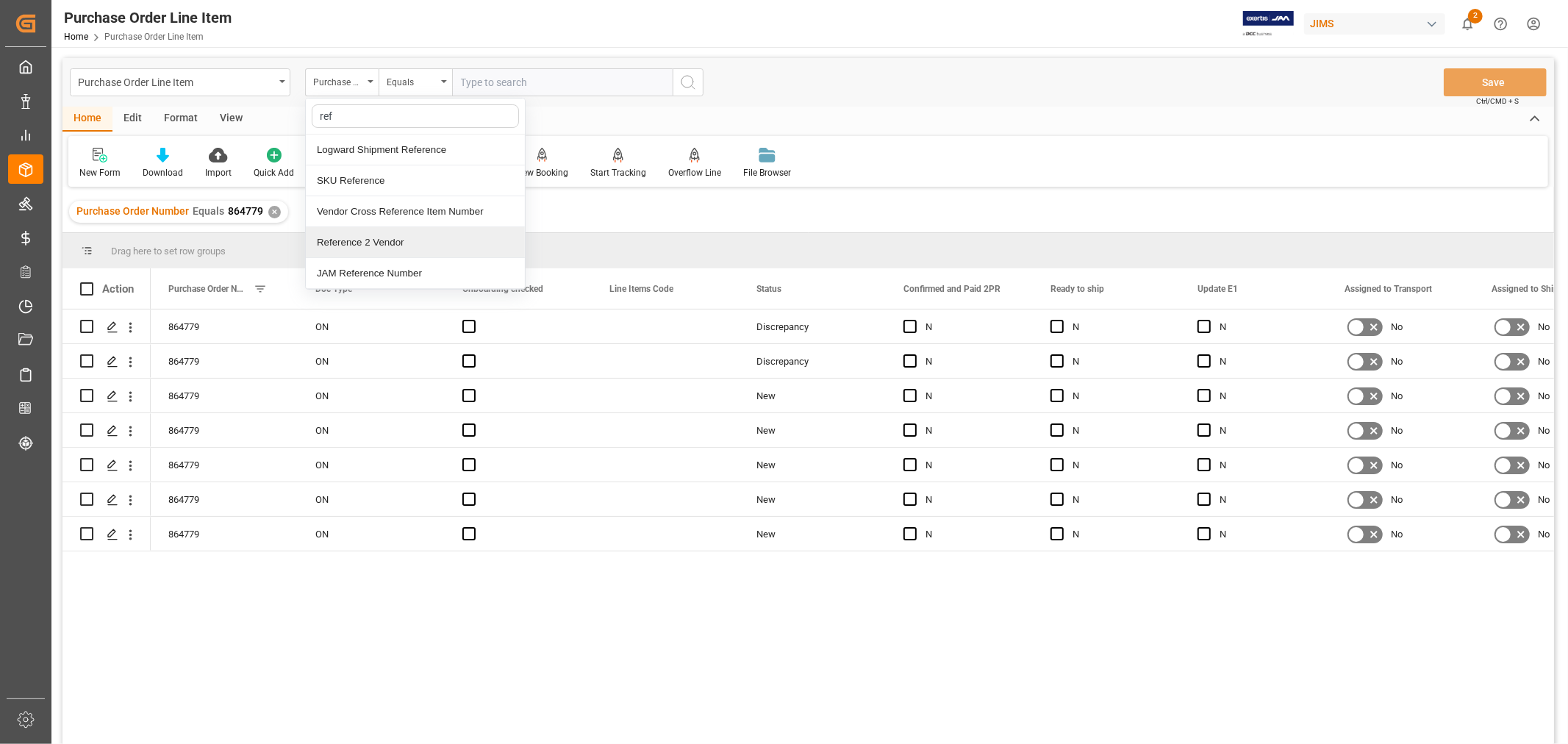
click at [365, 235] on div "Reference 2 Vendor" at bounding box center [415, 243] width 219 height 31
click at [496, 82] on input "text" at bounding box center [562, 82] width 221 height 28
type input "77-11239-ca"
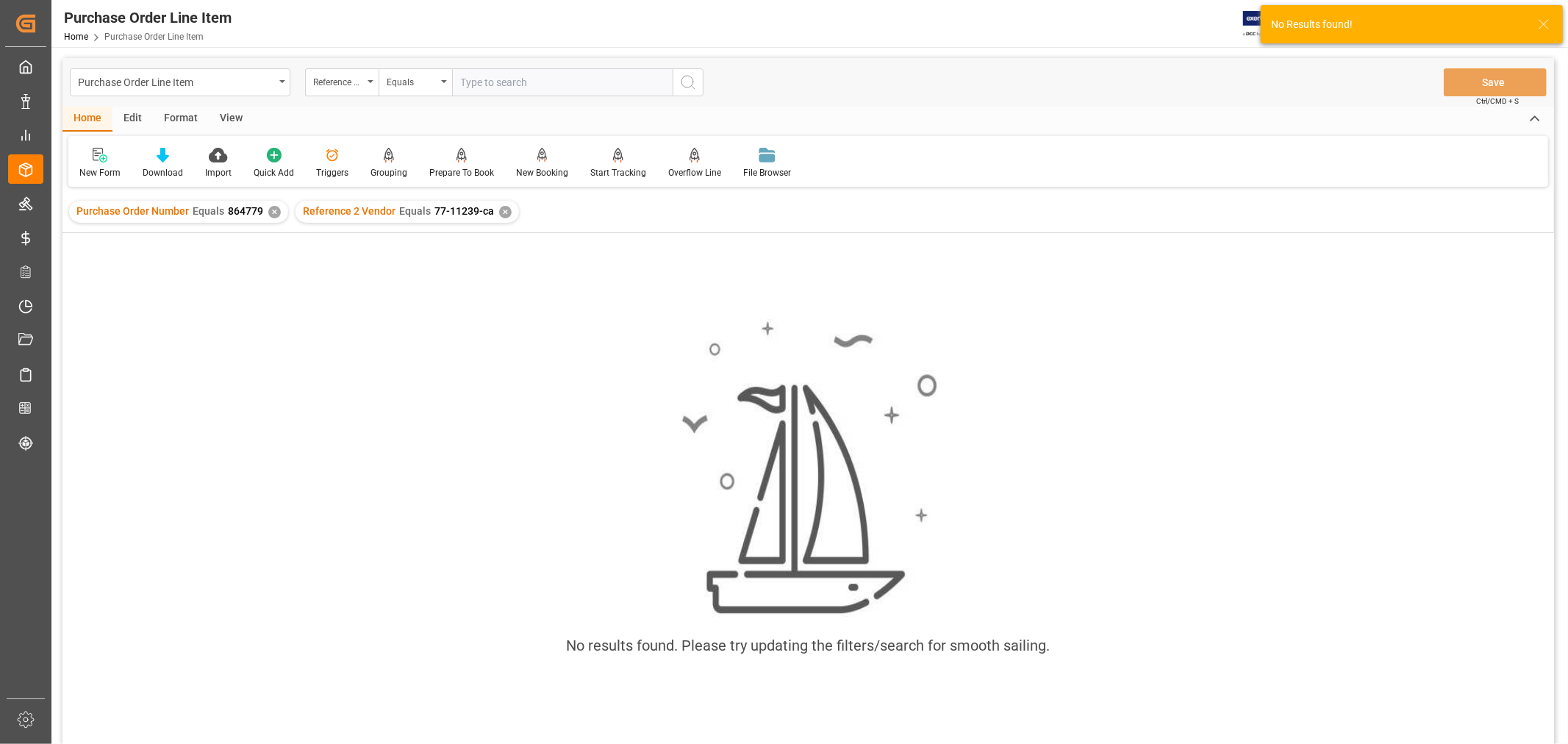
click at [268, 210] on div "✕" at bounding box center [274, 211] width 12 height 12
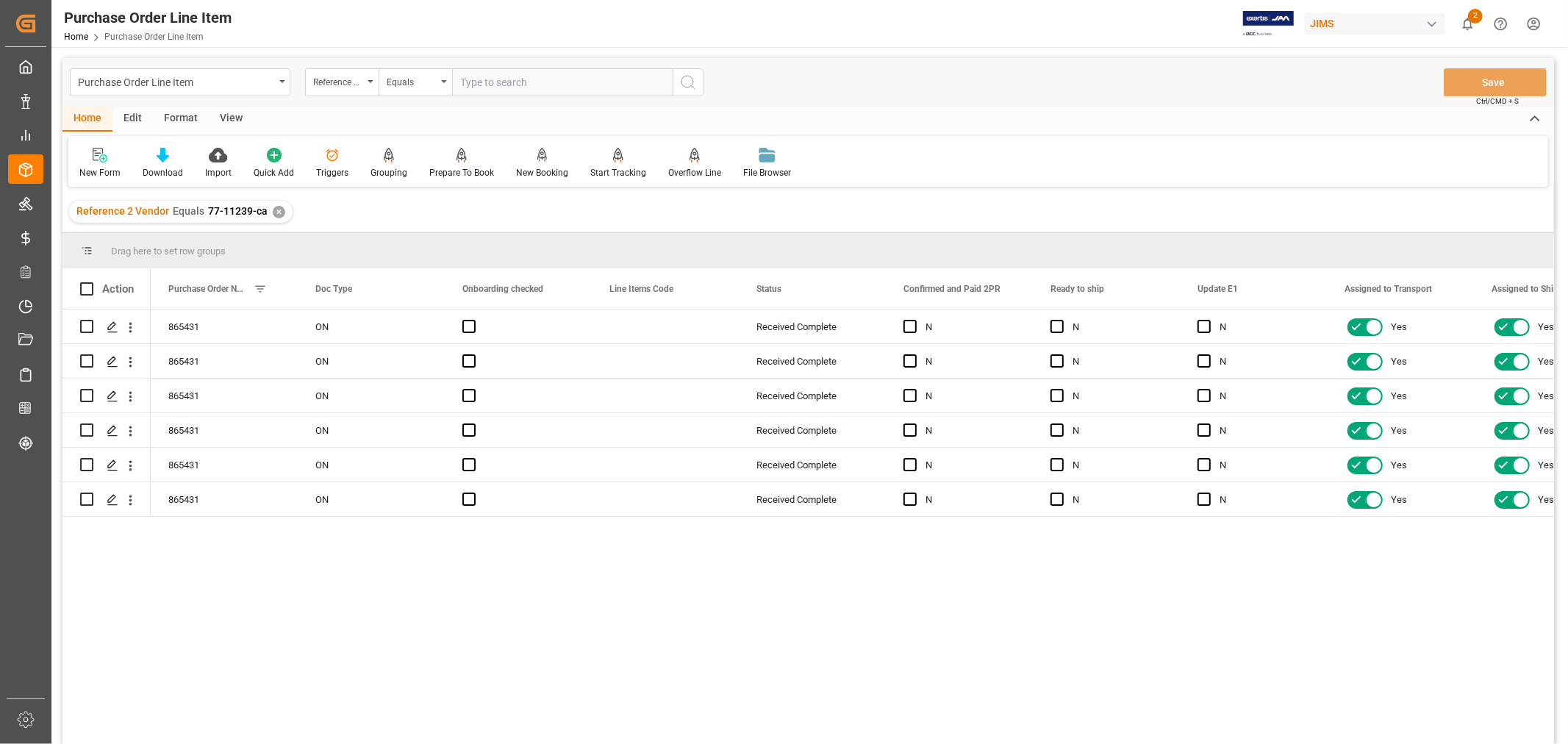
click at [230, 117] on div "View" at bounding box center [230, 119] width 44 height 25
click at [105, 167] on div "Default" at bounding box center [93, 172] width 28 height 13
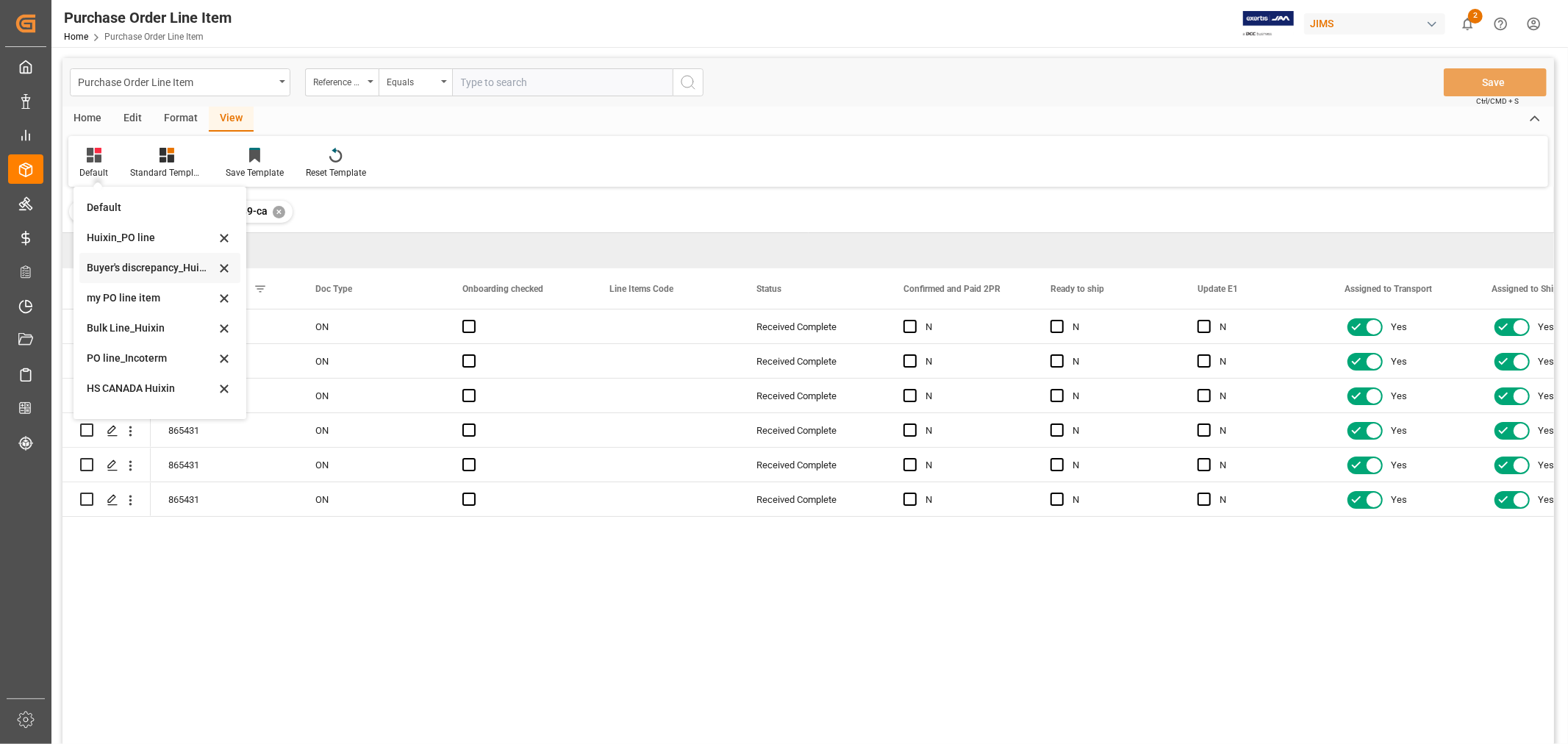
click at [150, 270] on div "Buyer's discrepancy_Huixin" at bounding box center [150, 268] width 129 height 15
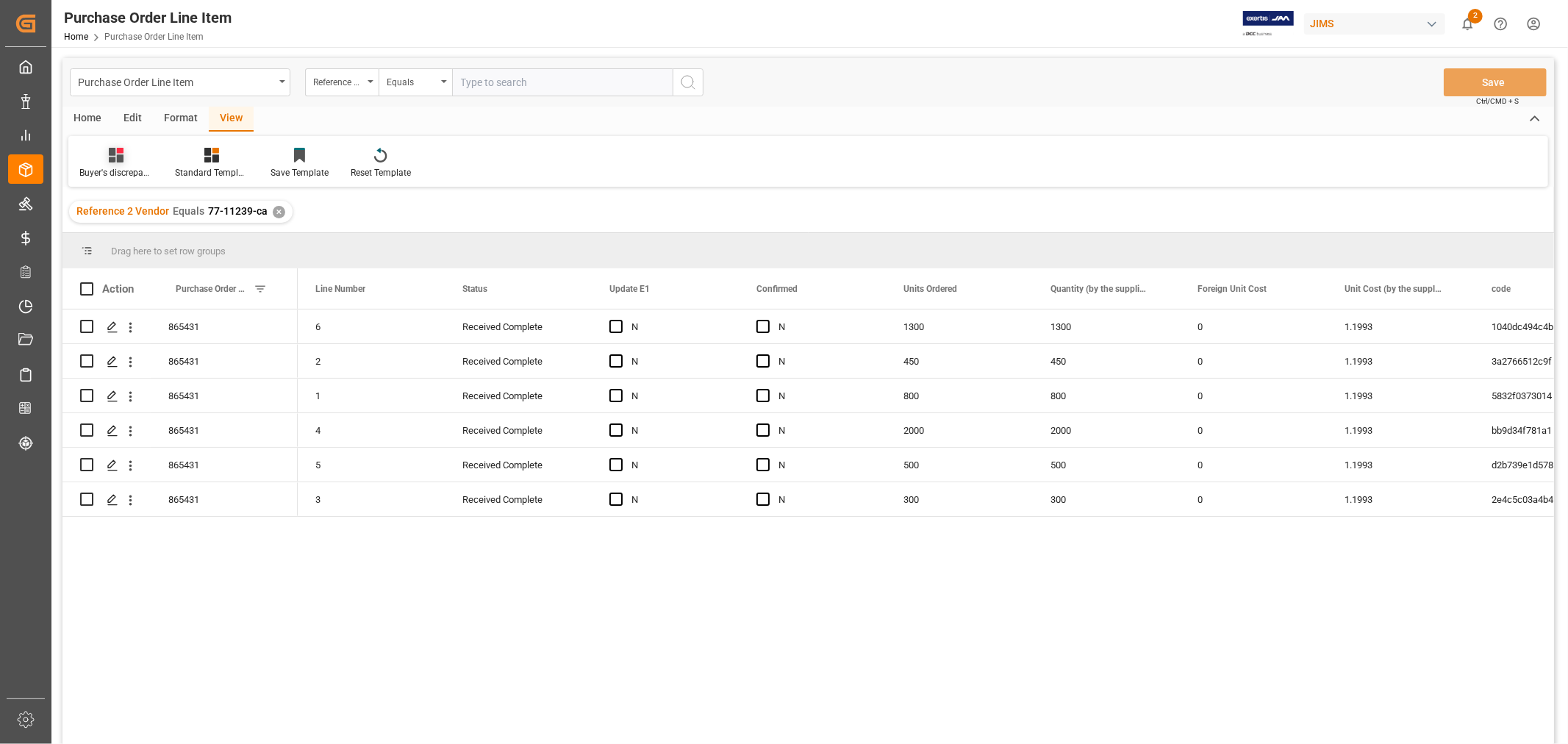
click at [108, 166] on div "Buyer's discrepancy_Huixin" at bounding box center [116, 172] width 74 height 13
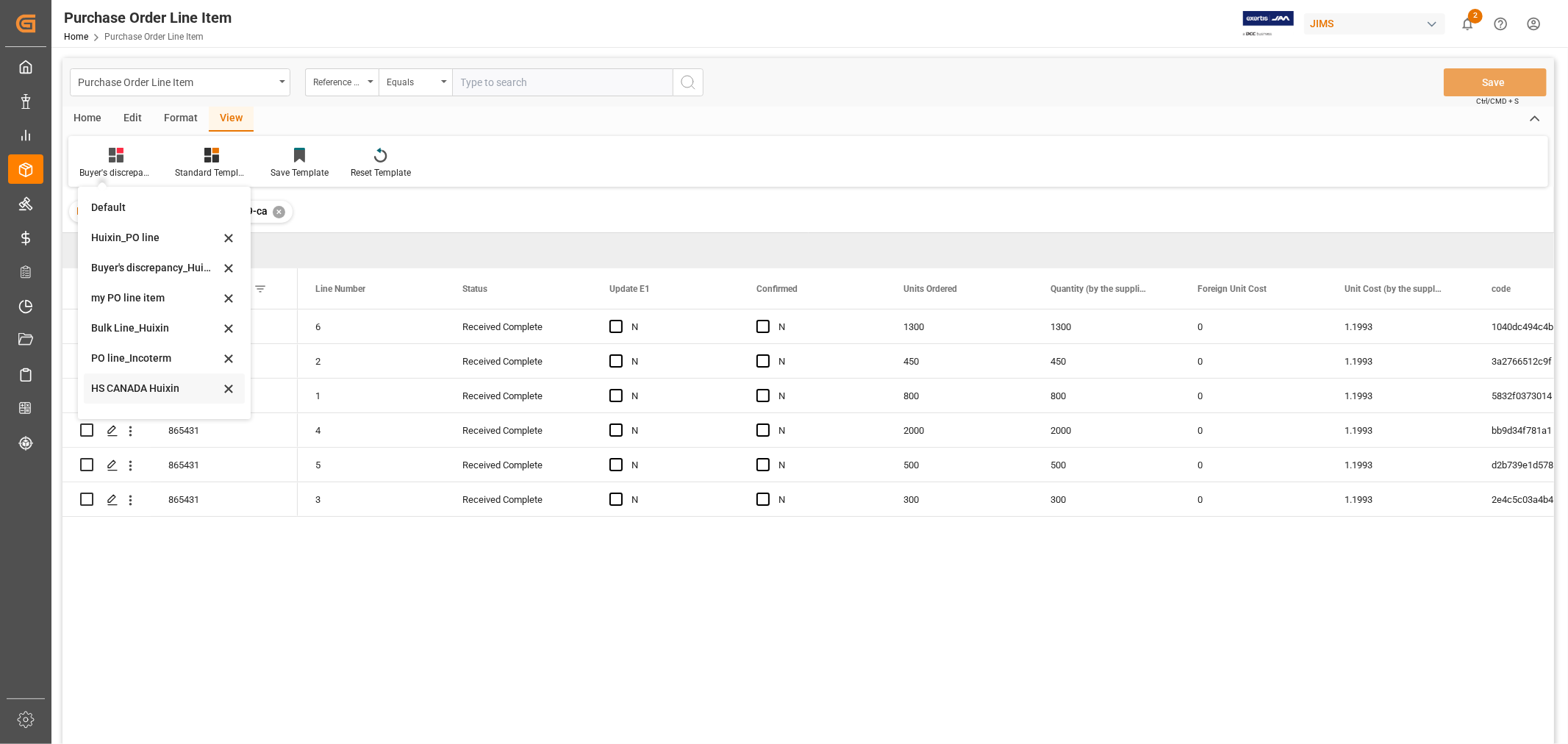
click at [150, 386] on div "HS CANADA Huixin" at bounding box center [155, 388] width 129 height 15
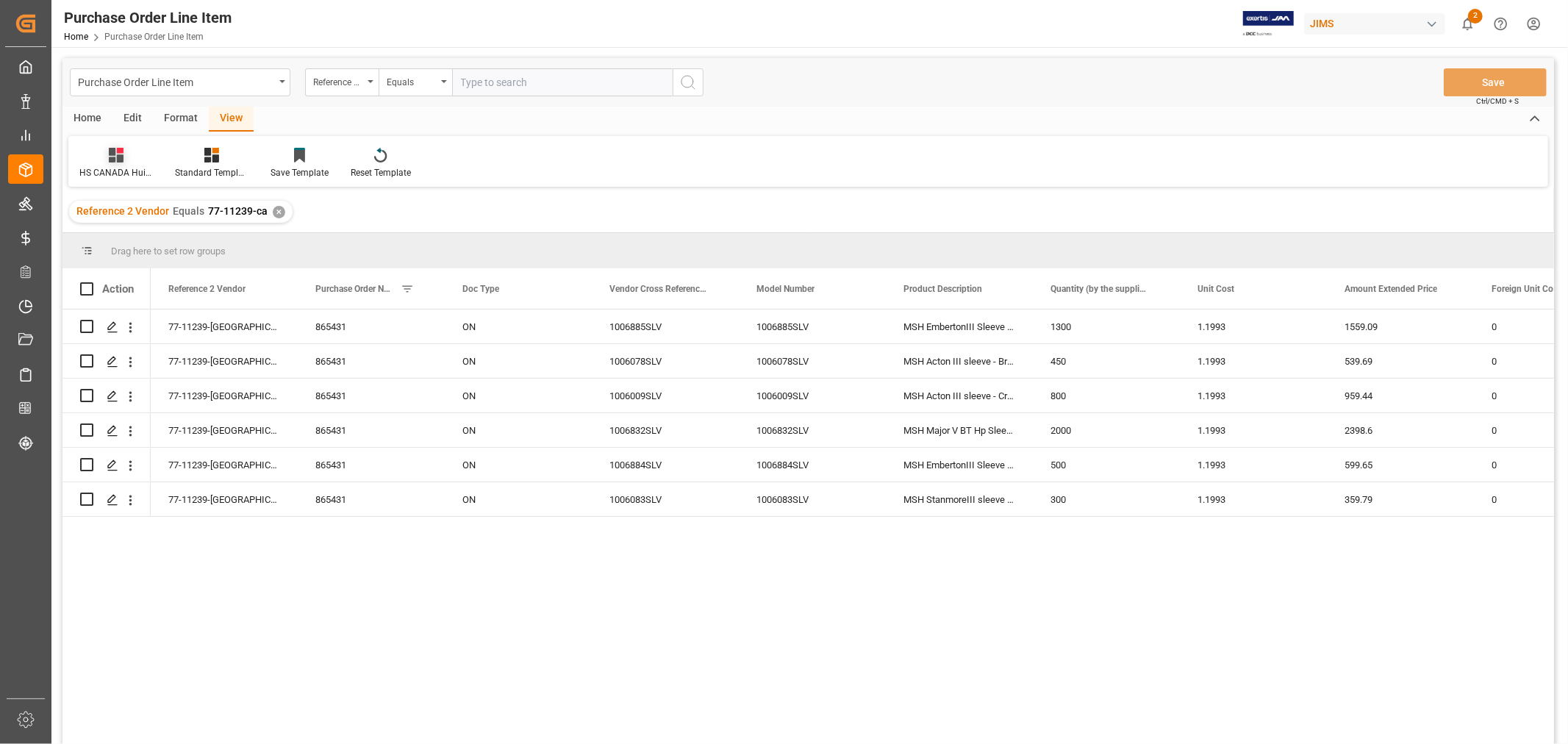
click at [110, 155] on icon at bounding box center [116, 155] width 15 height 15
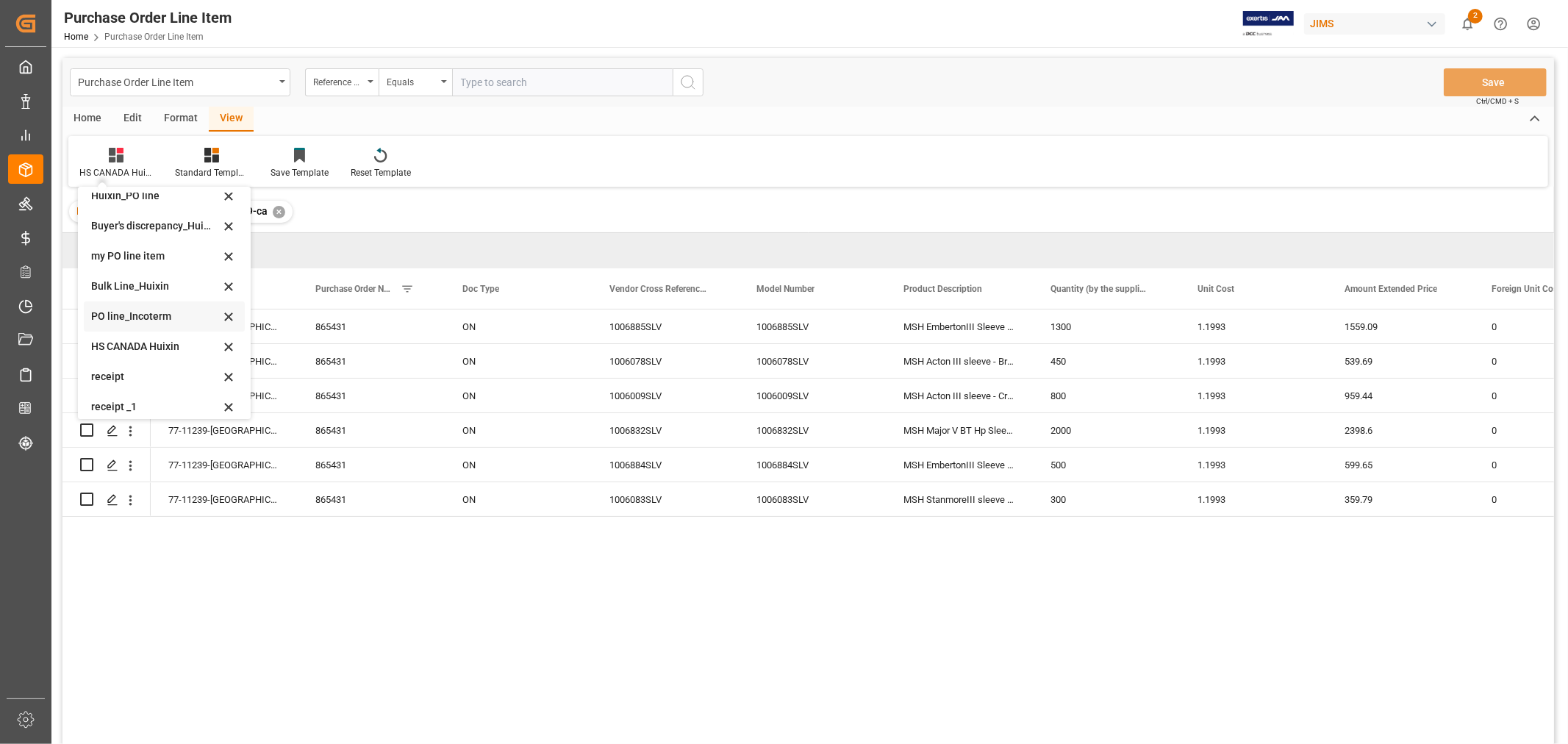
scroll to position [81, 0]
click at [112, 366] on div "receipt _1" at bounding box center [155, 367] width 129 height 15
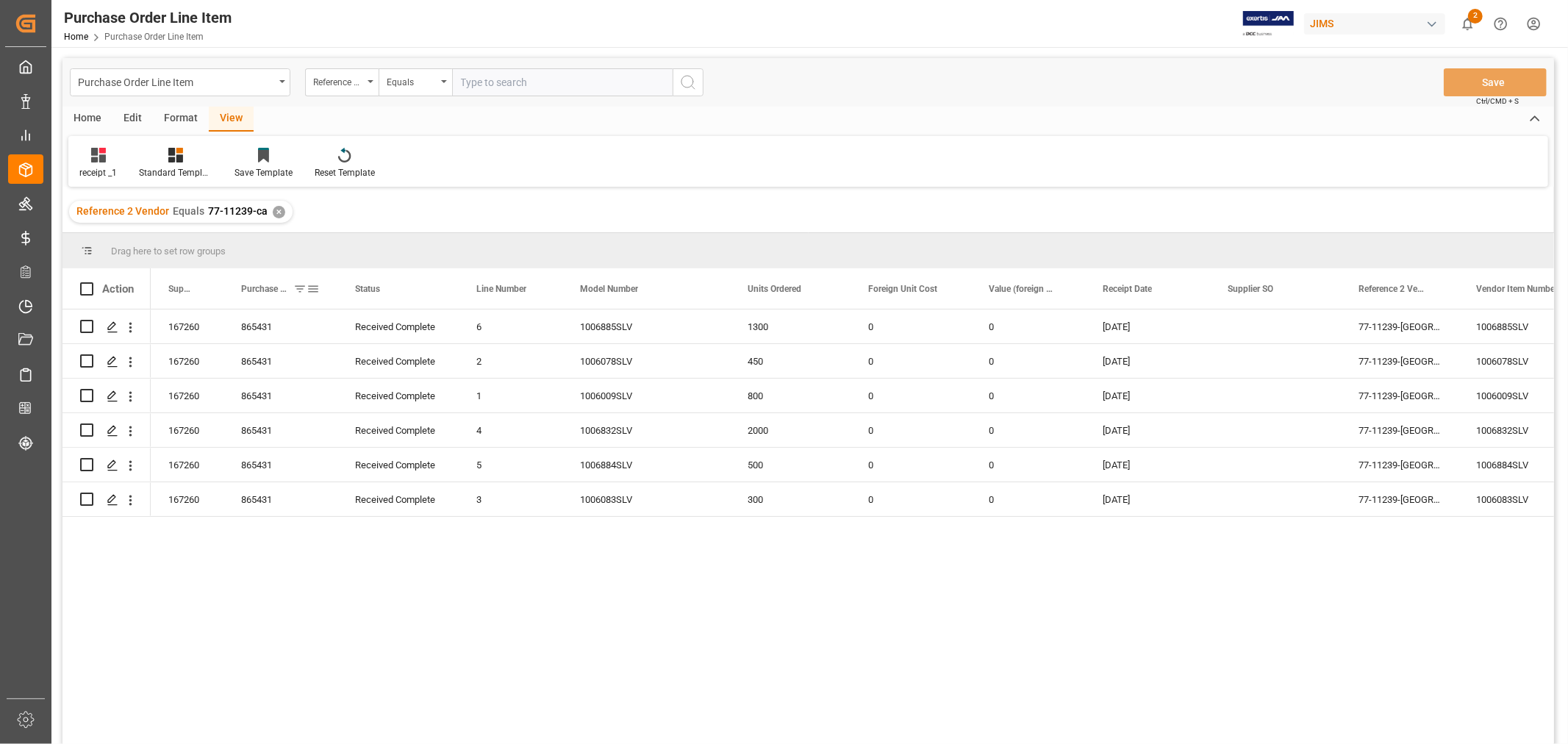
click at [314, 292] on span at bounding box center [313, 289] width 13 height 13
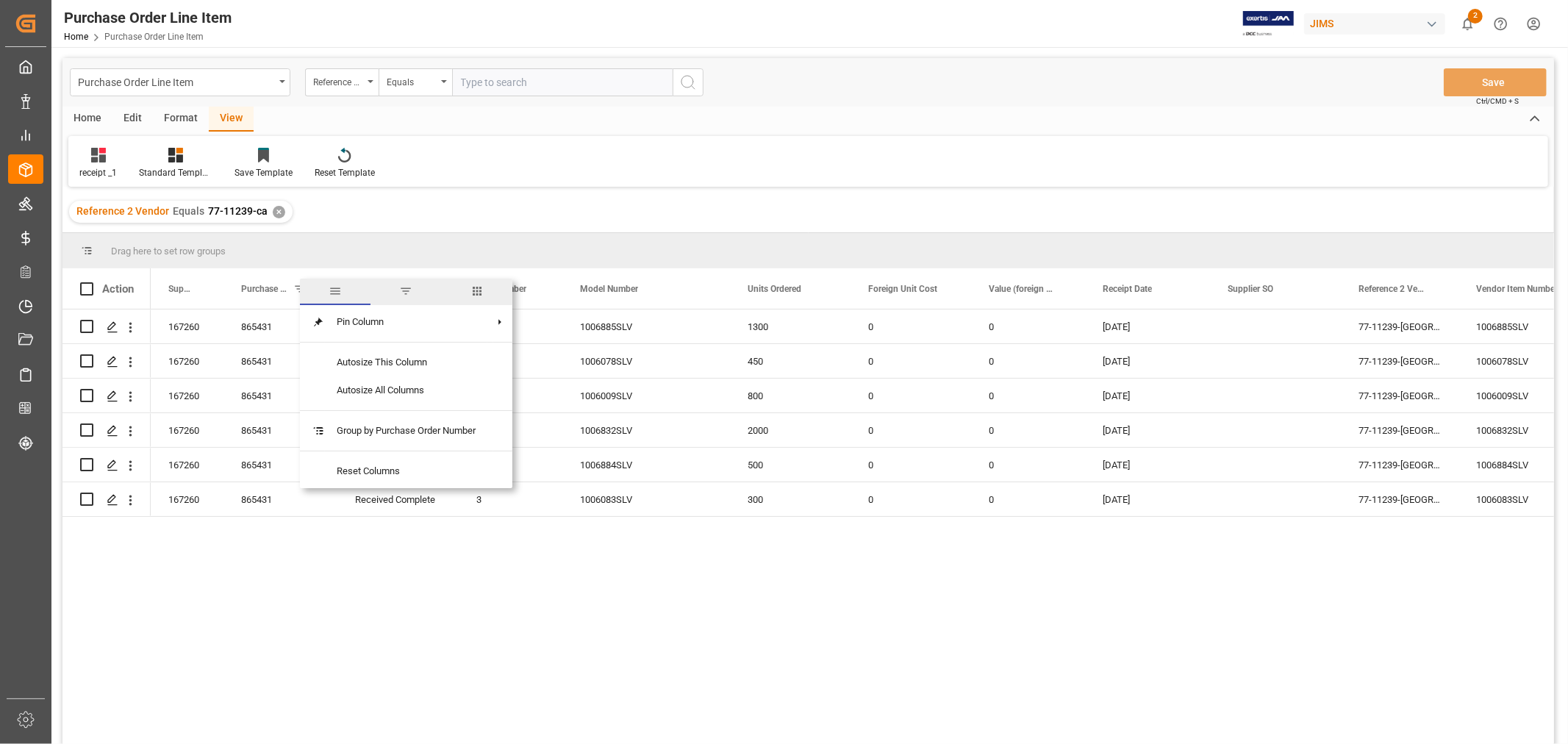
click at [474, 289] on span "columns" at bounding box center [477, 291] width 13 height 13
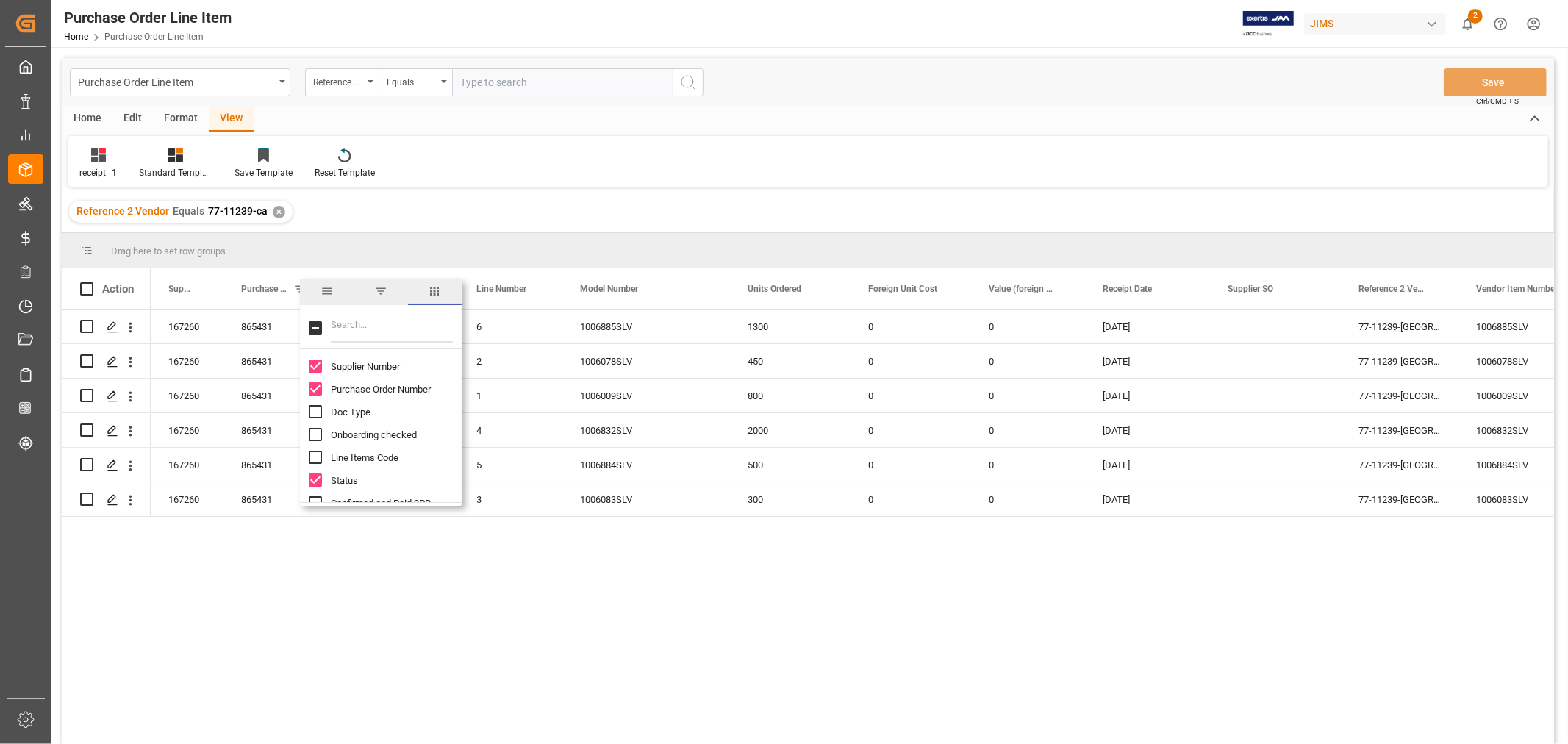
click at [315, 327] on input "Toggle Select All Columns" at bounding box center [315, 328] width 13 height 13
checkbox input "true"
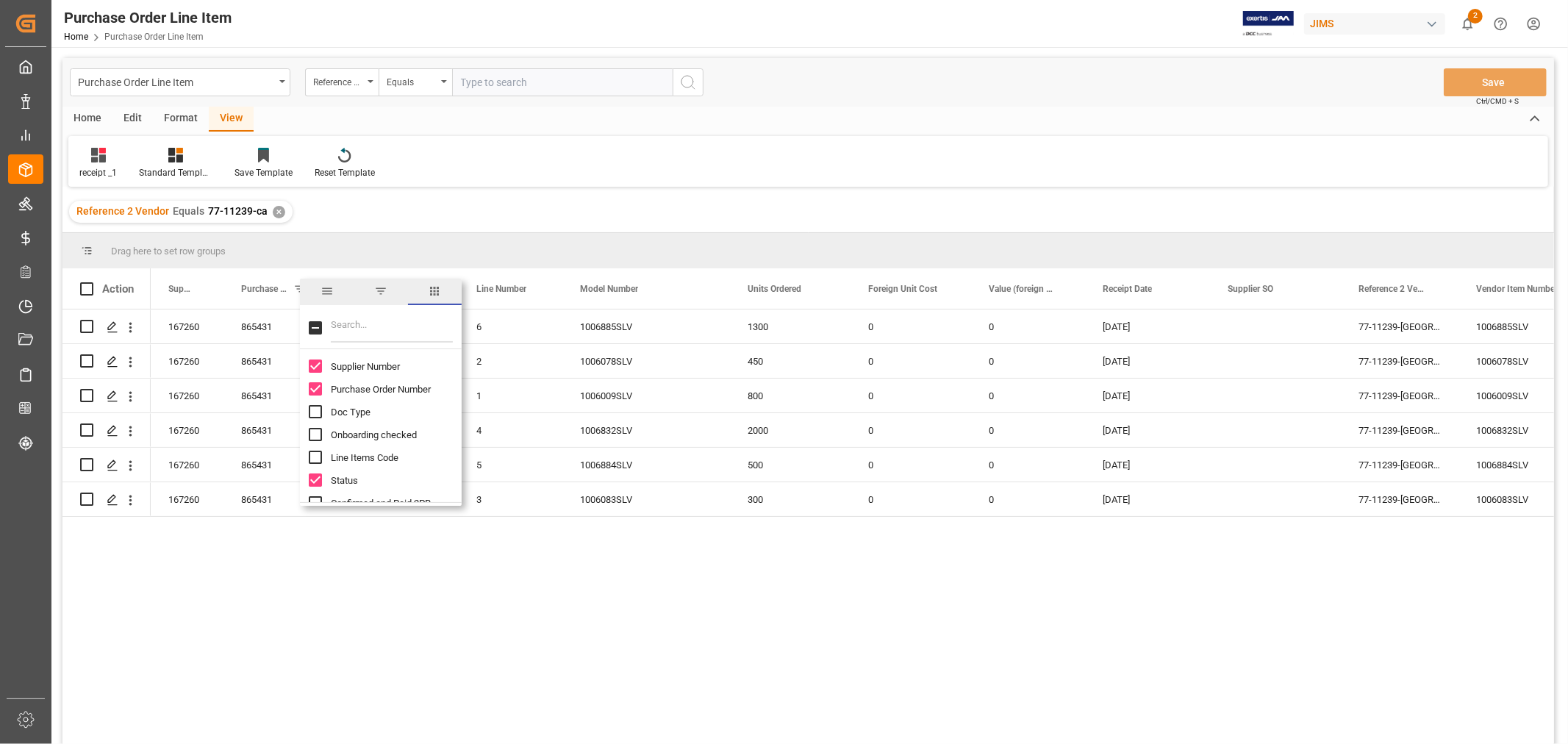
checkbox input "true"
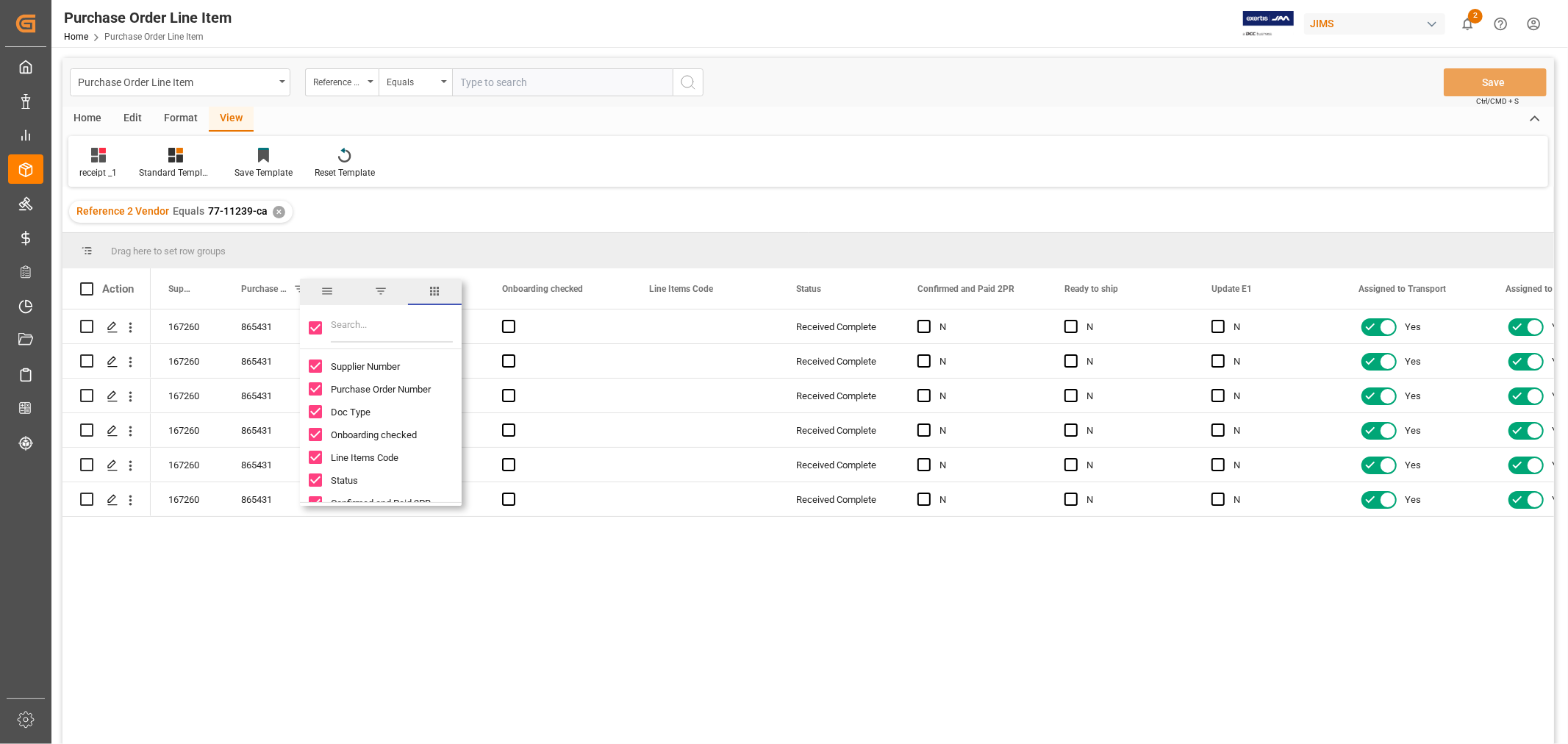
click at [313, 327] on input "Toggle Select All Columns" at bounding box center [315, 328] width 13 height 13
checkbox input "false"
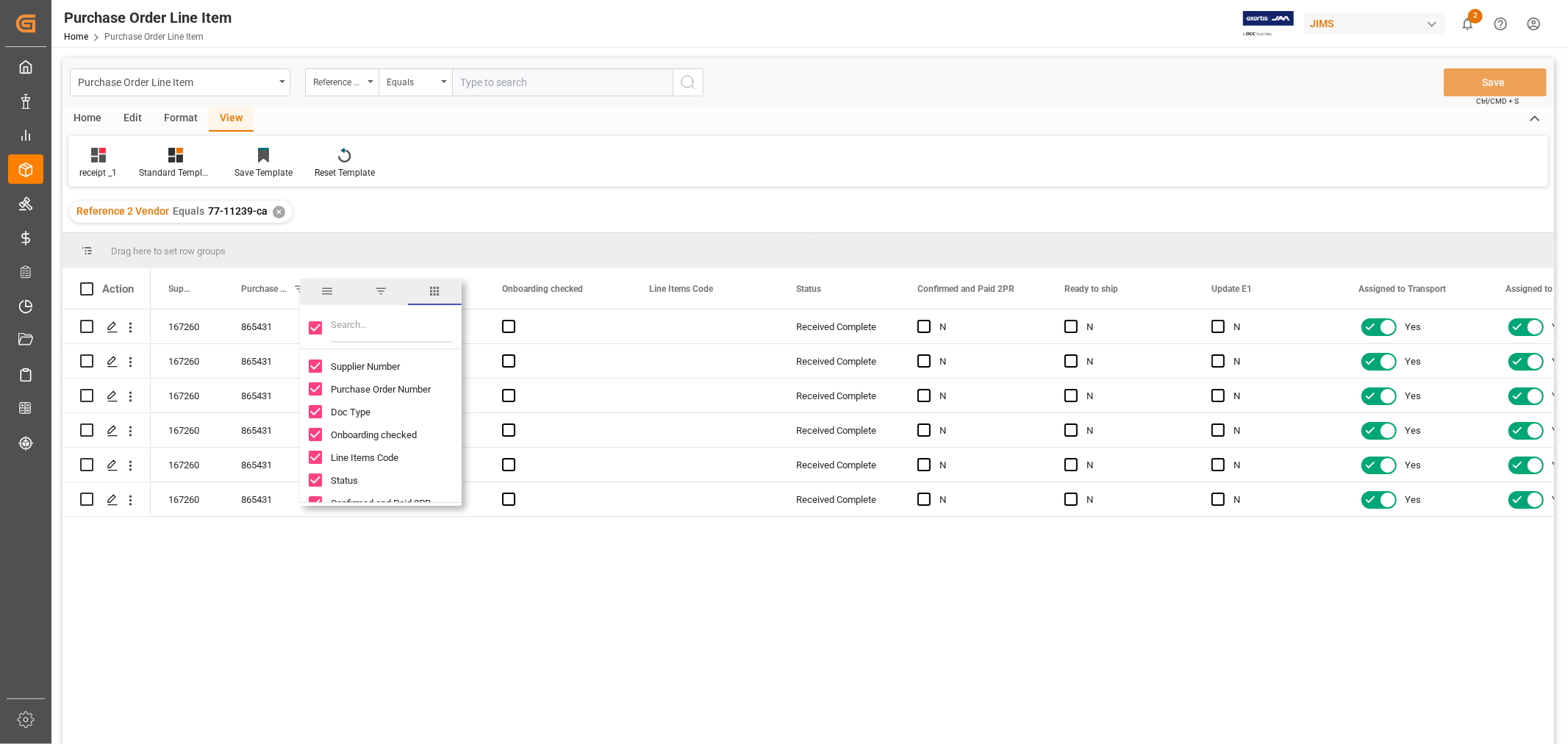
checkbox input "false"
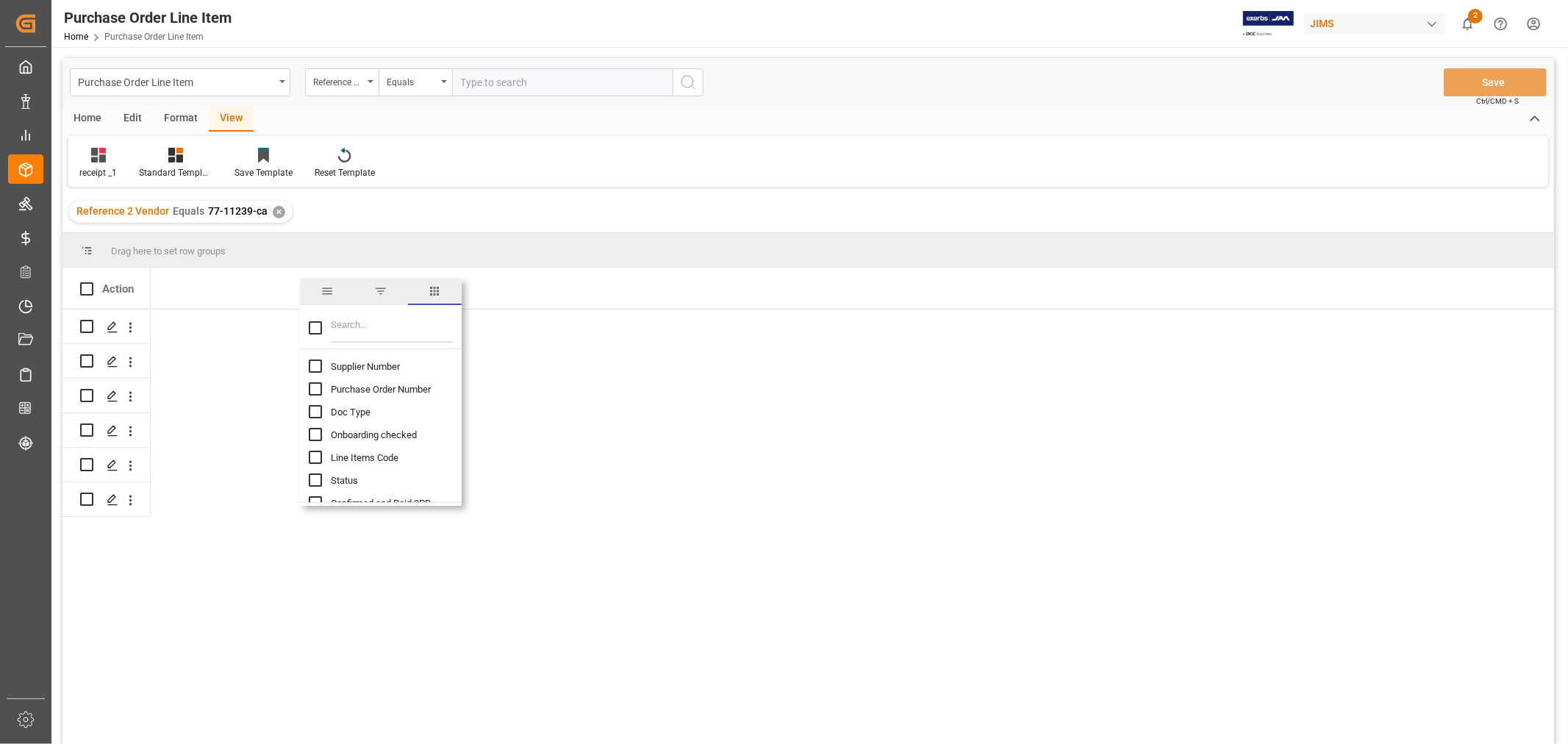
click at [336, 327] on input "Filter Columns Input" at bounding box center [391, 328] width 122 height 29
type input "ship"
click at [354, 408] on span "Shipment Number" at bounding box center [368, 412] width 75 height 11
checkbox input "false"
checkbox input "true"
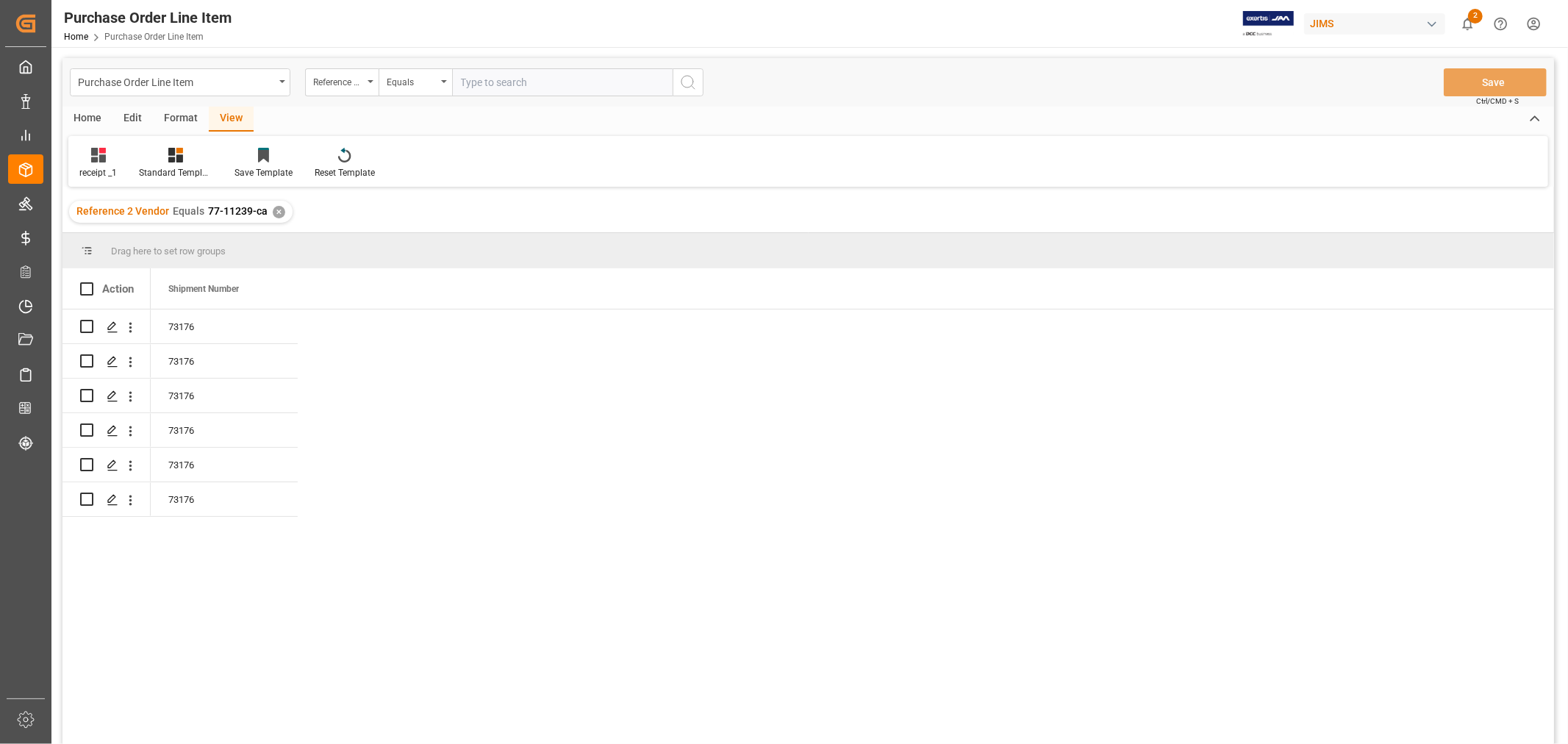
click at [831, 454] on div "73176 73176 73176 73176 73176 73176" at bounding box center [852, 531] width 1403 height 444
click at [222, 323] on div "73176" at bounding box center [224, 327] width 147 height 34
click at [273, 208] on div "✕" at bounding box center [278, 211] width 12 height 12
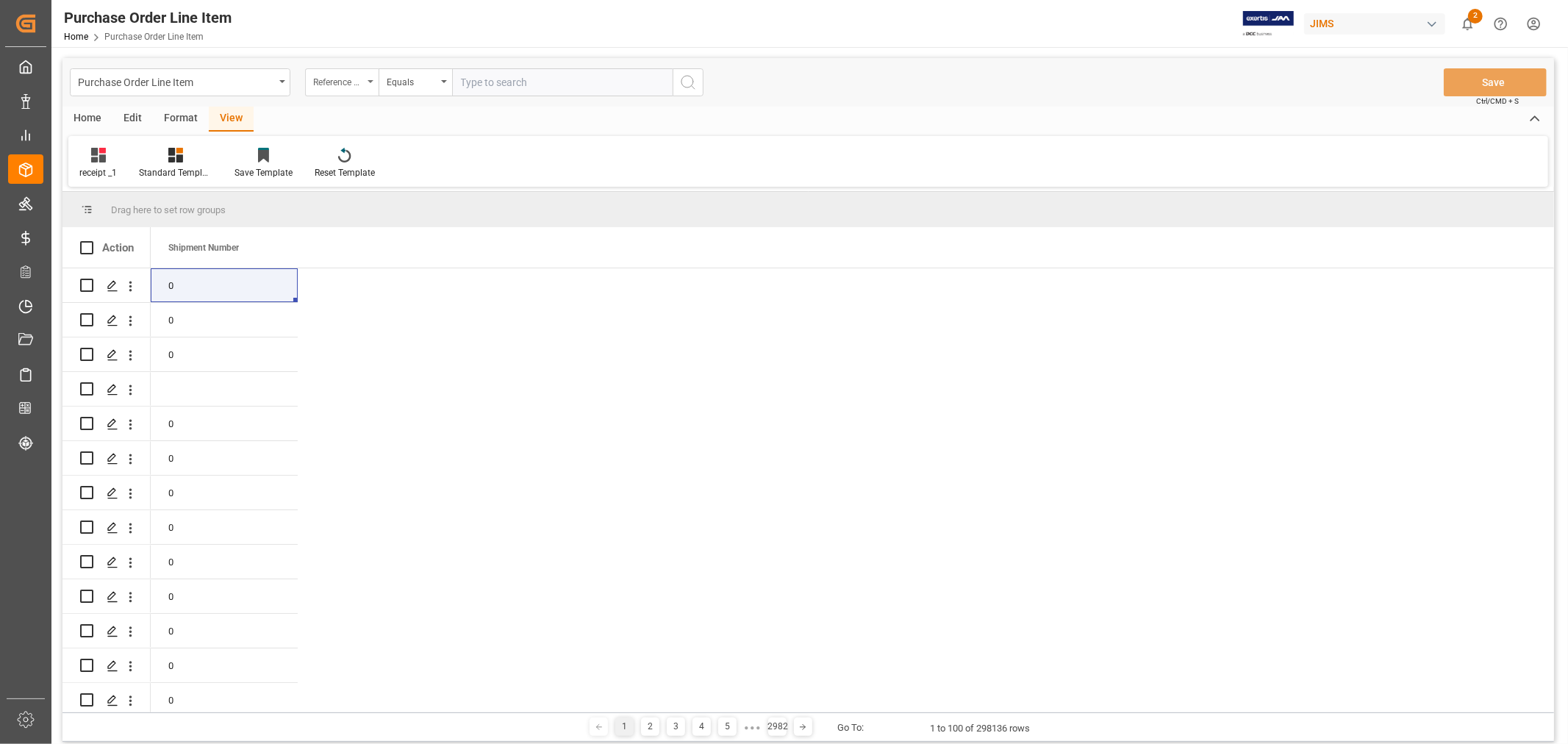
click at [353, 82] on div "Reference 2 Vendor" at bounding box center [338, 80] width 50 height 17
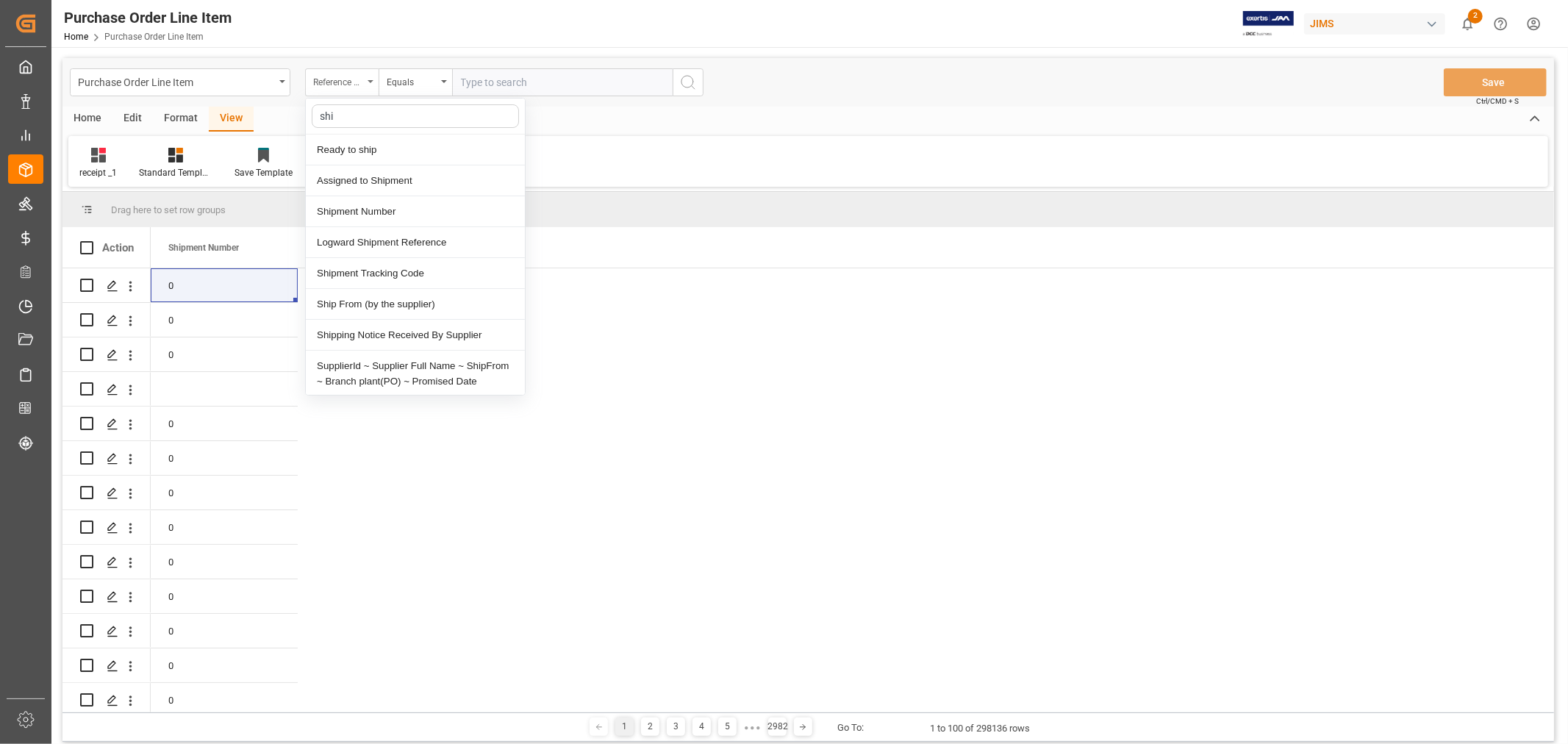
type input "ship"
click at [361, 209] on div "Shipment Number" at bounding box center [415, 212] width 219 height 31
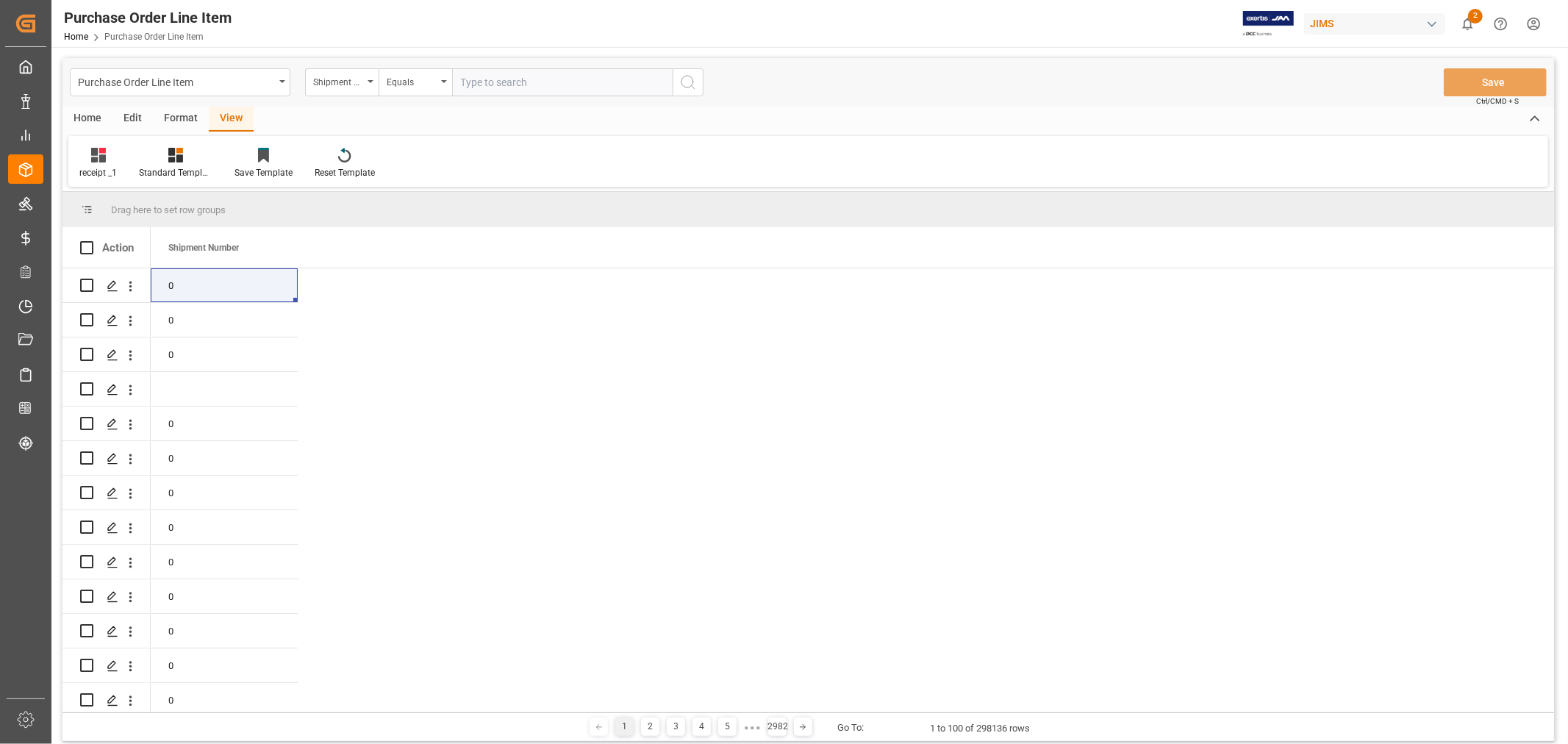
click at [476, 85] on input "text" at bounding box center [562, 82] width 221 height 28
paste input "73176"
type input "73176"
click at [691, 86] on circle "search button" at bounding box center [687, 82] width 12 height 12
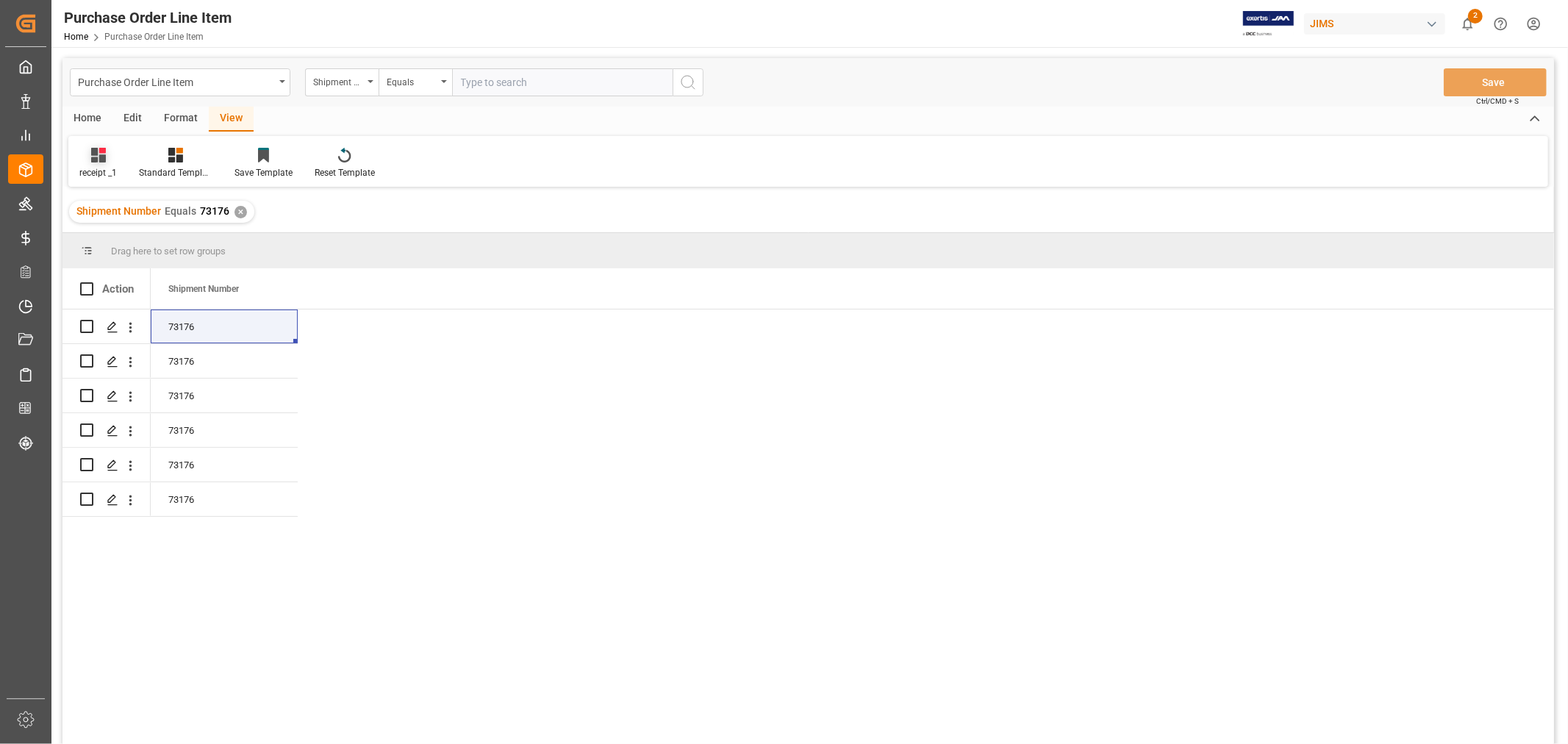
click at [88, 162] on div at bounding box center [98, 154] width 37 height 15
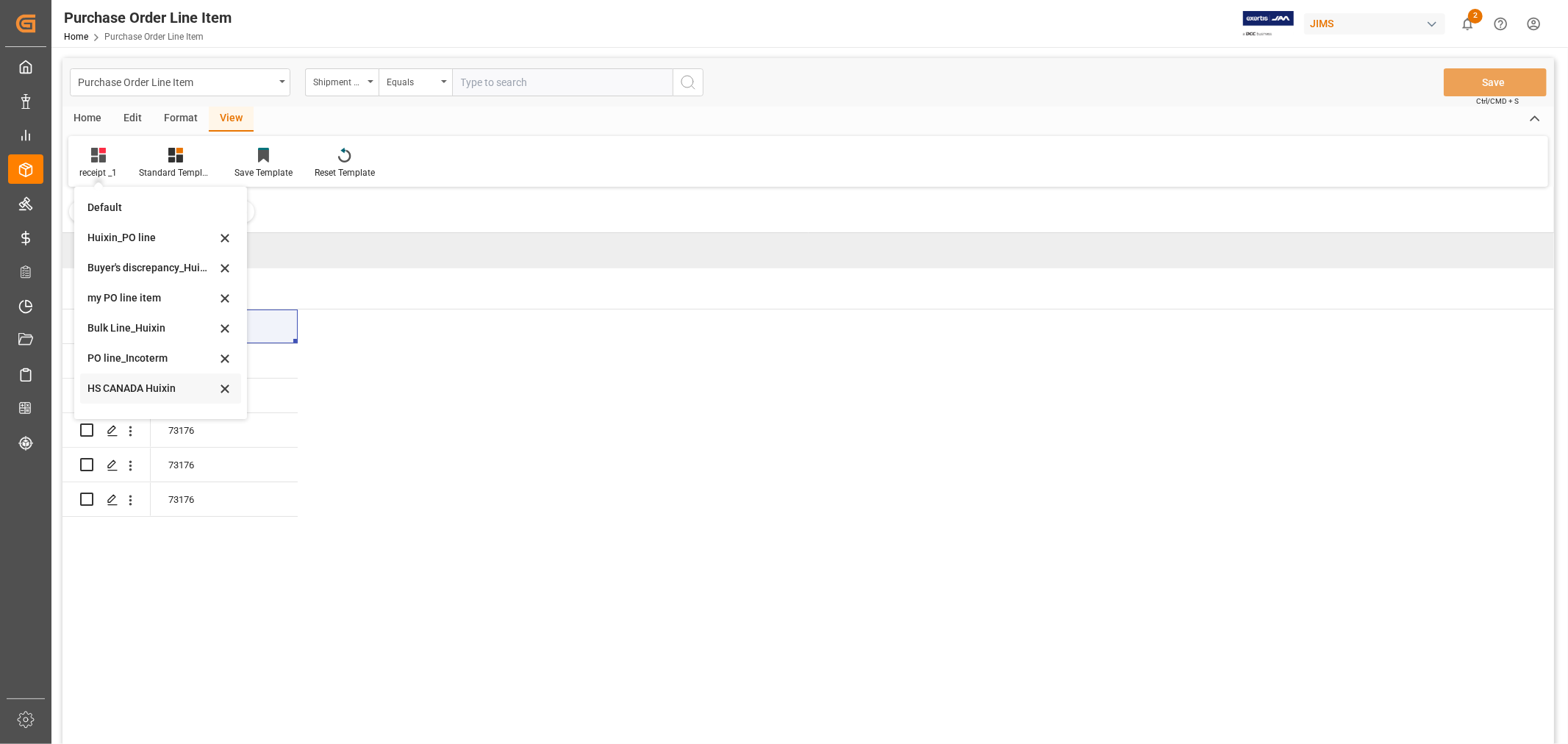
click at [134, 391] on div "HS CANADA Huixin" at bounding box center [151, 388] width 129 height 15
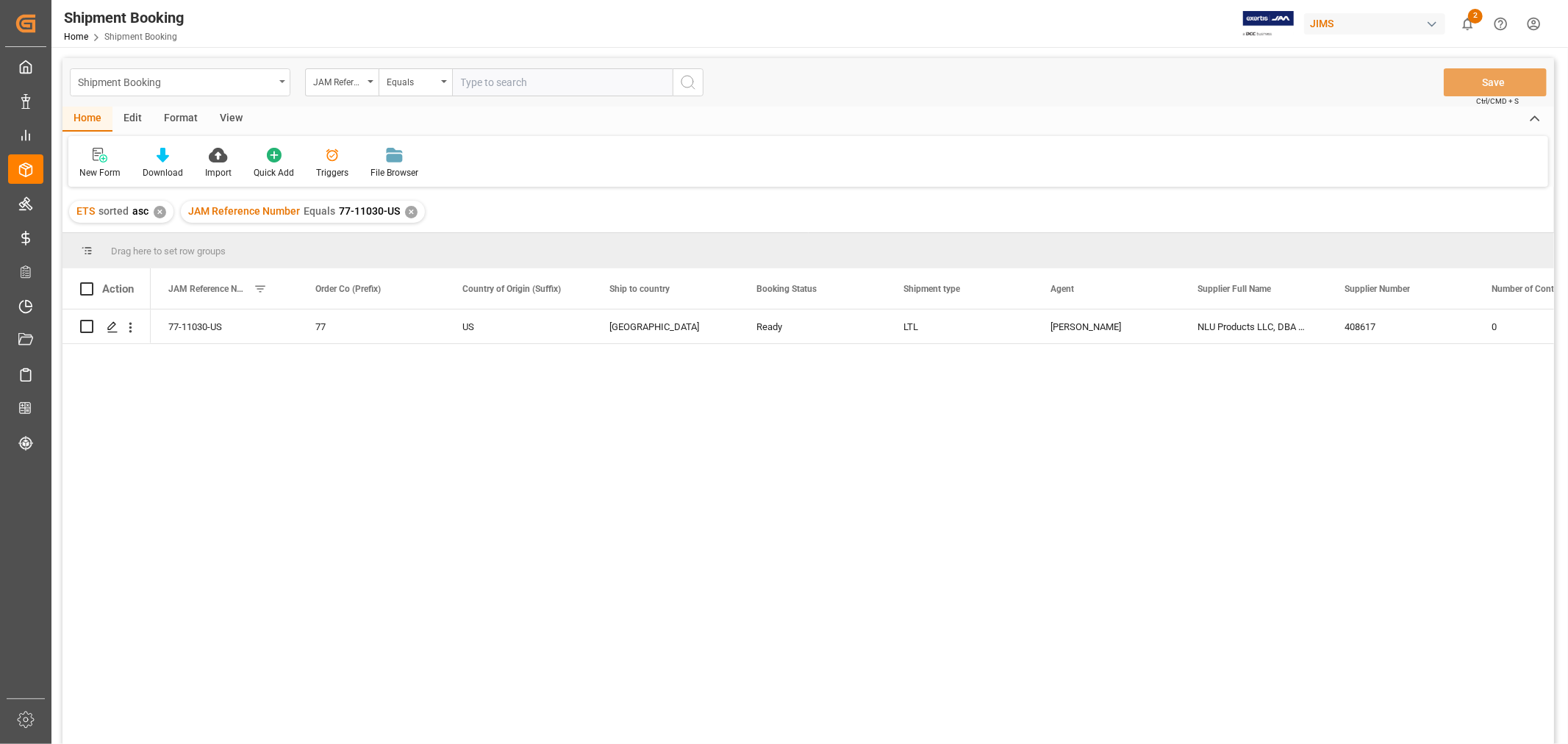
click at [279, 83] on div "Shipment Booking" at bounding box center [180, 82] width 221 height 28
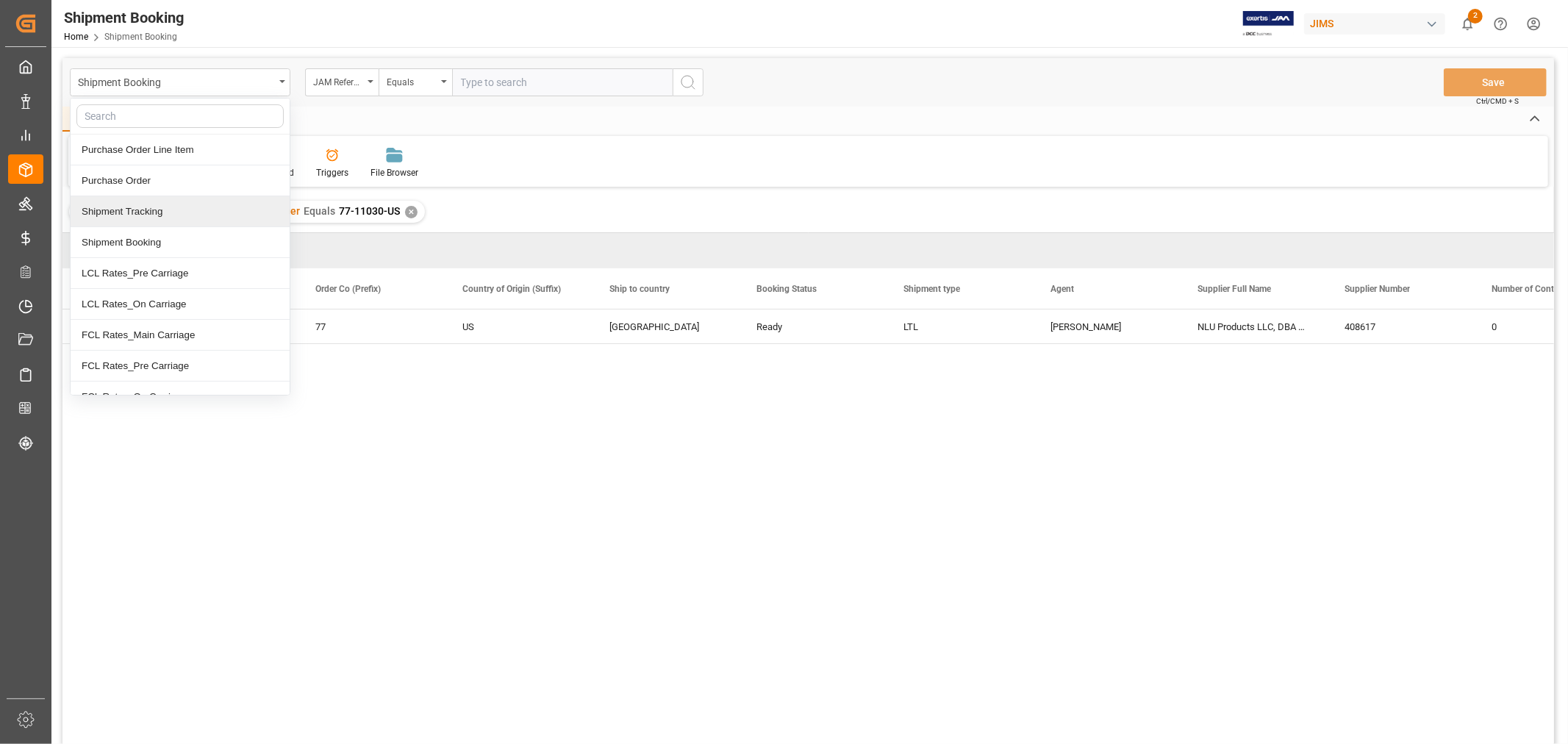
click at [147, 204] on div "Shipment Tracking" at bounding box center [180, 212] width 219 height 31
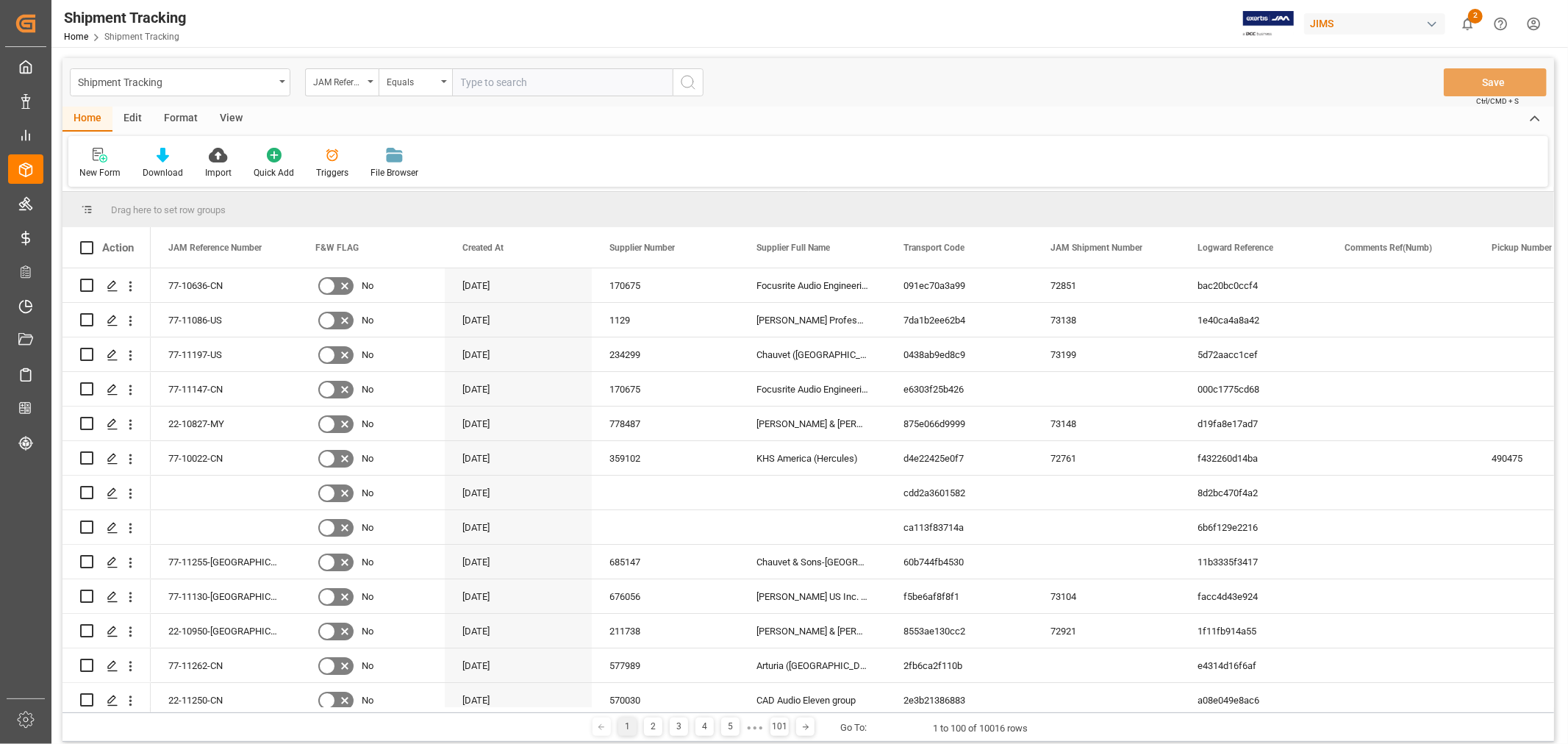
click at [464, 77] on input "text" at bounding box center [562, 82] width 221 height 28
paste input "77-11030-US"
type input "77-11030-US"
click at [684, 79] on icon "search button" at bounding box center [688, 82] width 18 height 18
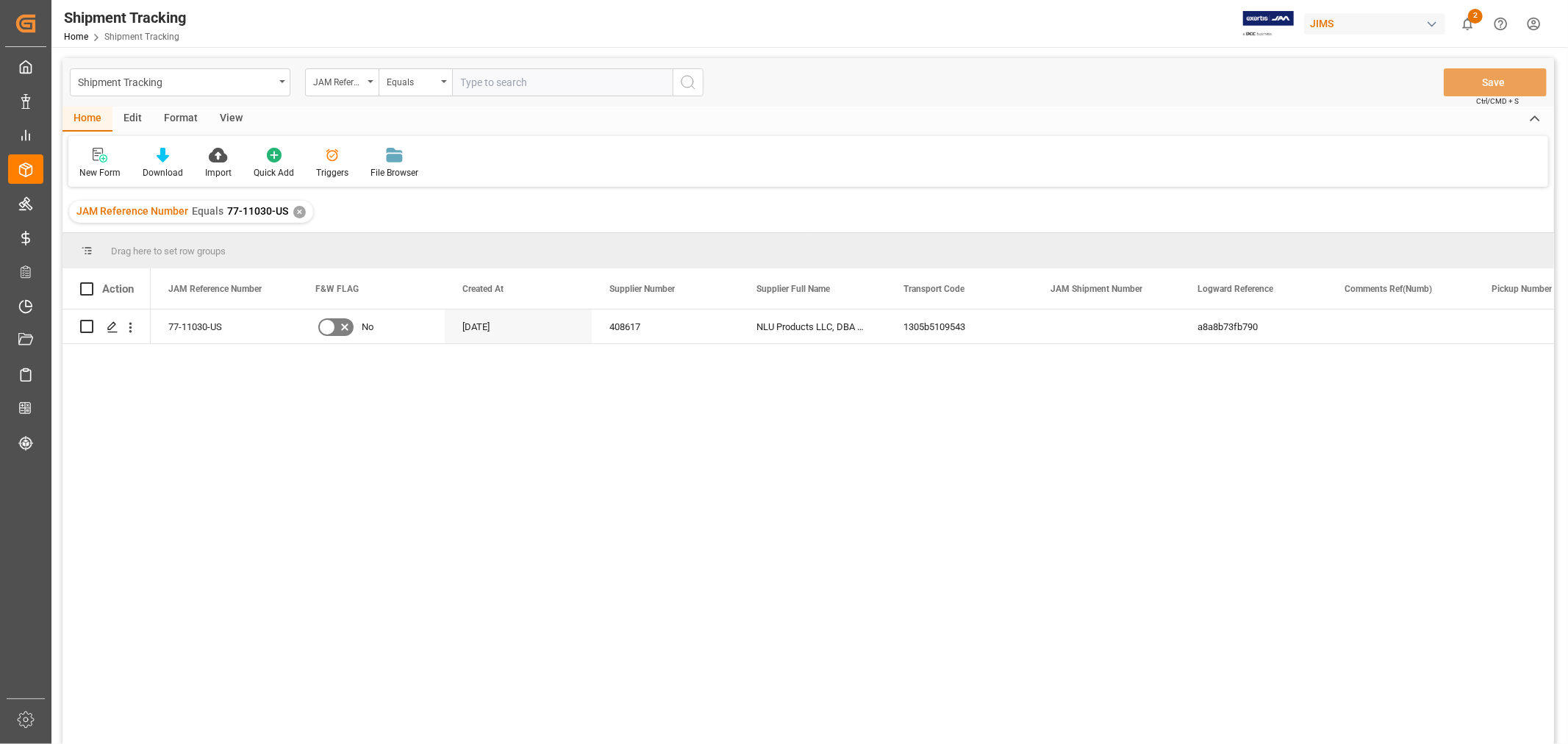
click at [235, 116] on div "View" at bounding box center [230, 119] width 44 height 25
click at [81, 167] on div "Default" at bounding box center [93, 172] width 28 height 13
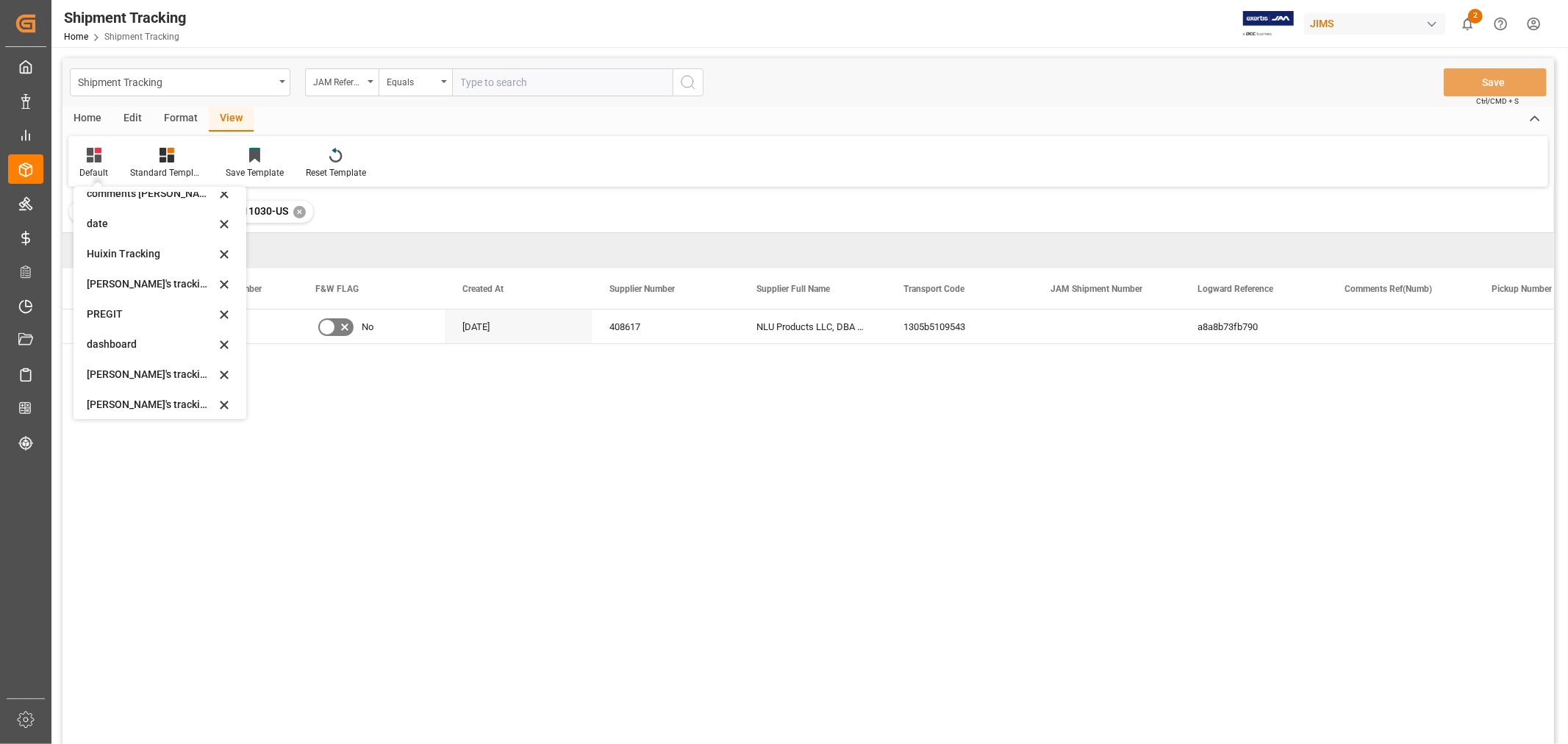
scroll to position [163, 0]
click at [158, 400] on div "[PERSON_NAME]'s tracking all_sample" at bounding box center [150, 406] width 129 height 15
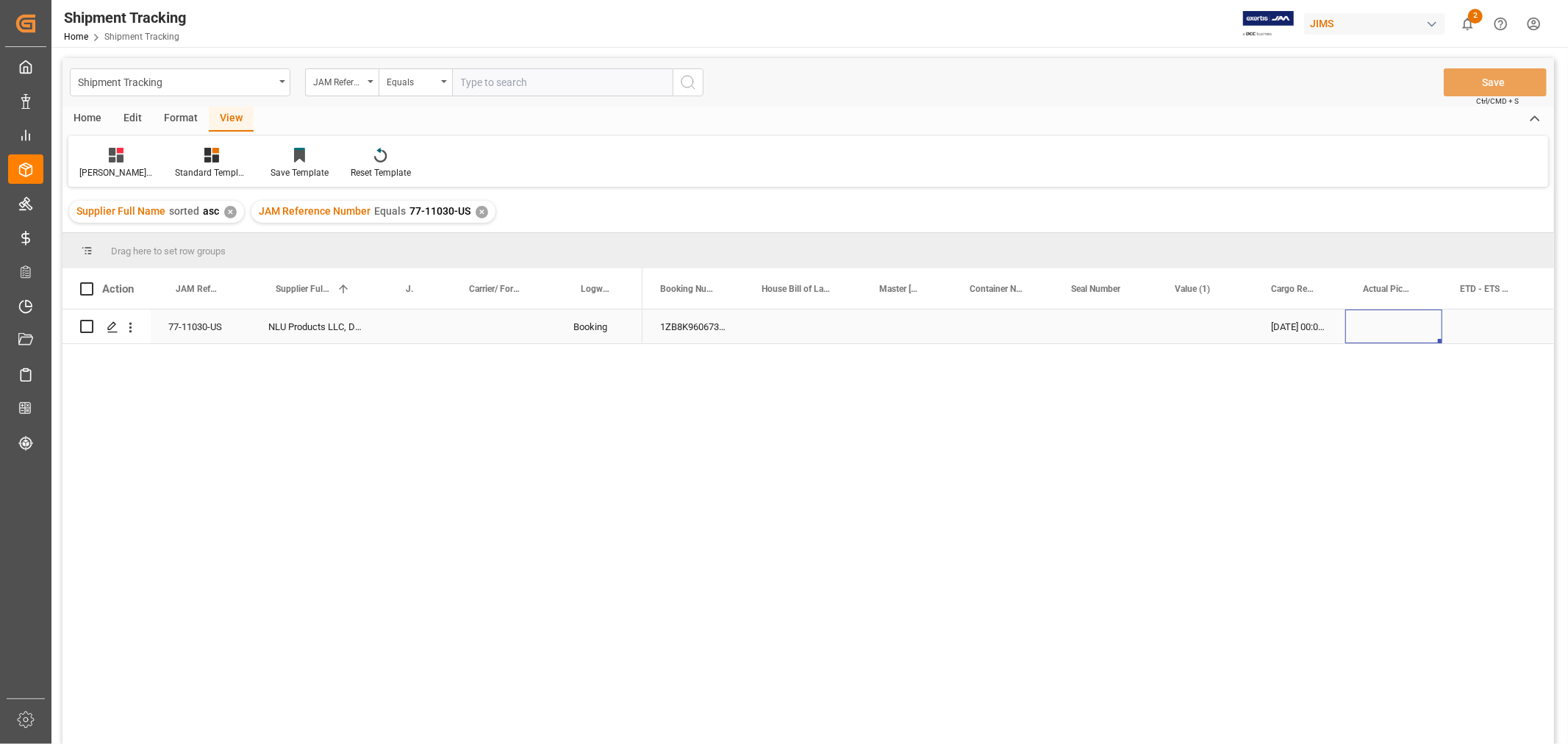
click at [1384, 327] on div "Press SPACE to select this row." at bounding box center [1393, 327] width 97 height 34
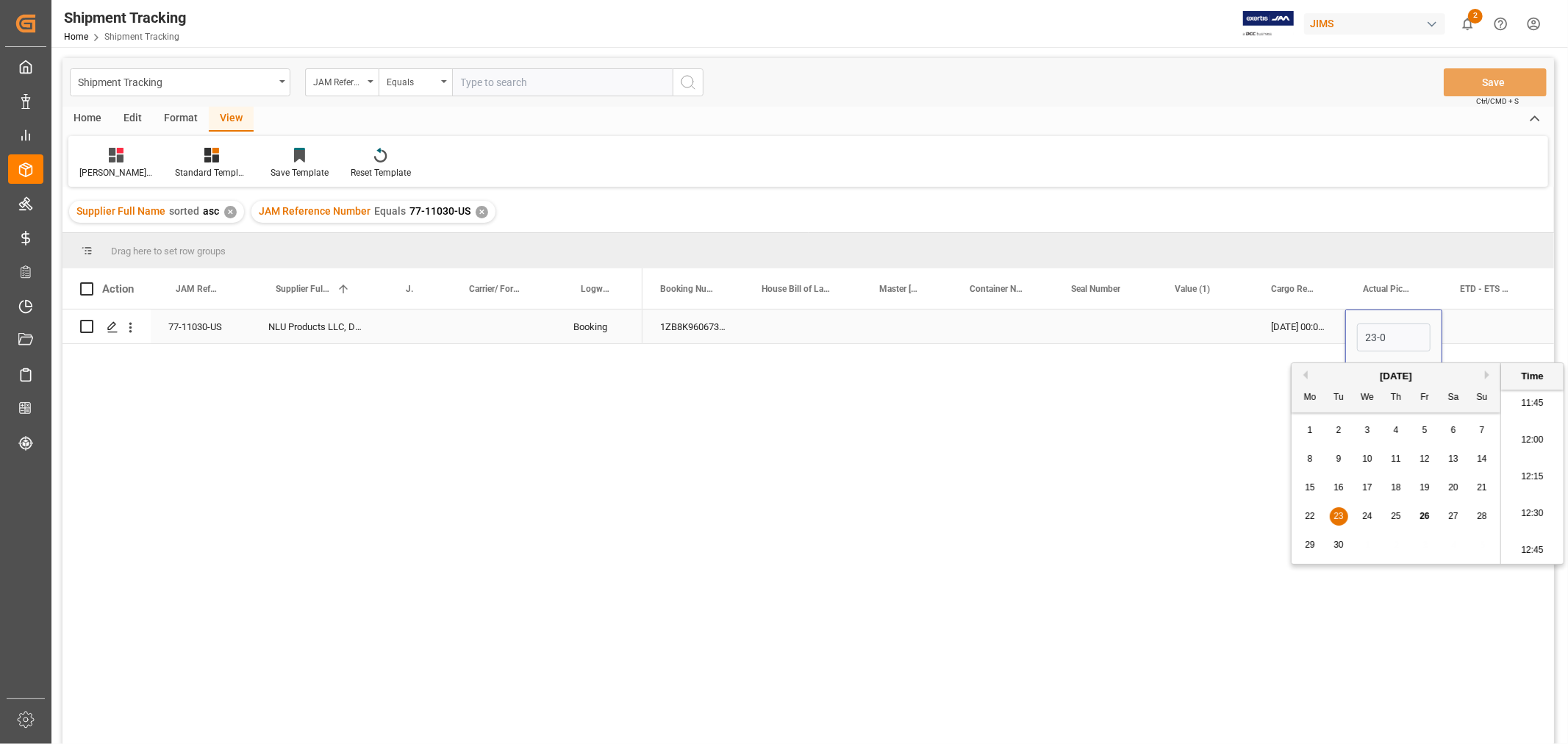
type input "23-09"
click at [1485, 324] on div "Press SPACE to select this row." at bounding box center [1490, 327] width 97 height 34
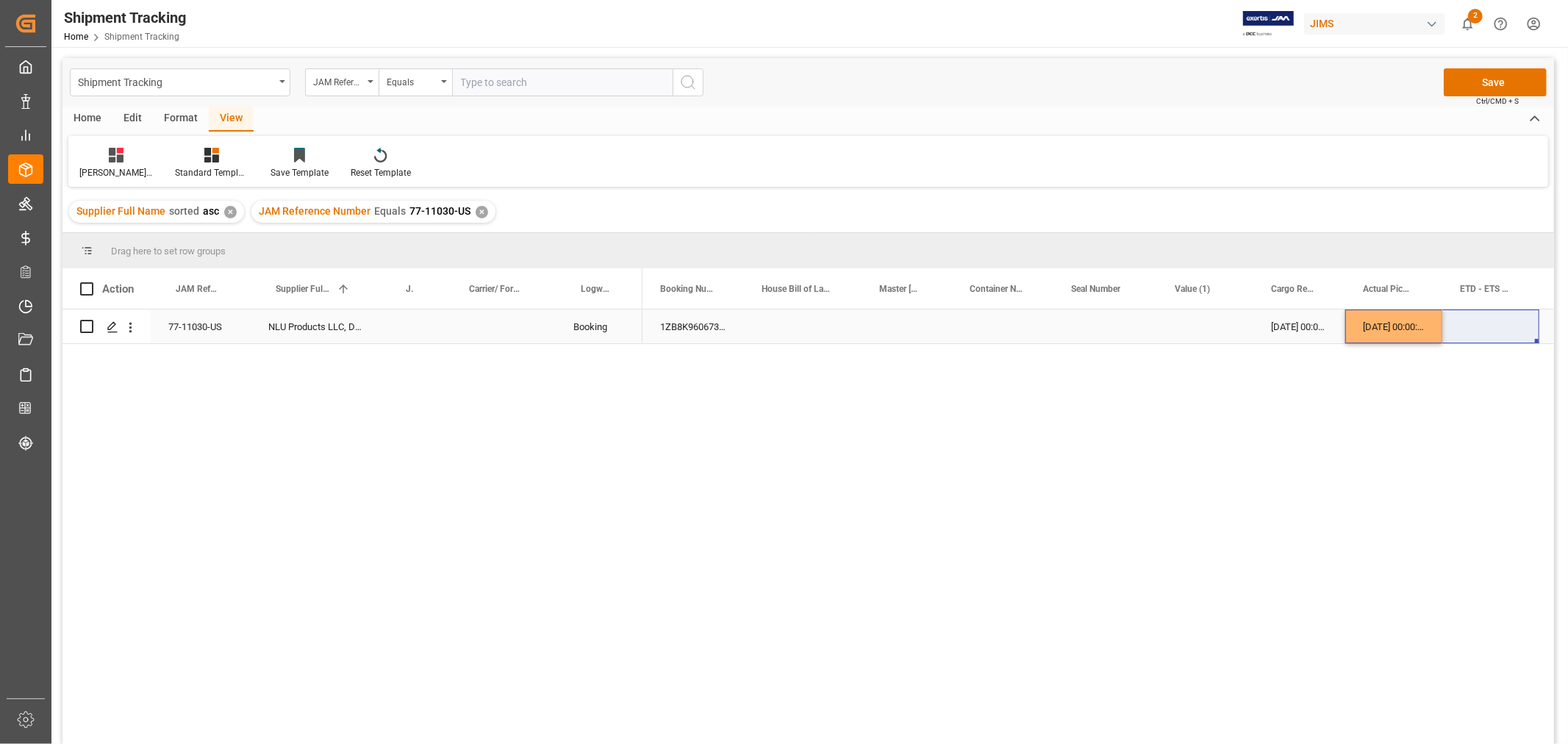
drag, startPoint x: 1383, startPoint y: 328, endPoint x: 1472, endPoint y: 326, distance: 89.0
click at [1487, 327] on div "Press SPACE to select this row." at bounding box center [1490, 327] width 97 height 34
click at [1416, 318] on div "[DATE] 00:00:00" at bounding box center [1393, 327] width 97 height 34
click at [1460, 318] on div "Press SPACE to select this row." at bounding box center [1490, 327] width 97 height 34
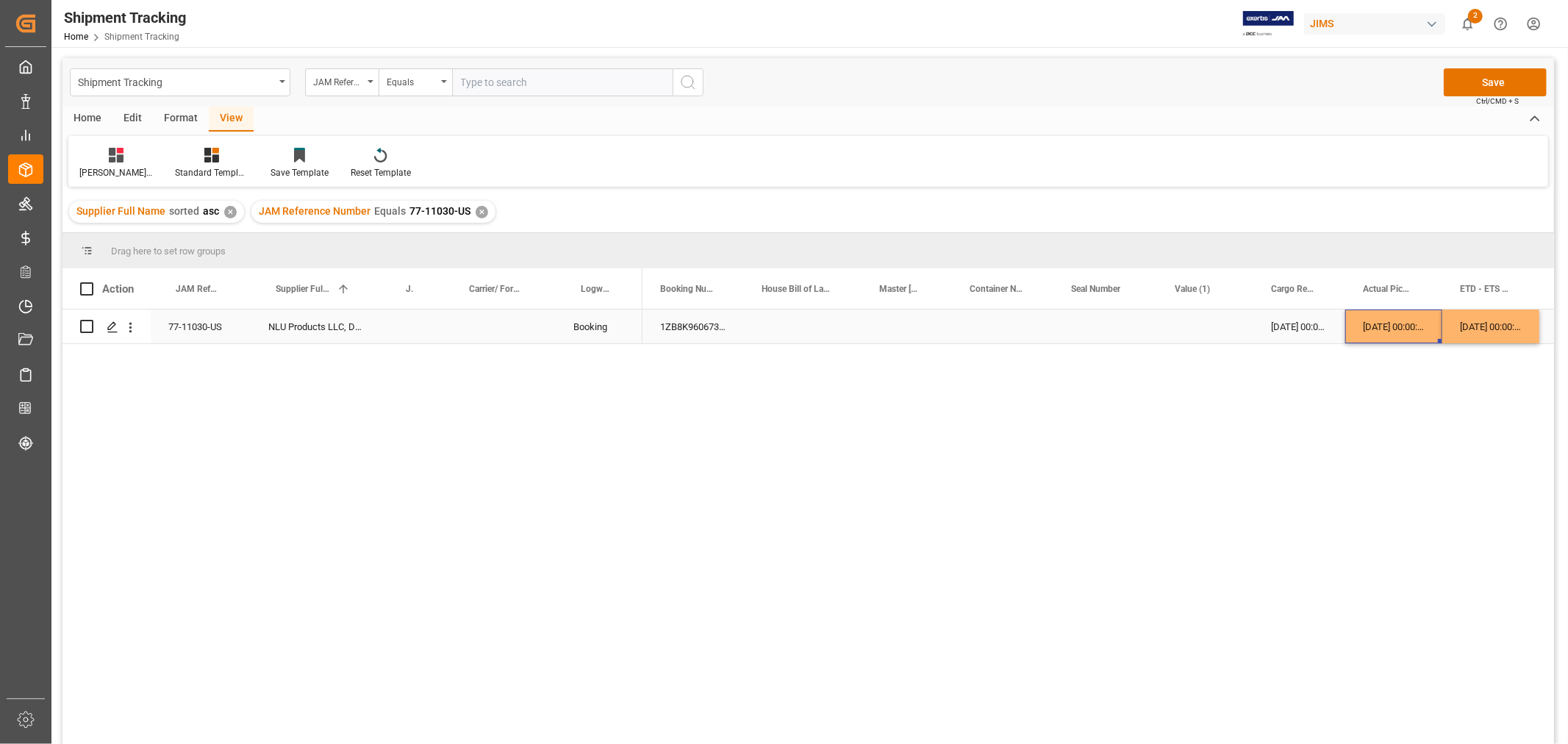
click at [1372, 328] on div "[DATE] 00:00:00" at bounding box center [1393, 327] width 97 height 34
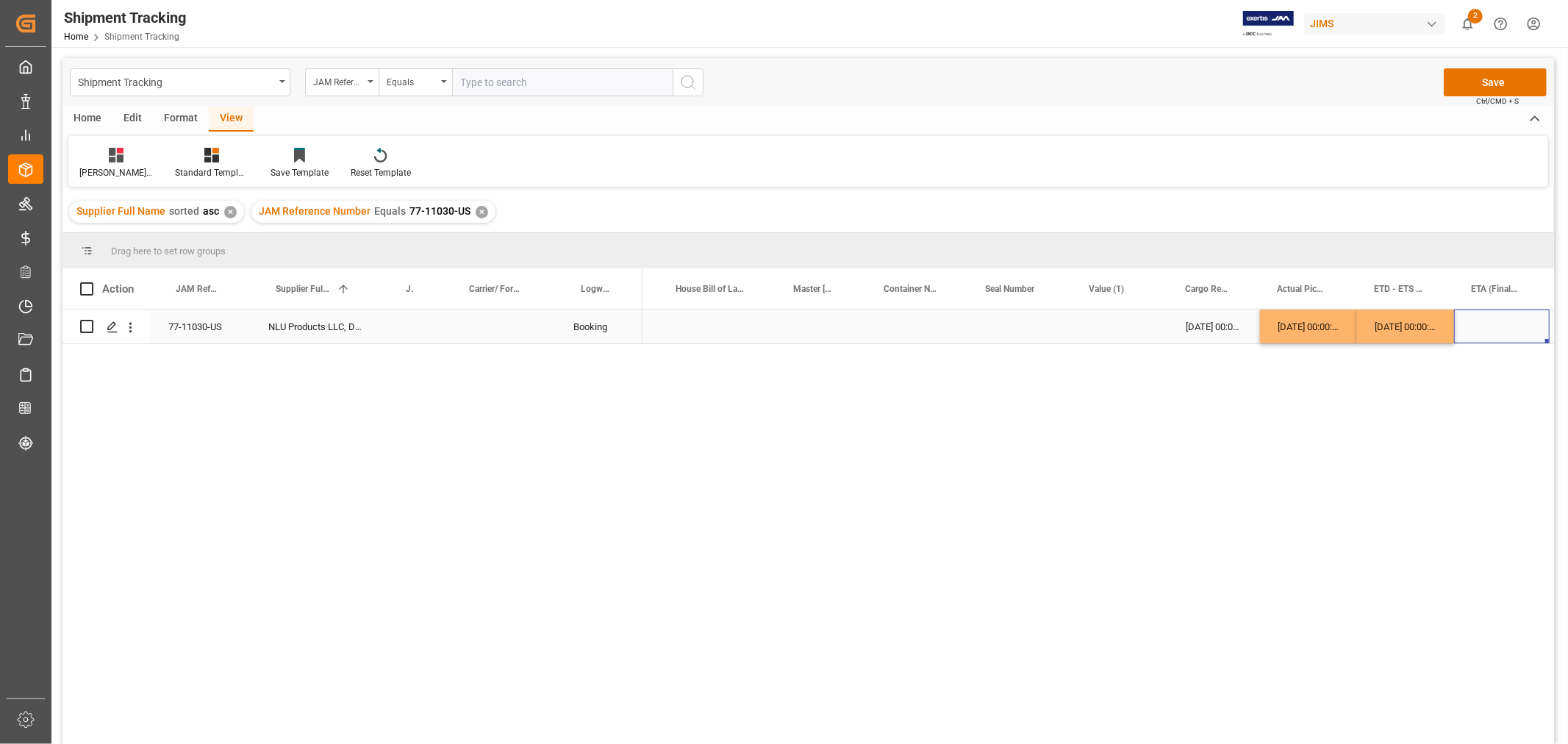
click at [1481, 327] on div "Press SPACE to select this row." at bounding box center [1502, 327] width 95 height 34
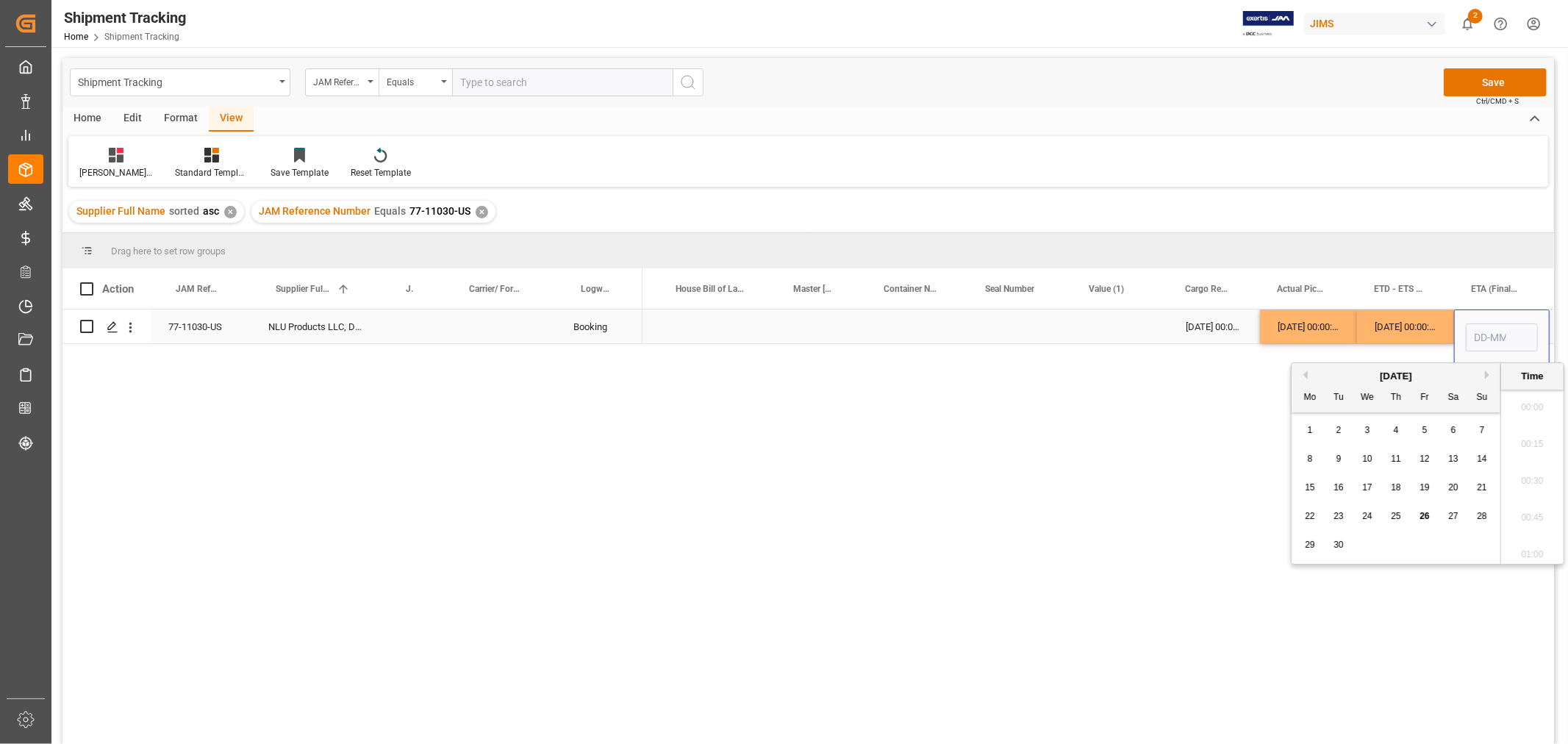
scroll to position [1731, 0]
click at [1340, 545] on span "30" at bounding box center [1338, 544] width 10 height 11
type input "[DATE] 00:00"
click at [1198, 335] on div "[DATE] 00:00:00" at bounding box center [1214, 327] width 92 height 34
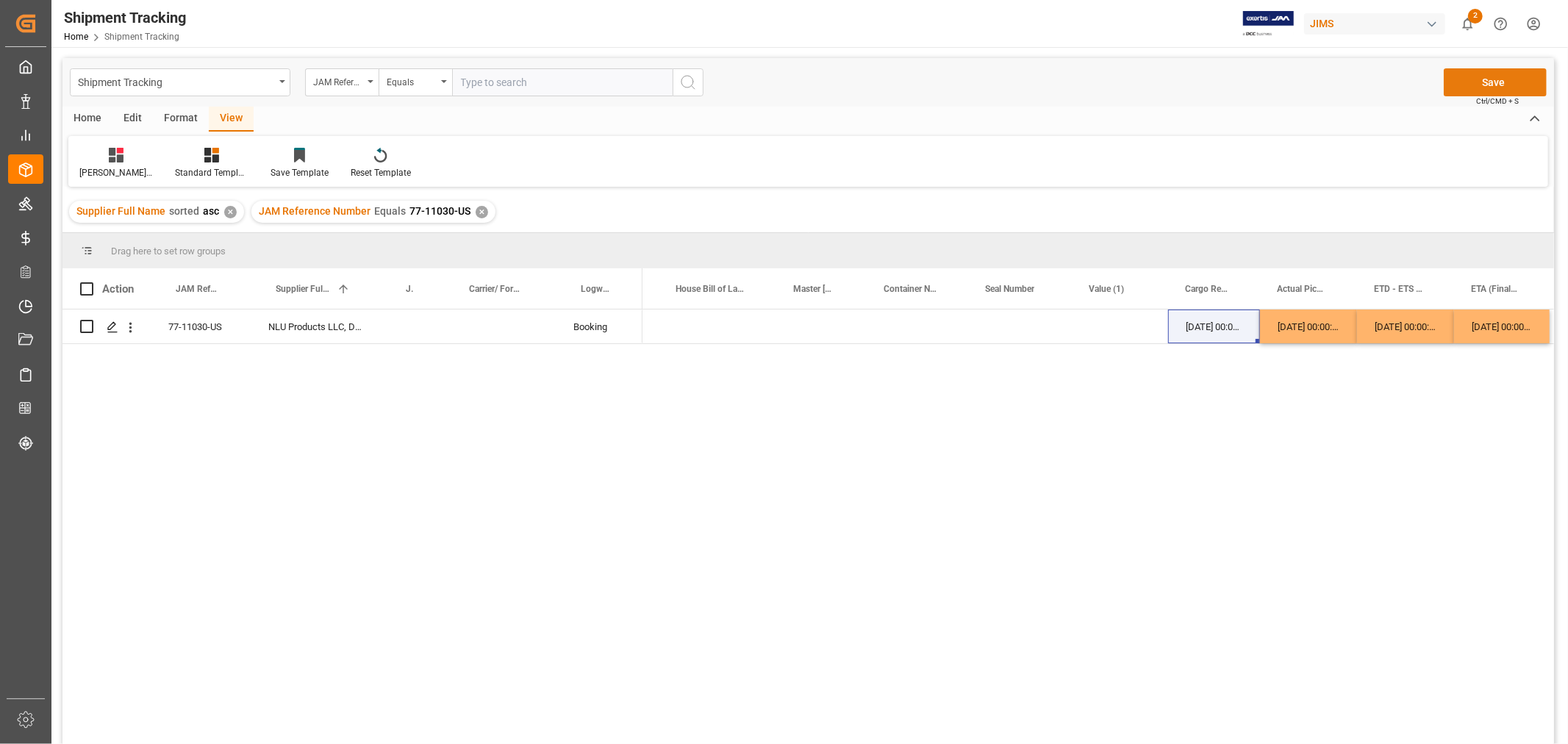
click at [1464, 78] on button "Save" at bounding box center [1494, 82] width 103 height 28
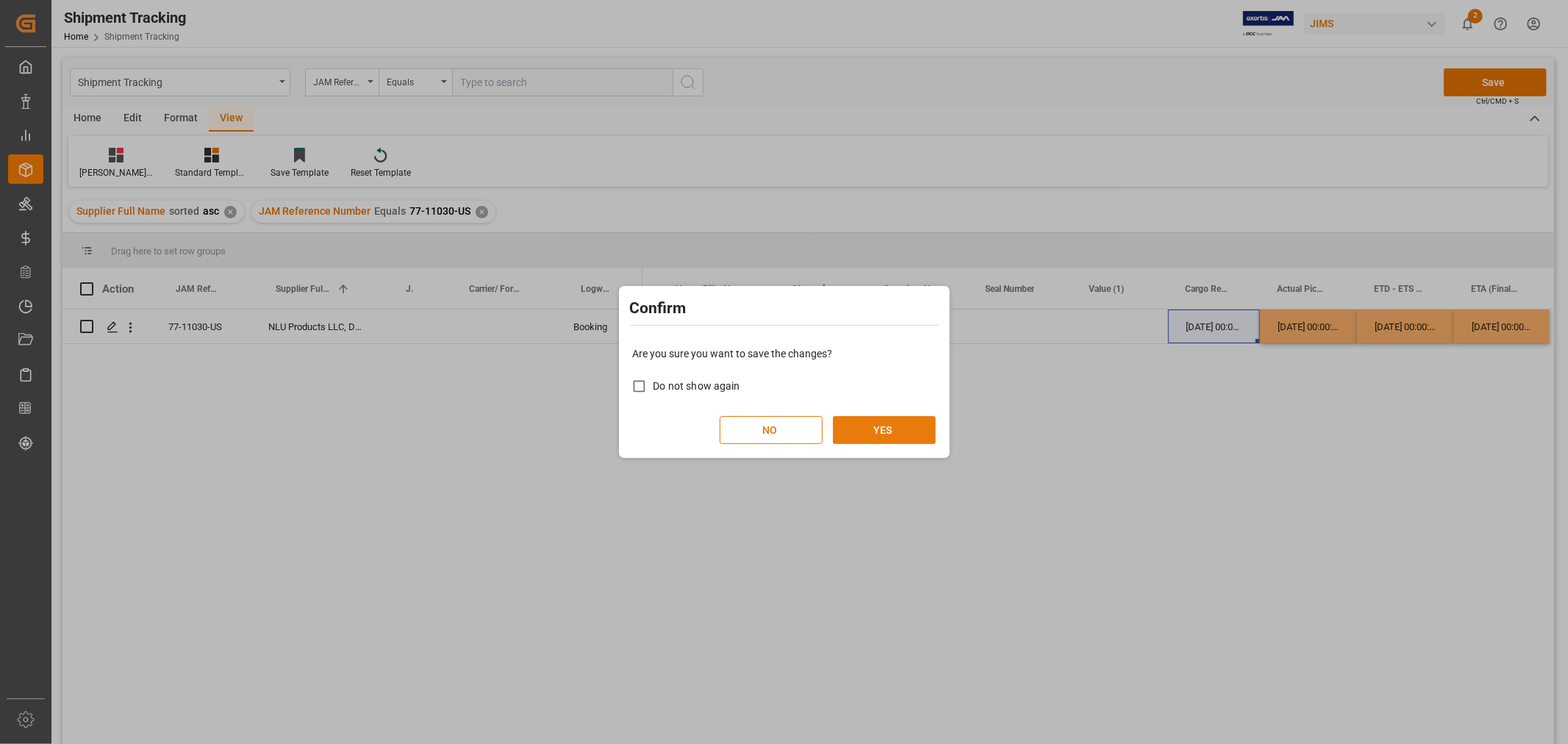
click at [876, 433] on button "YES" at bounding box center [884, 429] width 103 height 28
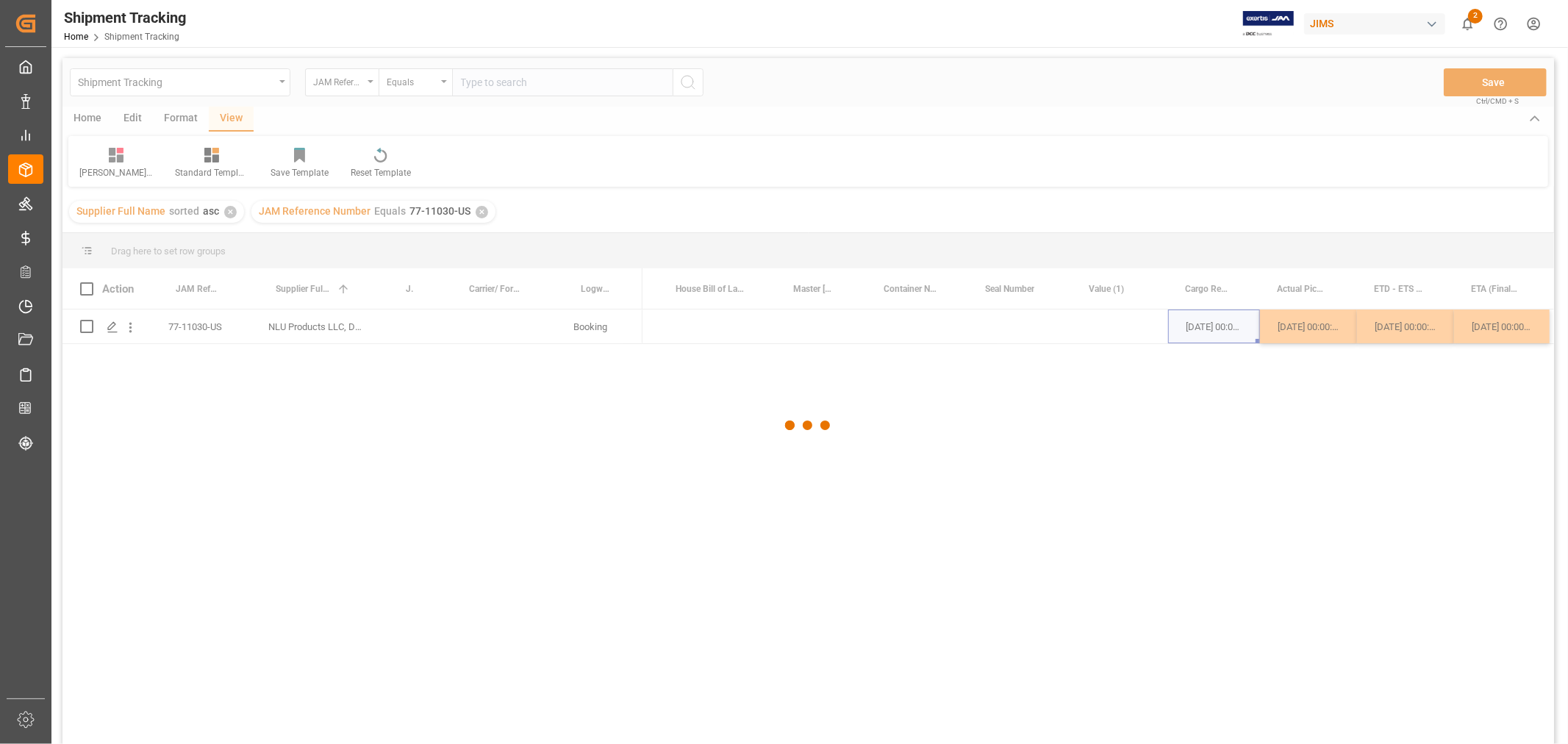
click at [1113, 399] on div at bounding box center [808, 425] width 1491 height 735
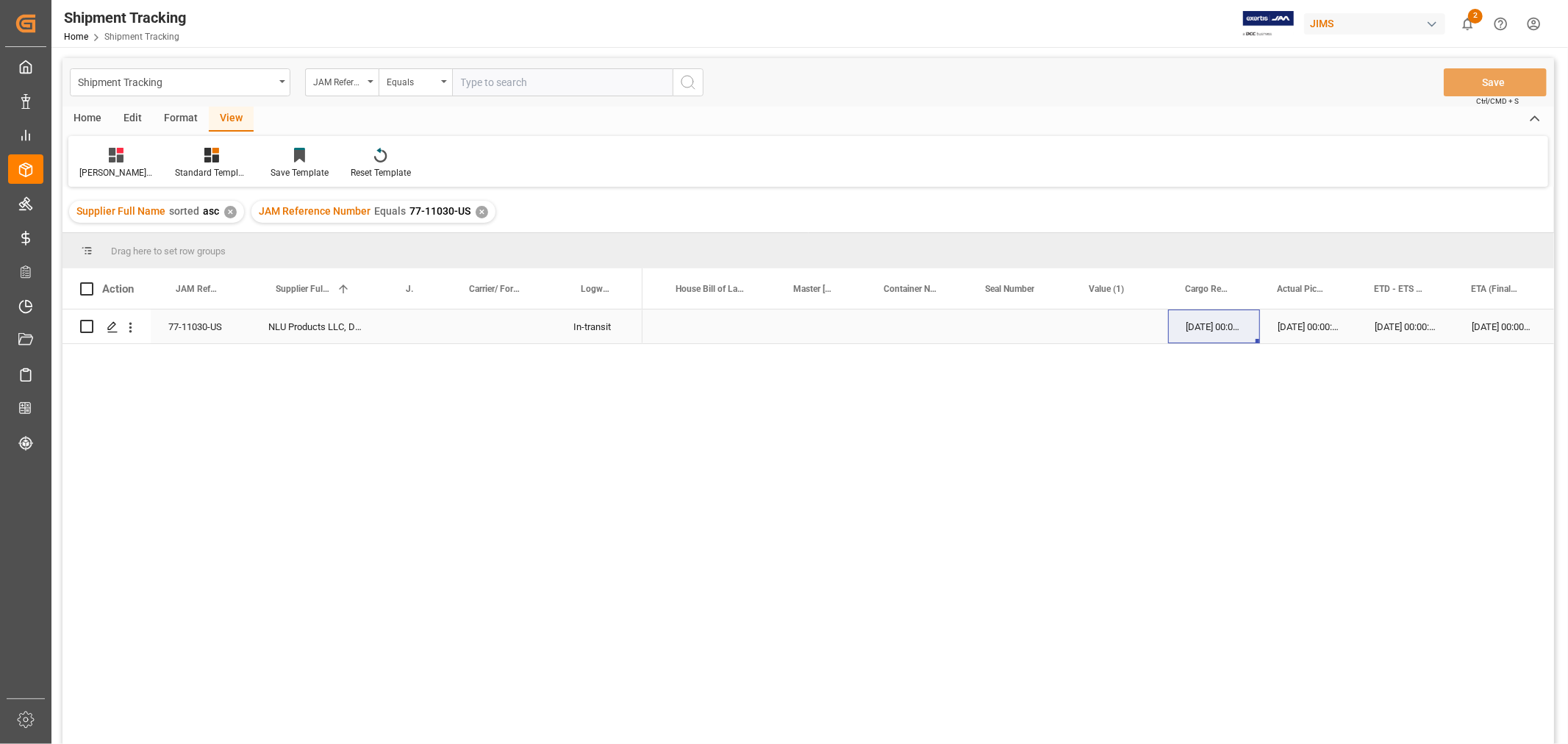
click at [1330, 327] on div "[DATE] 00:00:00" at bounding box center [1308, 327] width 97 height 34
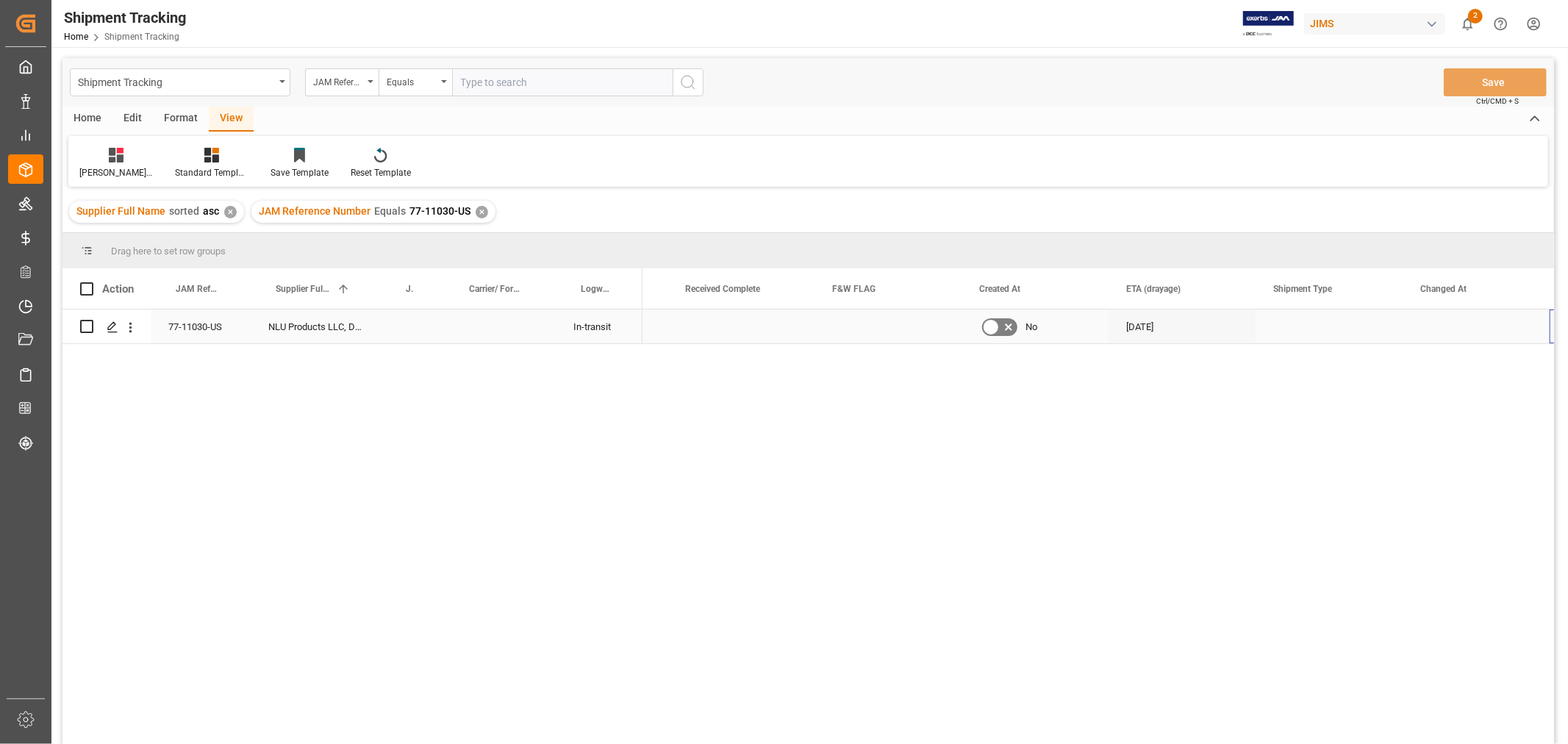
scroll to position [0, 1892]
click at [104, 158] on div at bounding box center [116, 154] width 74 height 15
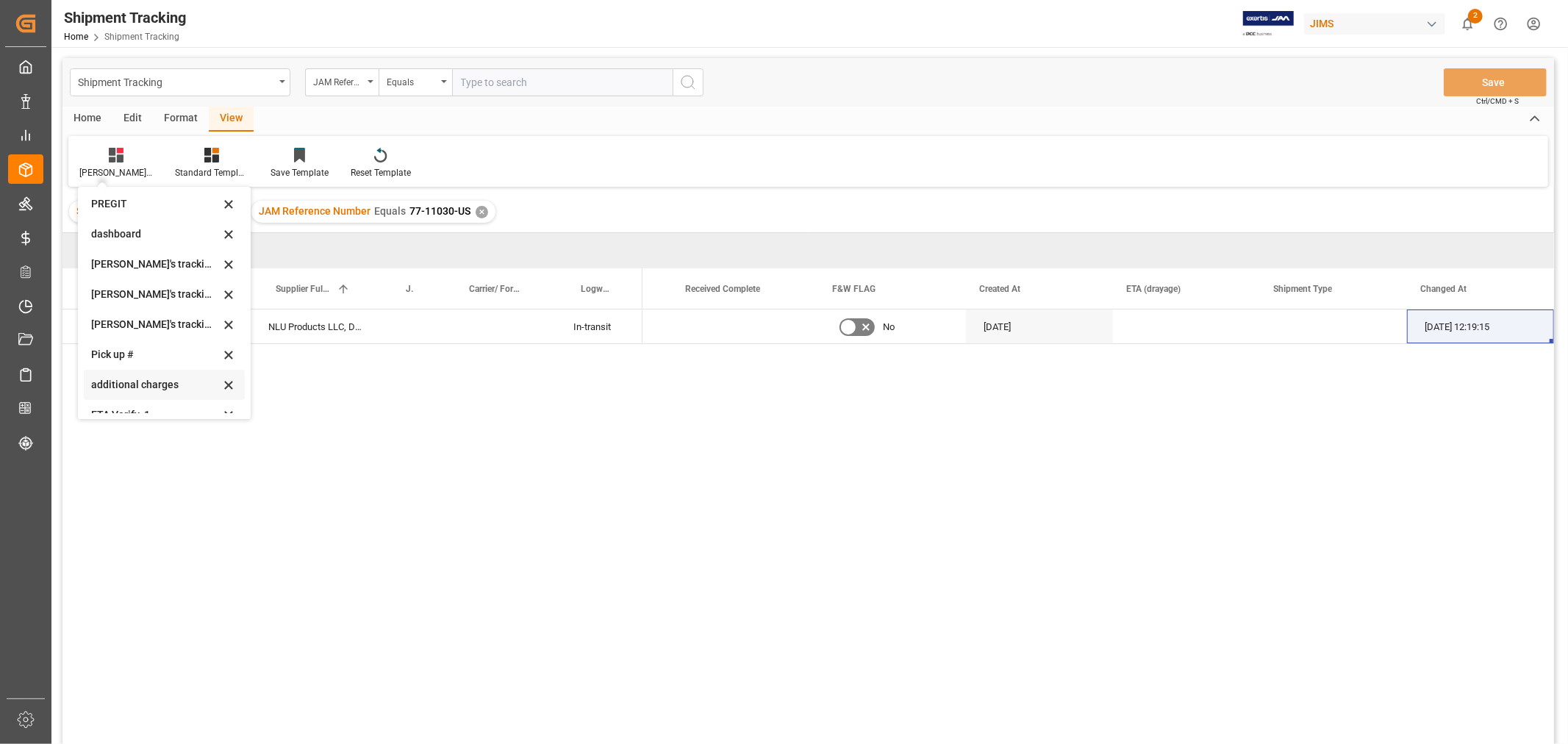
scroll to position [321, 0]
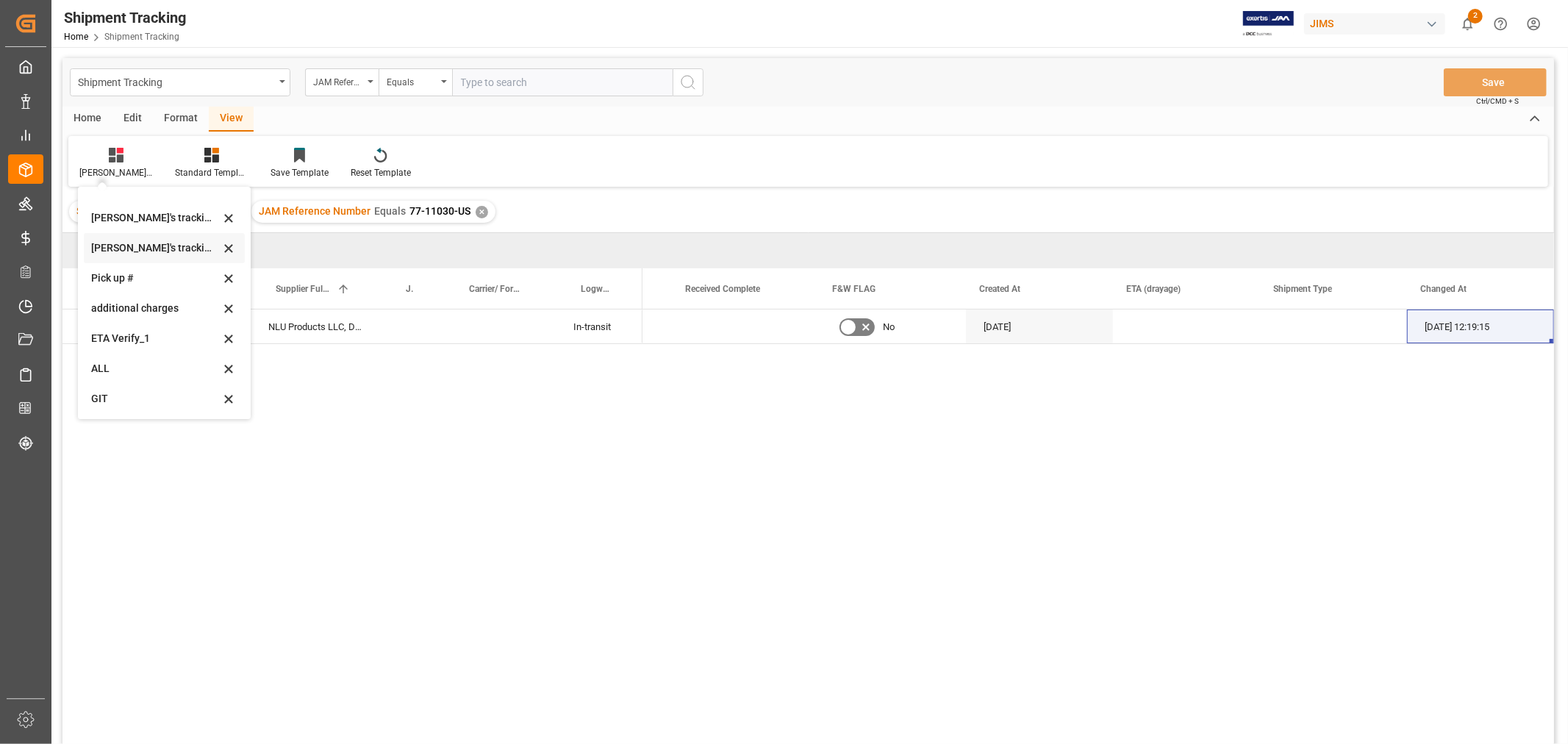
click at [147, 252] on div "[PERSON_NAME]'s tracking all_sample" at bounding box center [155, 247] width 129 height 15
click at [1150, 331] on div "Press SPACE to select this row." at bounding box center [1186, 327] width 147 height 34
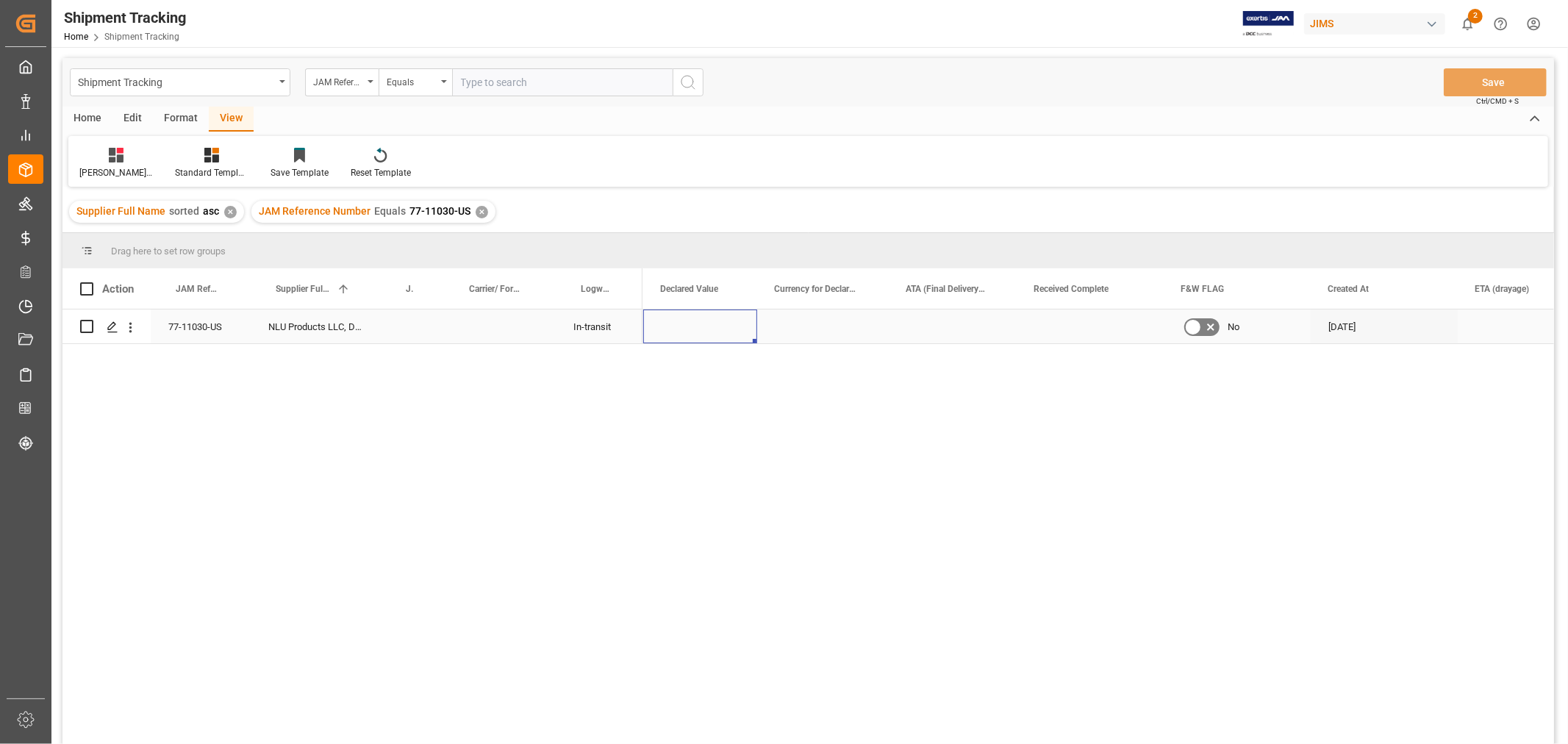
scroll to position [0, 1400]
click at [851, 319] on div "Press SPACE to select this row." at bounding box center [847, 327] width 114 height 34
click at [851, 319] on div "Press SPACE to select this row." at bounding box center [847, 336] width 114 height 52
click at [850, 335] on input "Press SPACE to select this row." at bounding box center [847, 335] width 91 height 28
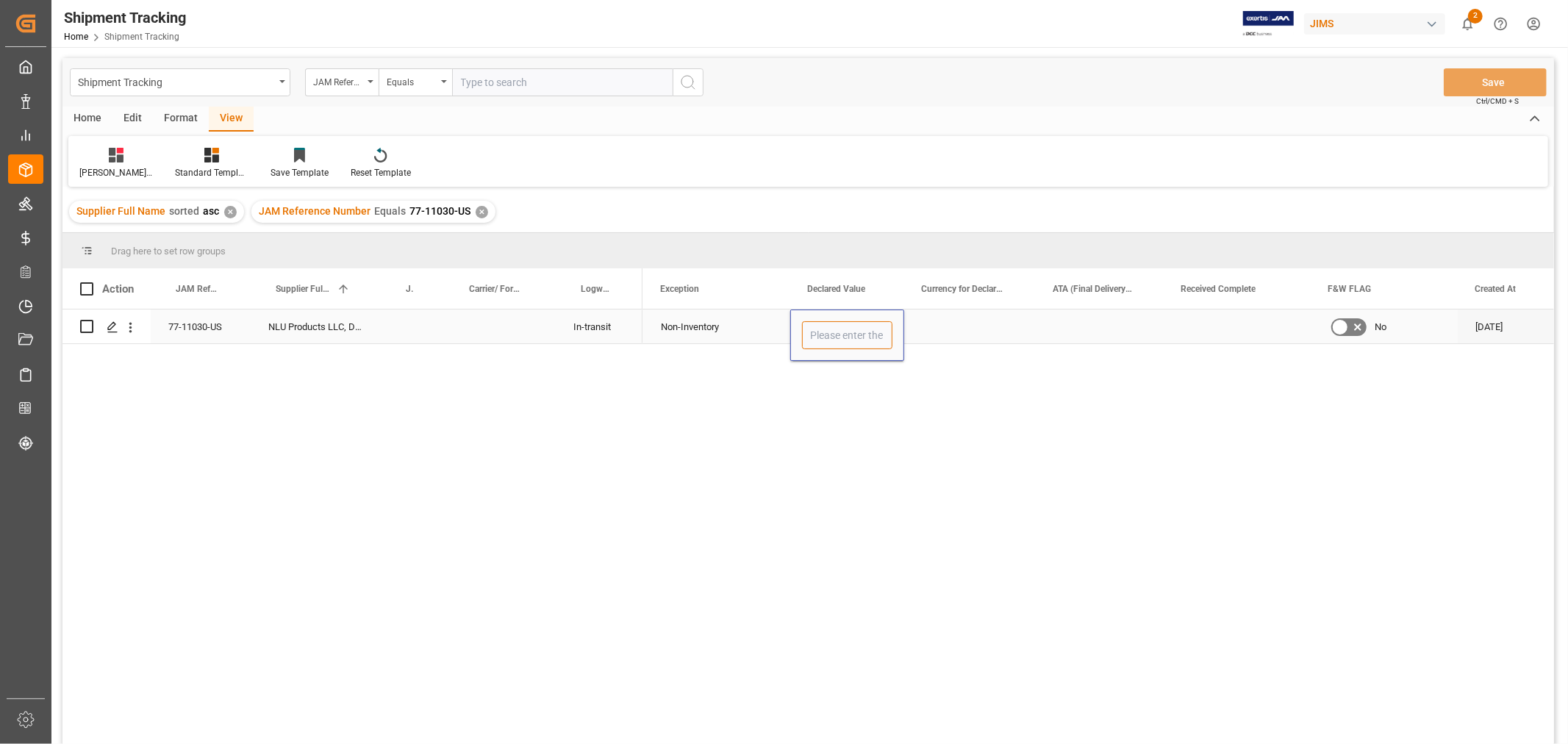
type input "1"
click at [949, 319] on div "Press SPACE to select this row." at bounding box center [970, 327] width 132 height 34
click at [952, 322] on div "Press SPACE to select this row." at bounding box center [970, 327] width 132 height 34
click at [951, 323] on div "Press SPACE to select this row." at bounding box center [970, 327] width 132 height 34
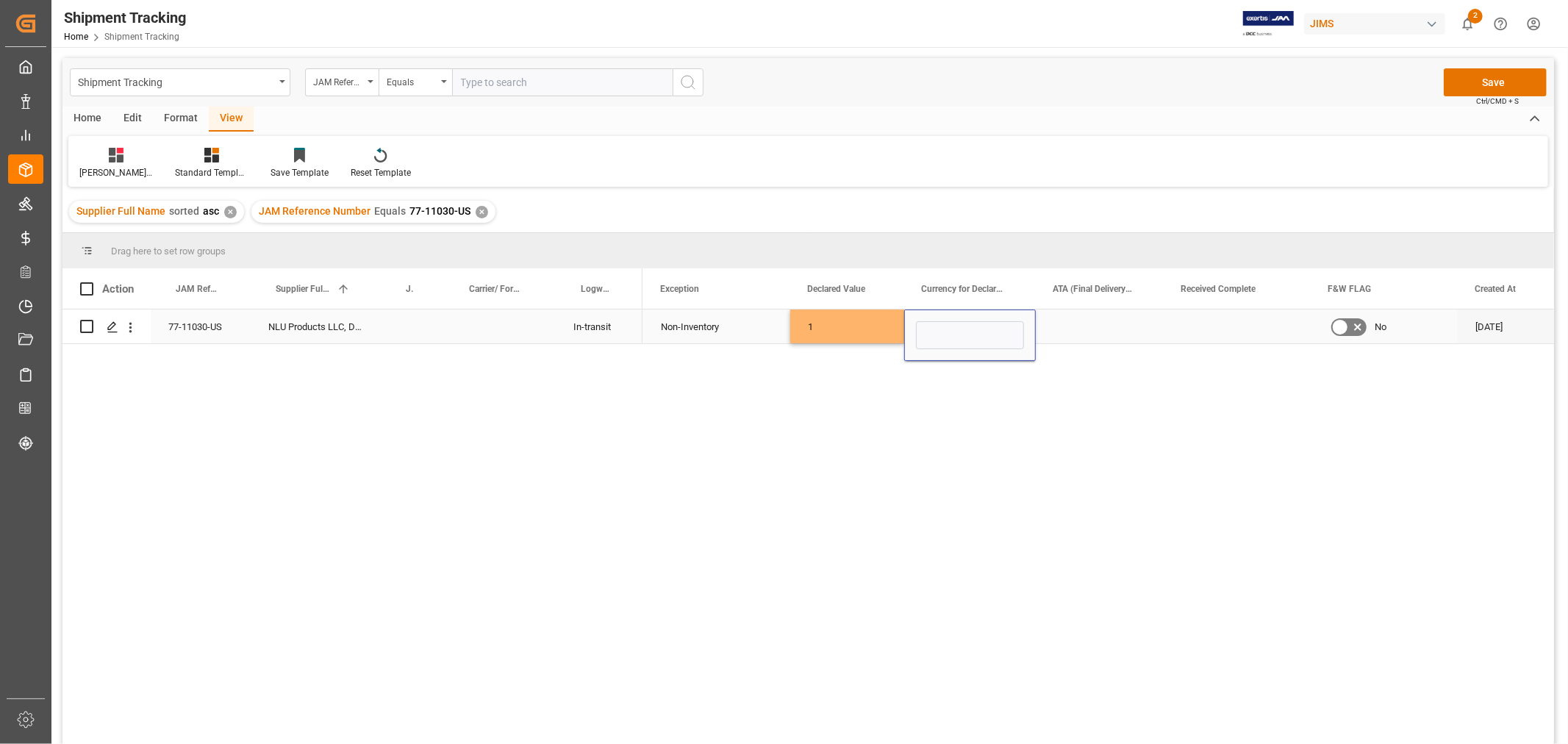
click at [950, 323] on input "Press SPACE to select this row." at bounding box center [970, 335] width 108 height 28
type input "u"
type input "USD"
click at [1088, 333] on div "Press SPACE to select this row." at bounding box center [1100, 327] width 128 height 34
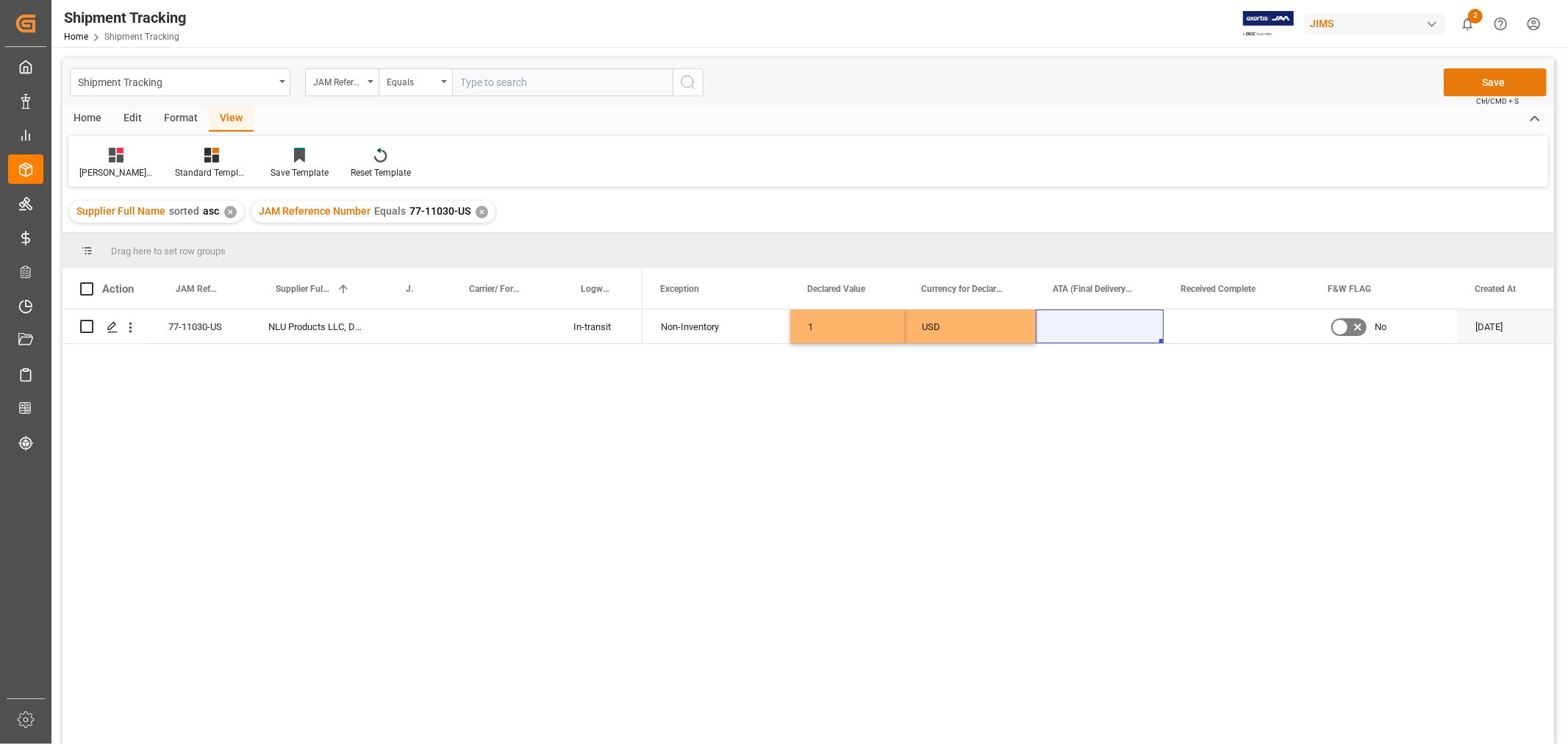
click at [1464, 85] on button "Save" at bounding box center [1494, 82] width 103 height 28
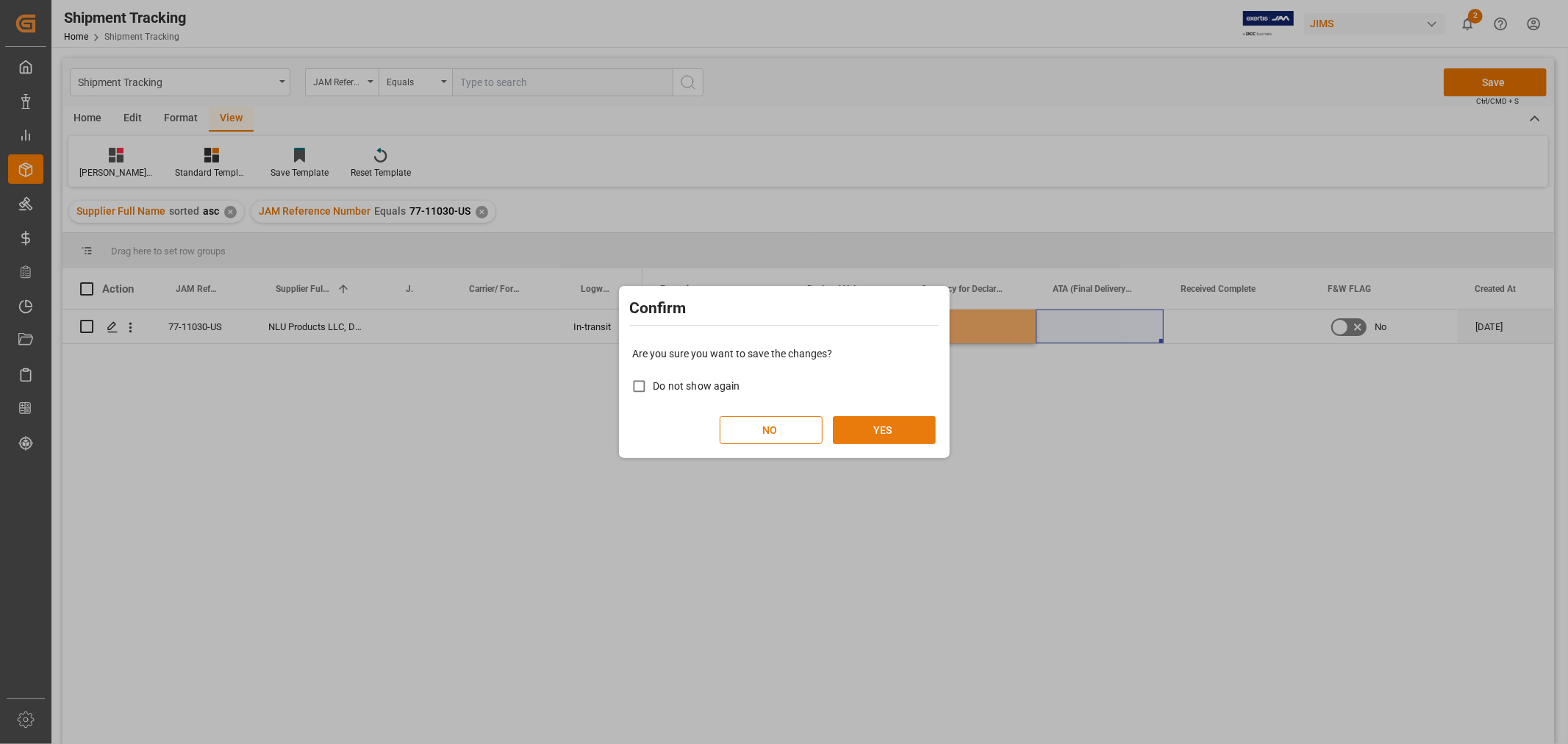
click at [892, 429] on button "YES" at bounding box center [884, 429] width 103 height 28
